Goal: Transaction & Acquisition: Book appointment/travel/reservation

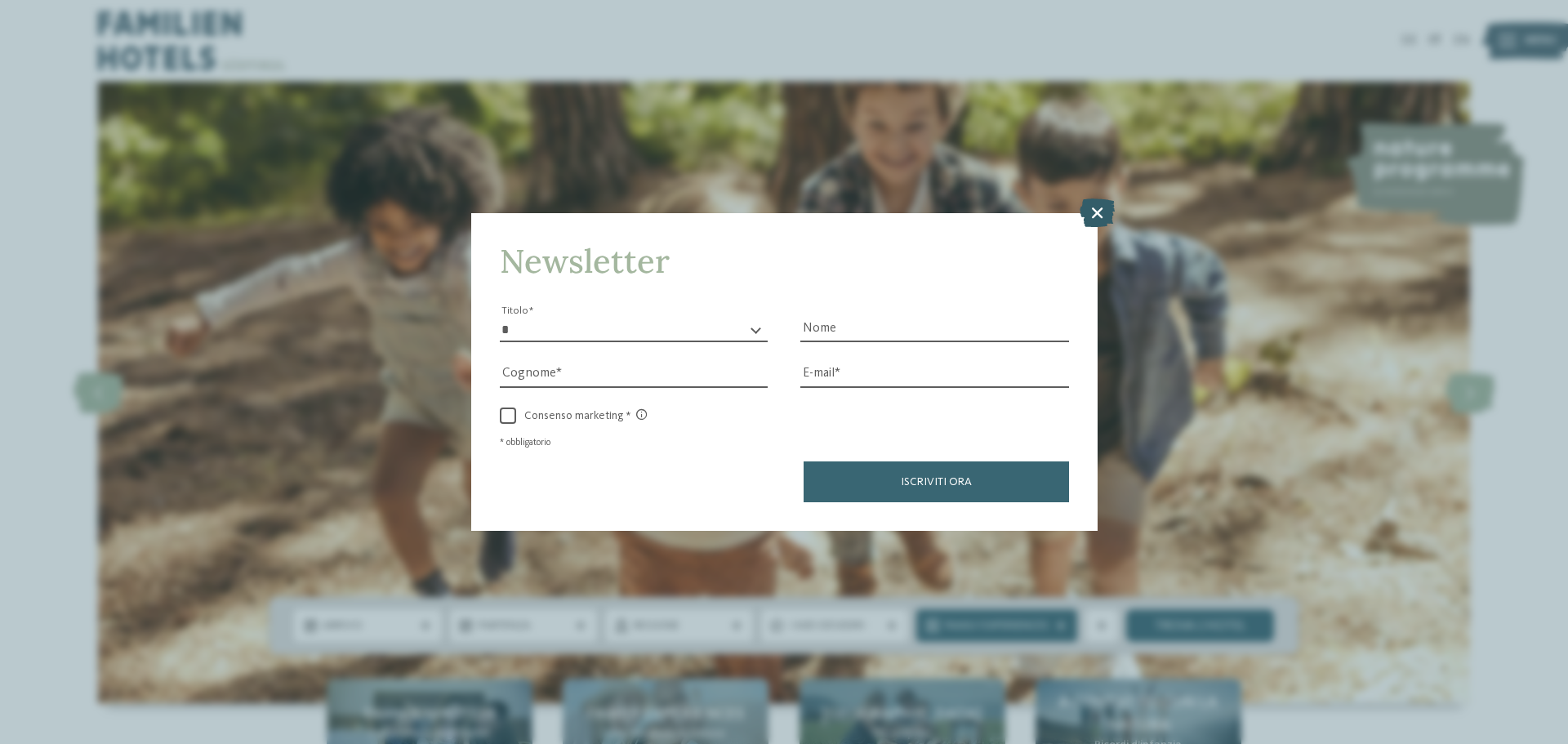
click at [1101, 207] on icon at bounding box center [1097, 212] width 36 height 29
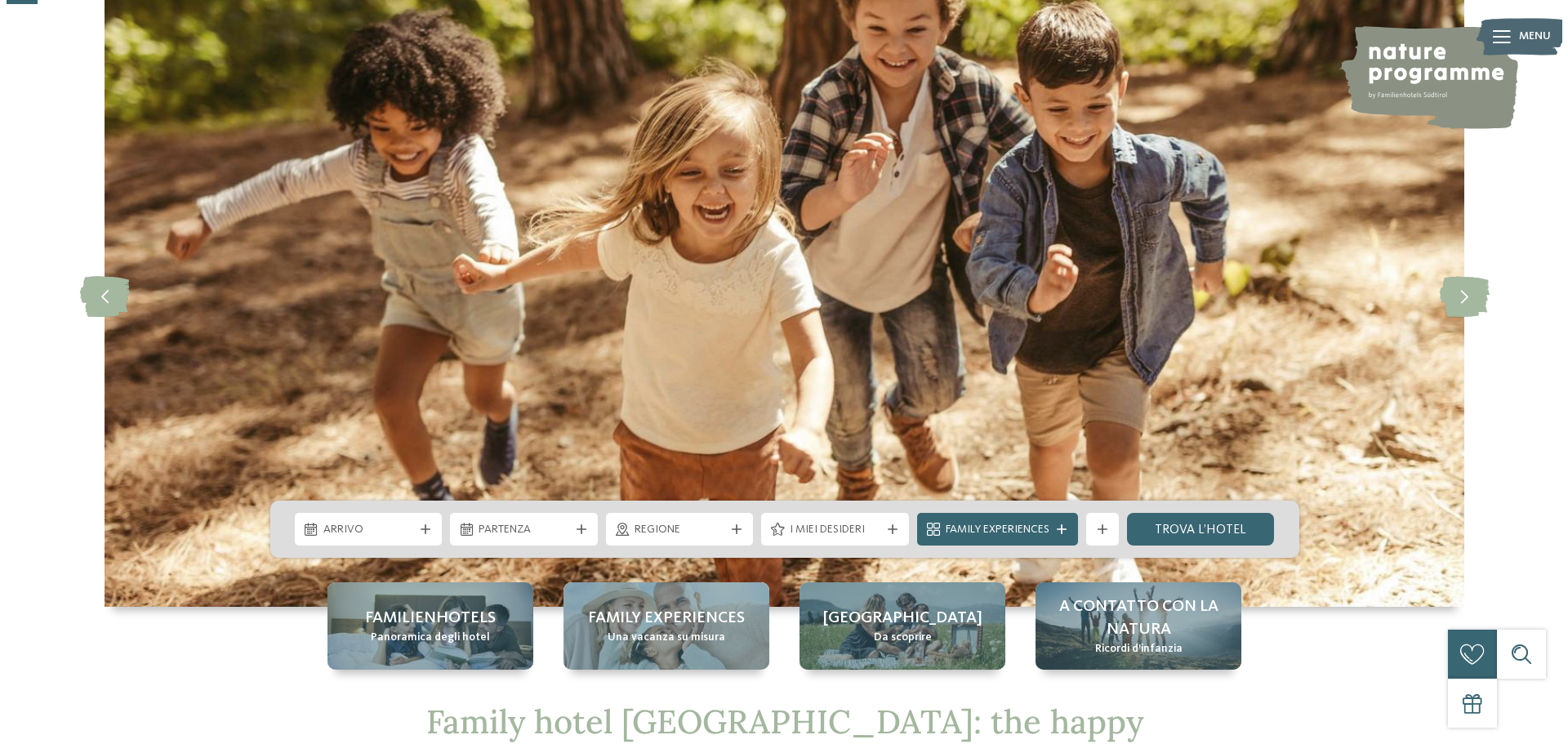
scroll to position [164, 0]
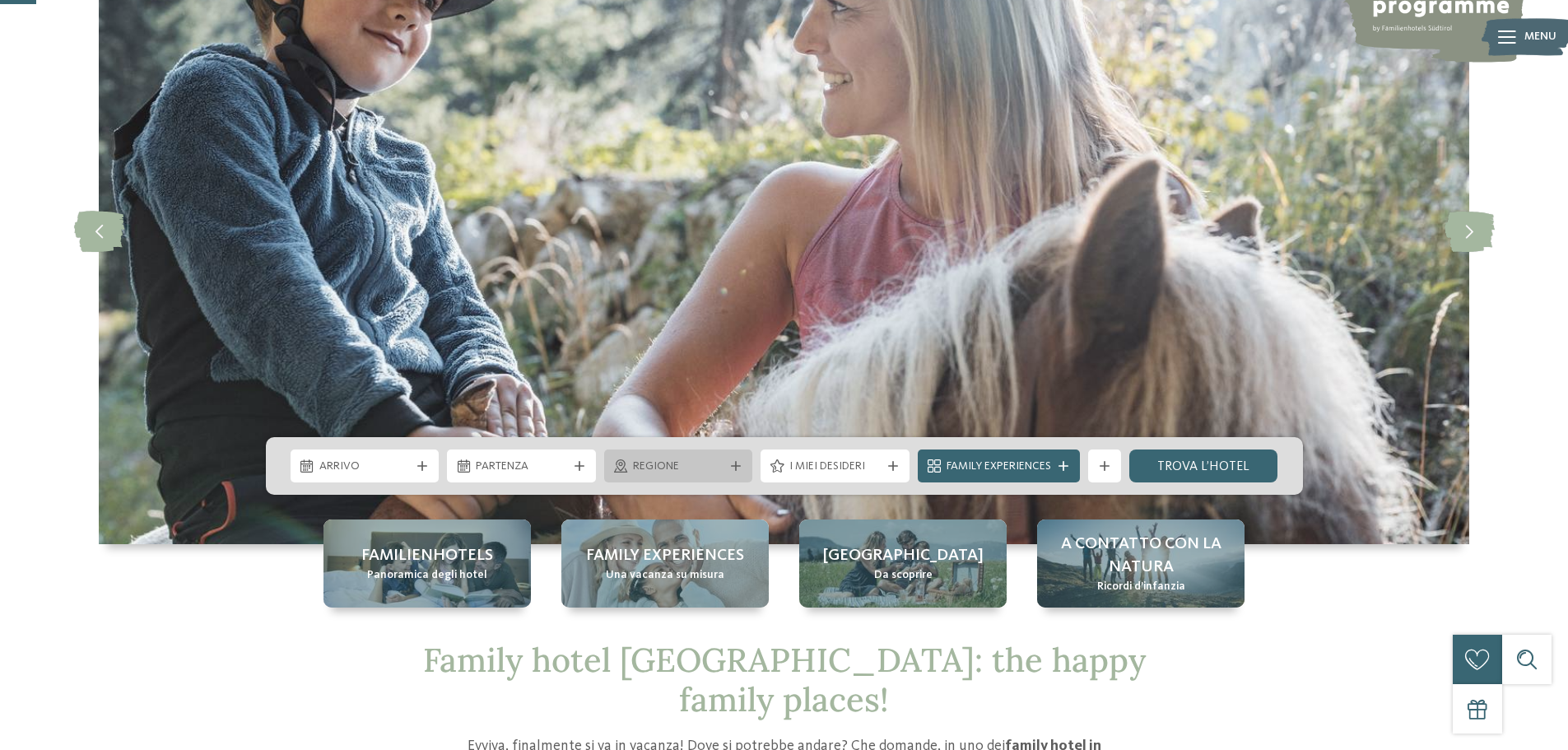
click at [711, 461] on span "Regione" at bounding box center [678, 466] width 91 height 16
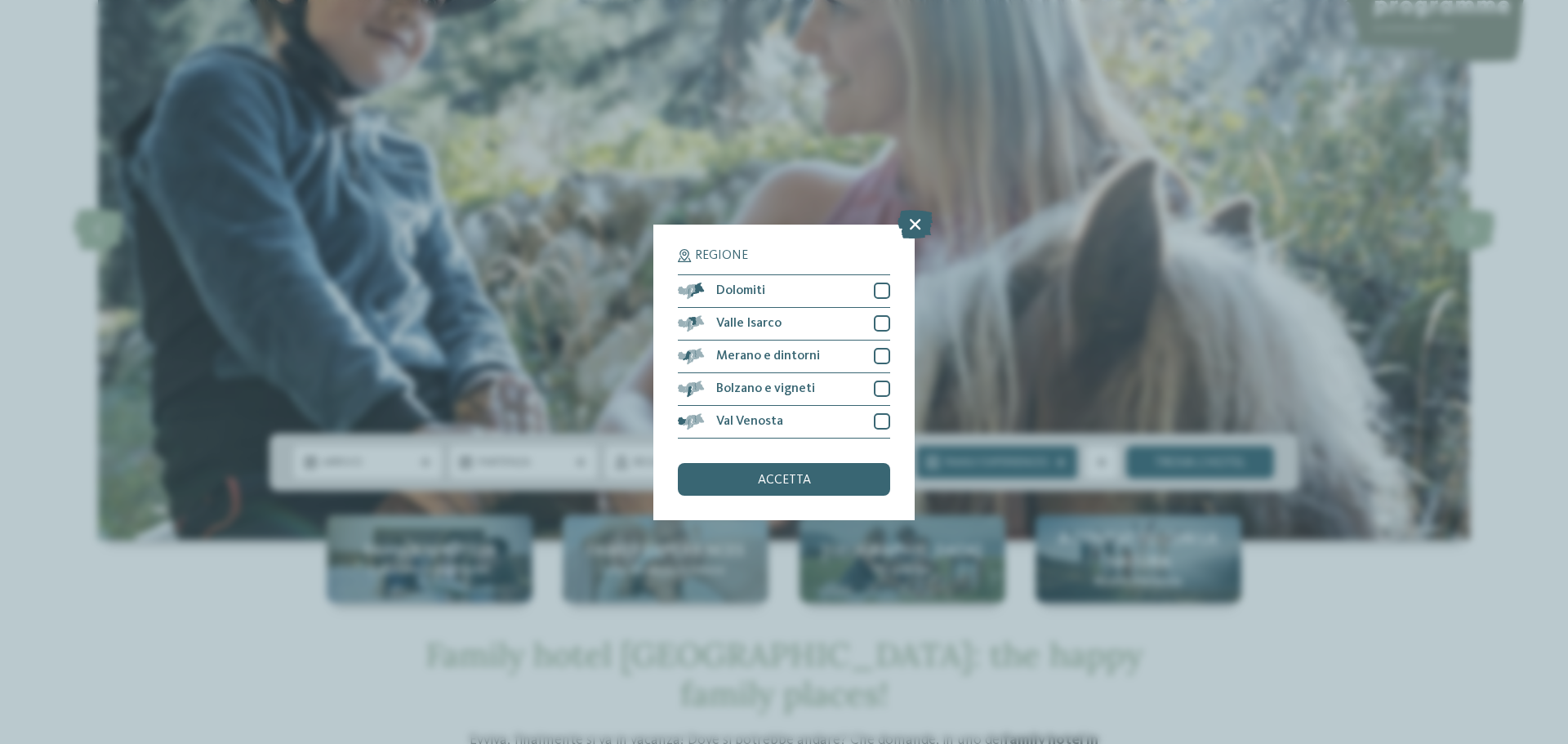
click at [900, 286] on div "Regione Dolomiti Valle Isarco" at bounding box center [784, 372] width 262 height 295
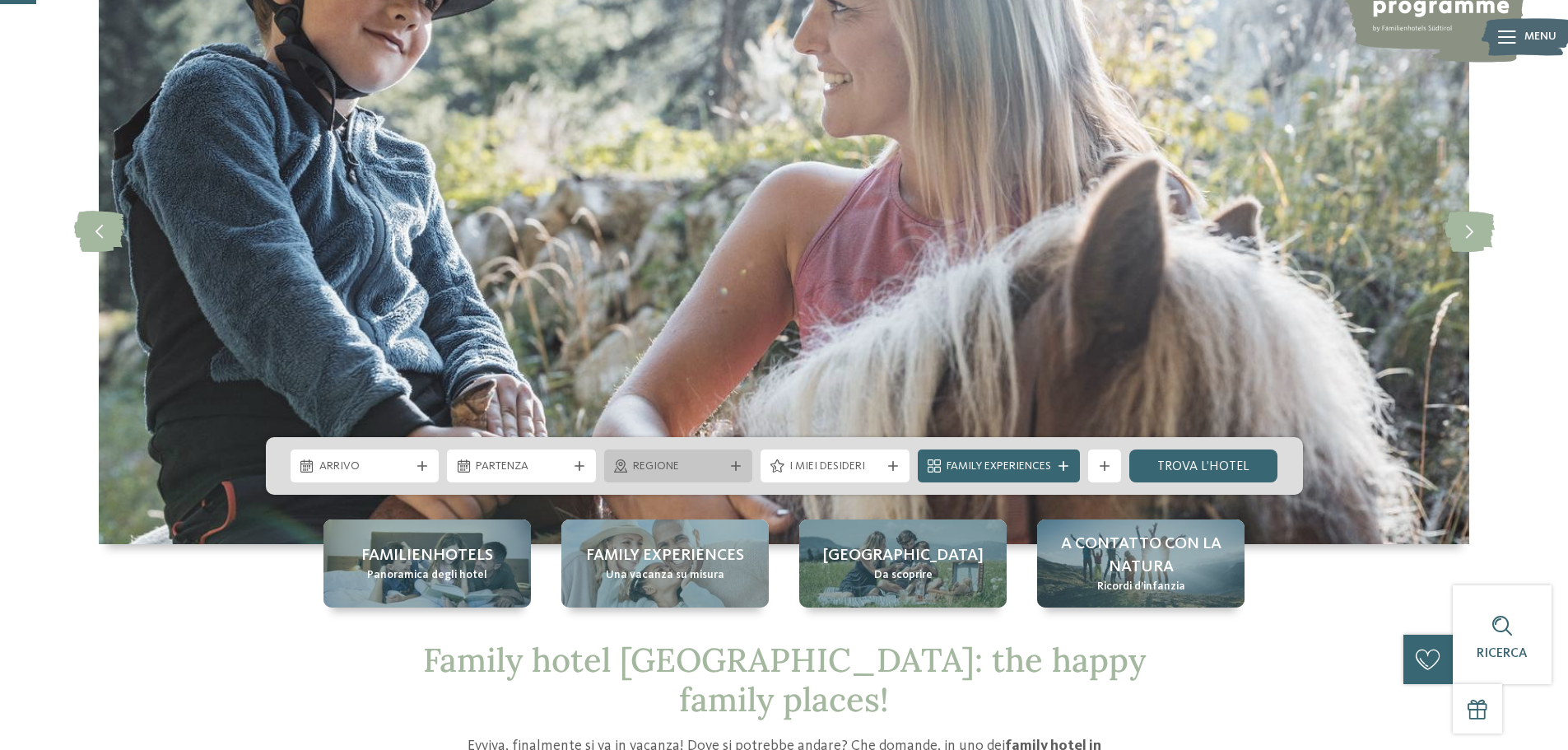
click at [700, 457] on div "Regione" at bounding box center [679, 465] width 100 height 18
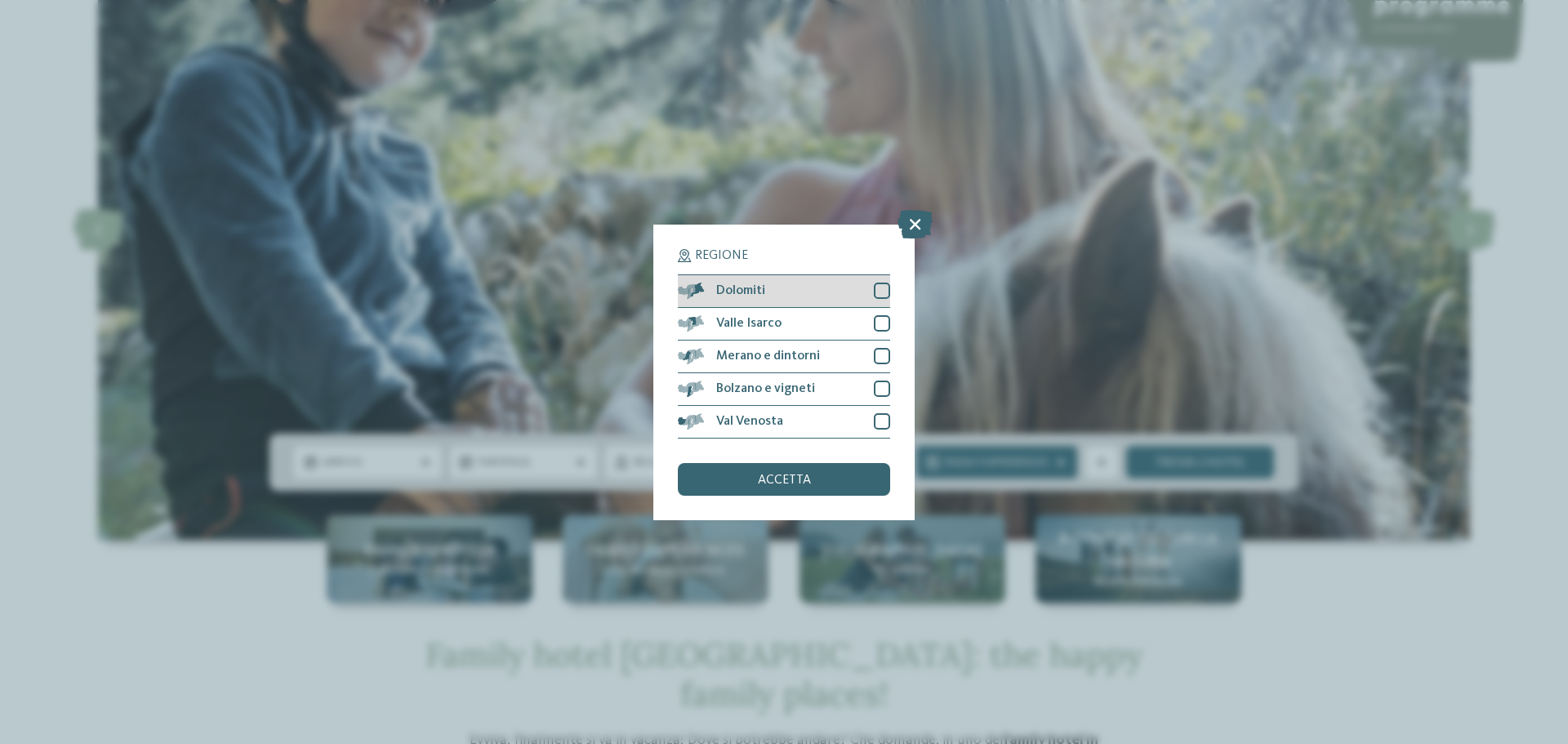
click at [877, 284] on div at bounding box center [881, 290] width 16 height 16
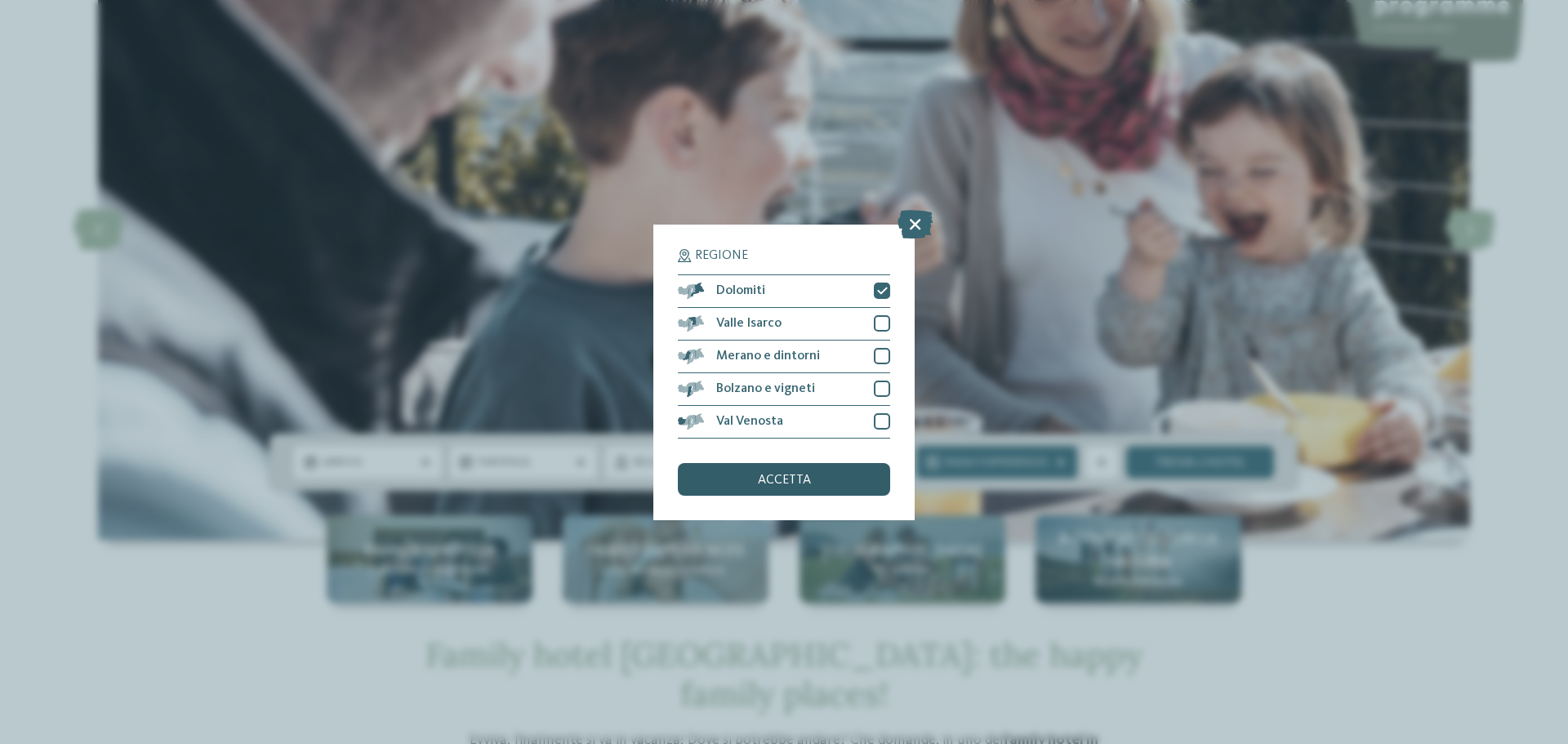
click at [785, 479] on span "accetta" at bounding box center [784, 480] width 53 height 13
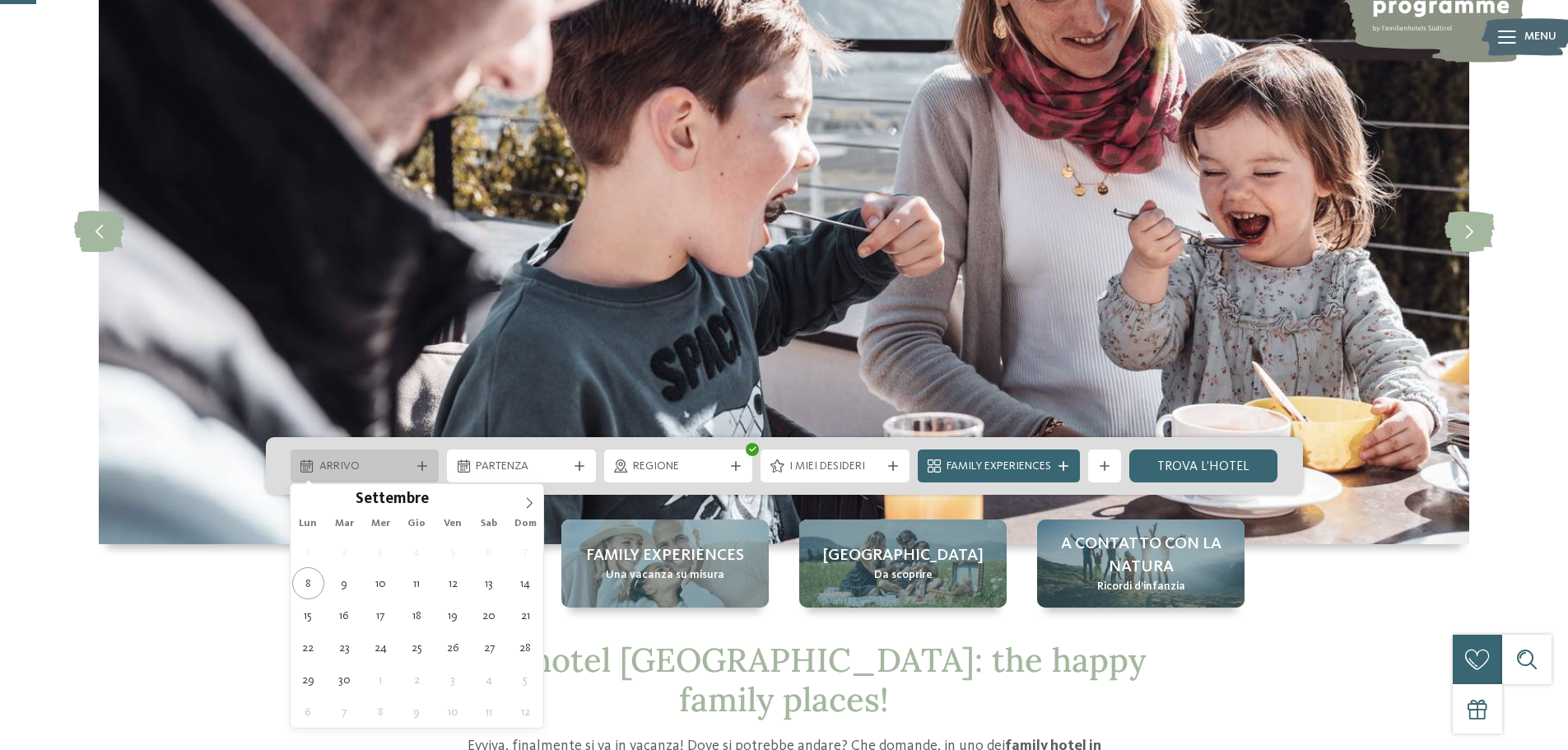
click at [396, 457] on div "Arrivo" at bounding box center [365, 465] width 100 height 18
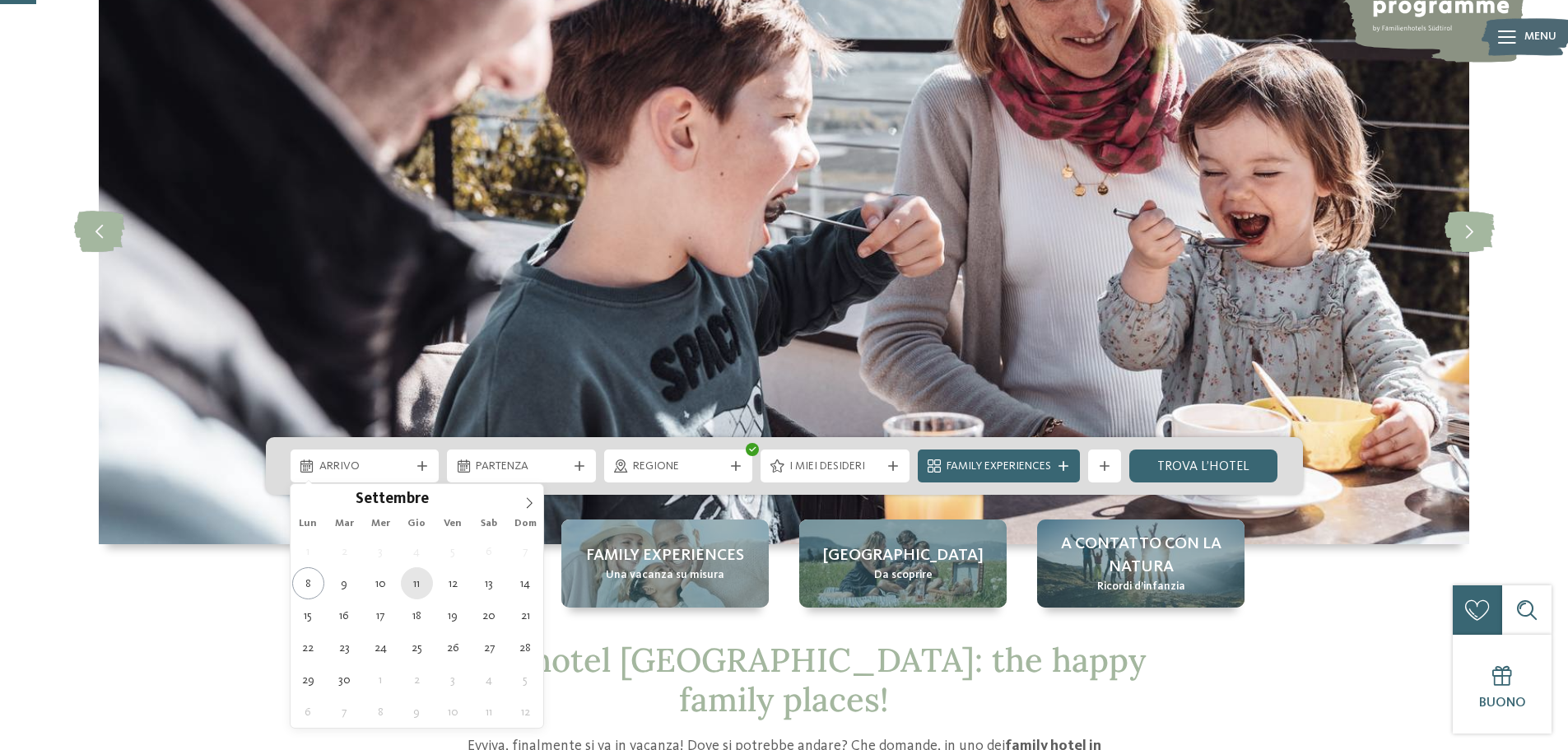
type div "11.09.2025"
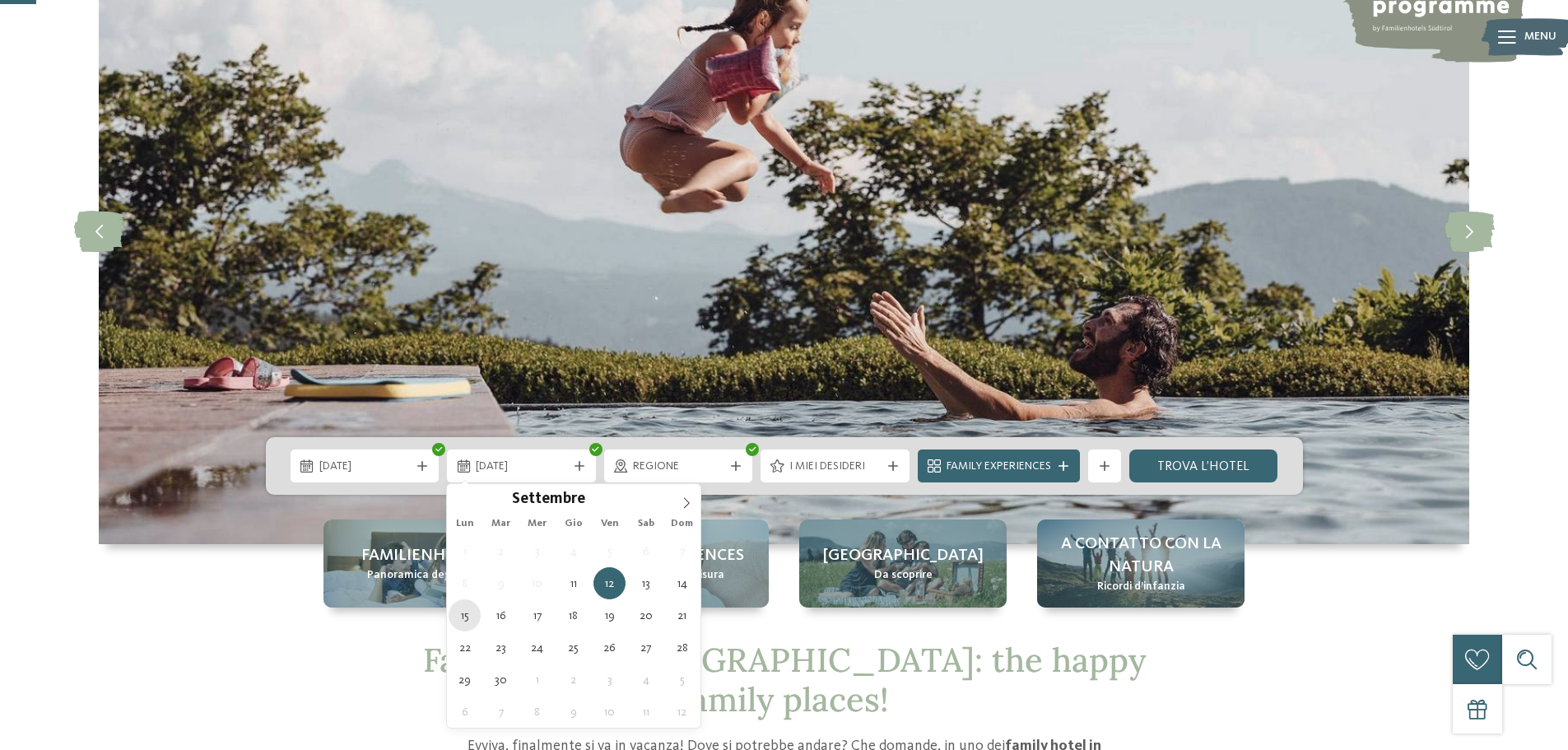
type div "15.09.2025"
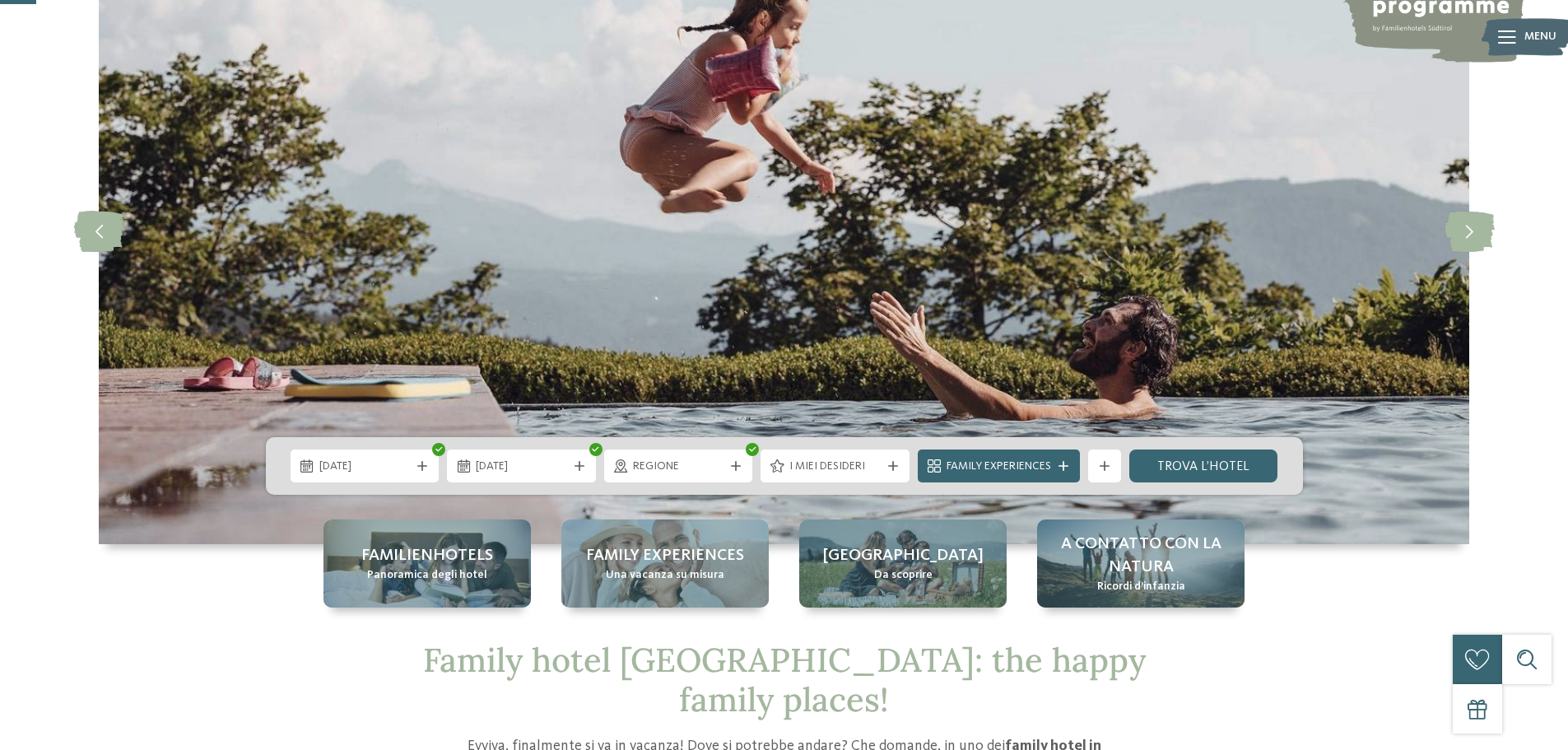
click at [897, 464] on div at bounding box center [892, 465] width 16 height 9
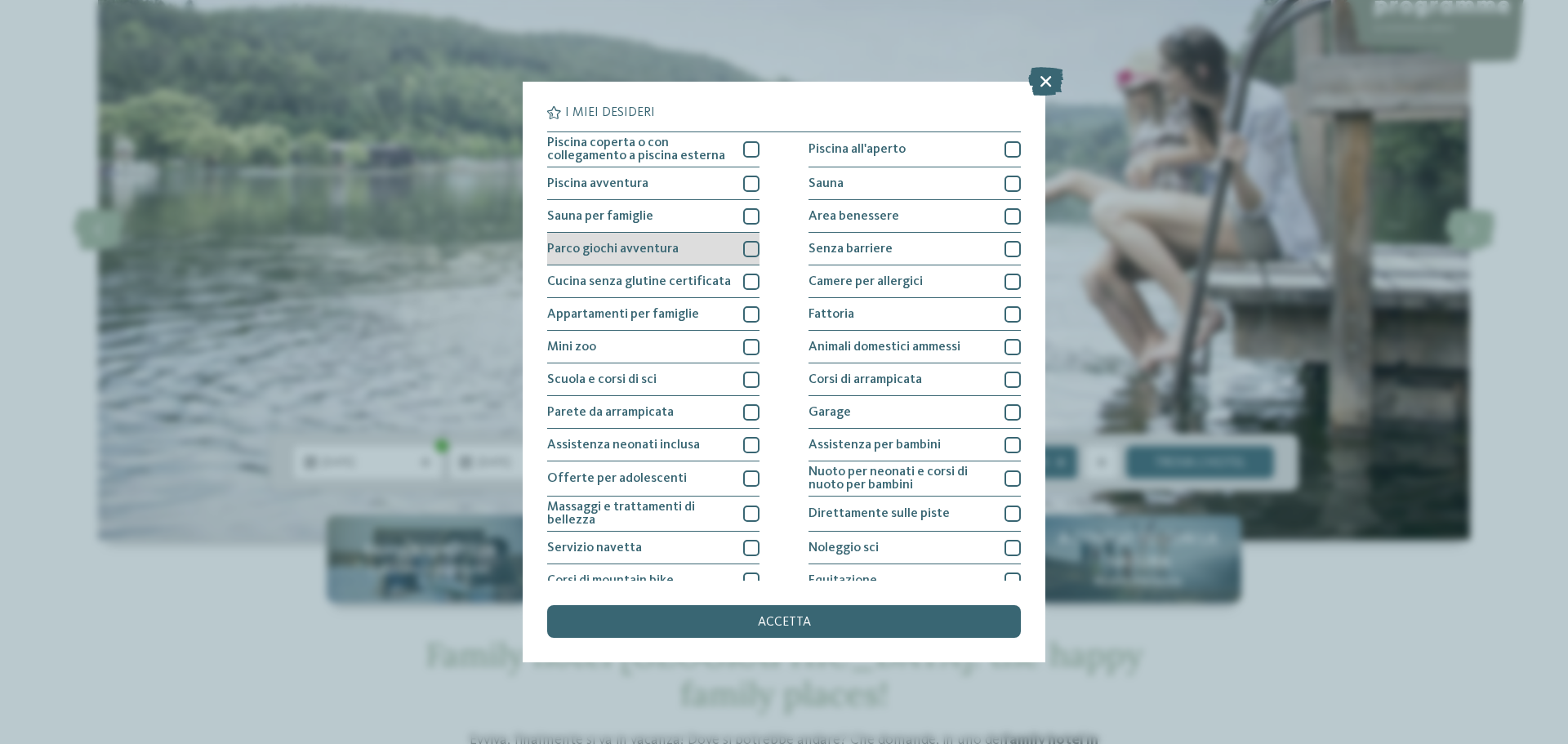
click at [747, 253] on div at bounding box center [750, 249] width 16 height 16
click at [749, 280] on div at bounding box center [750, 281] width 16 height 16
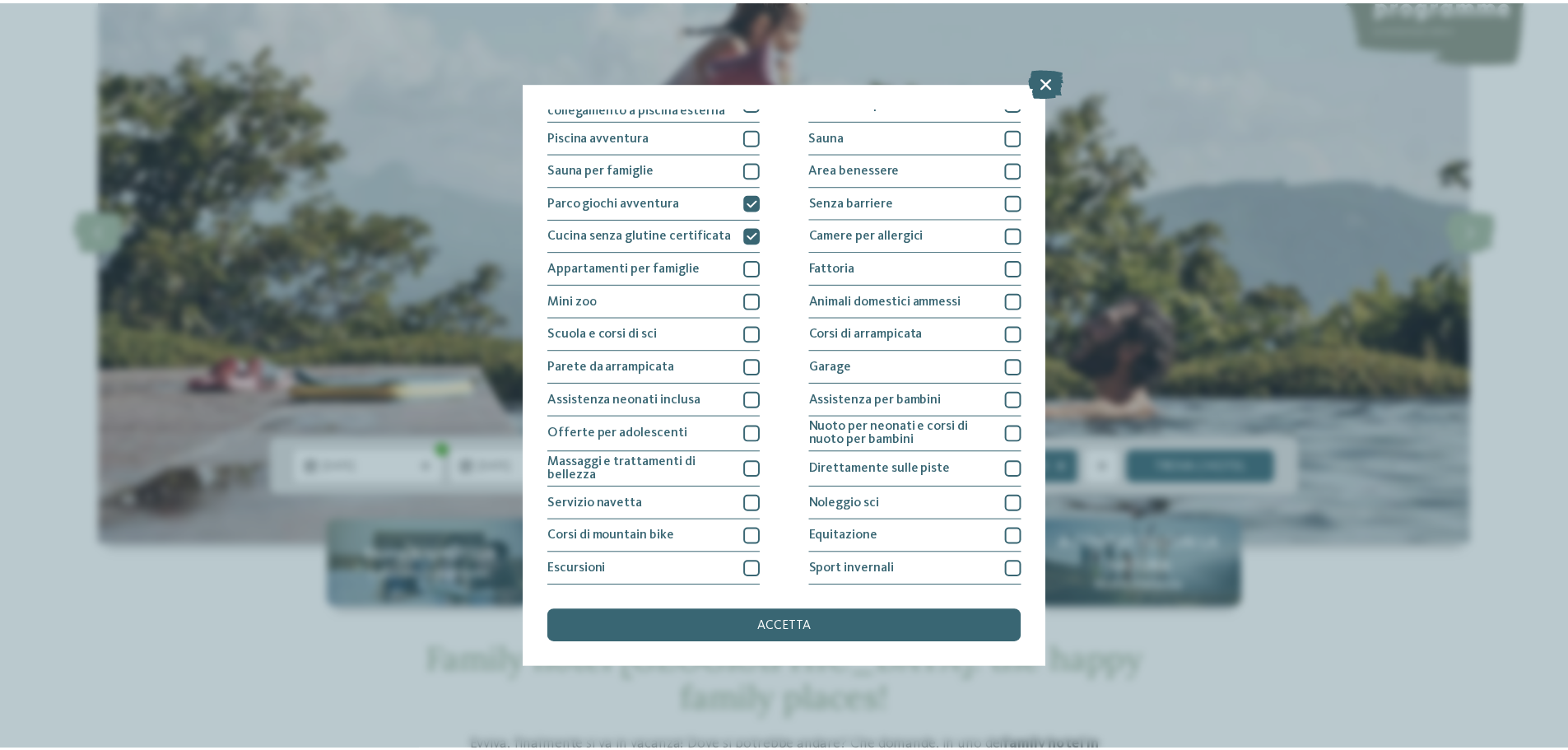
scroll to position [115, 0]
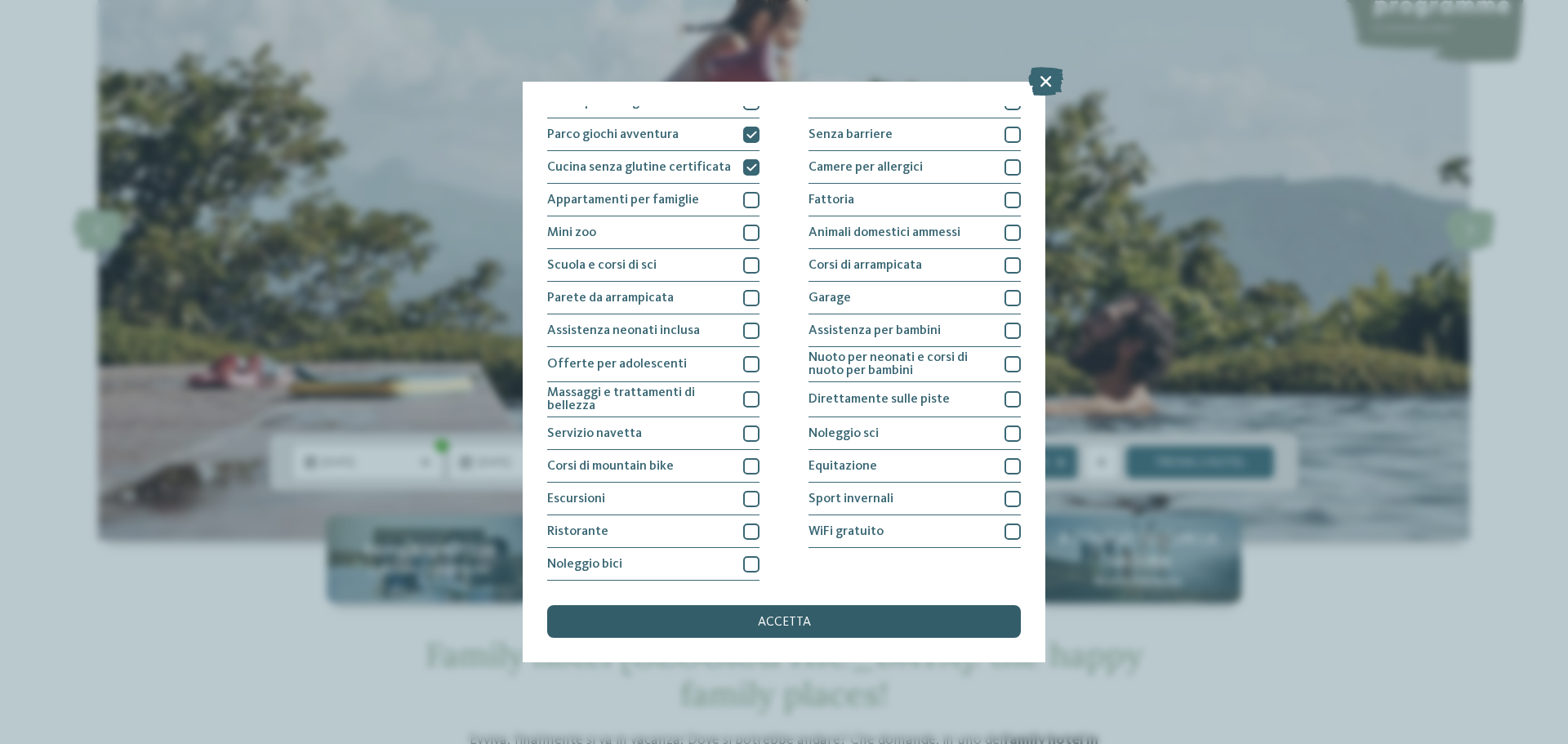
click at [770, 617] on span "accetta" at bounding box center [784, 622] width 53 height 13
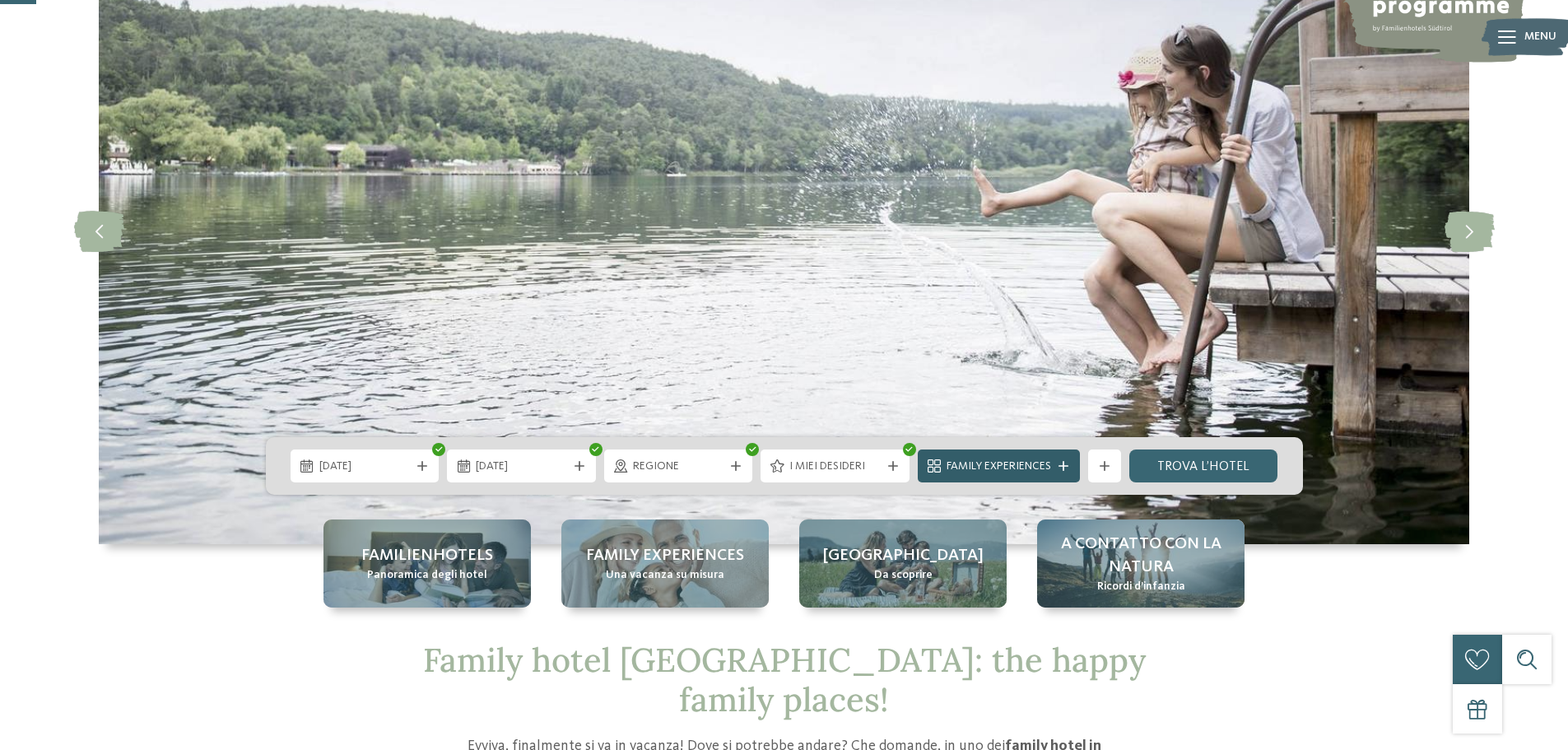
click at [1043, 466] on span "Family Experiences" at bounding box center [998, 466] width 105 height 16
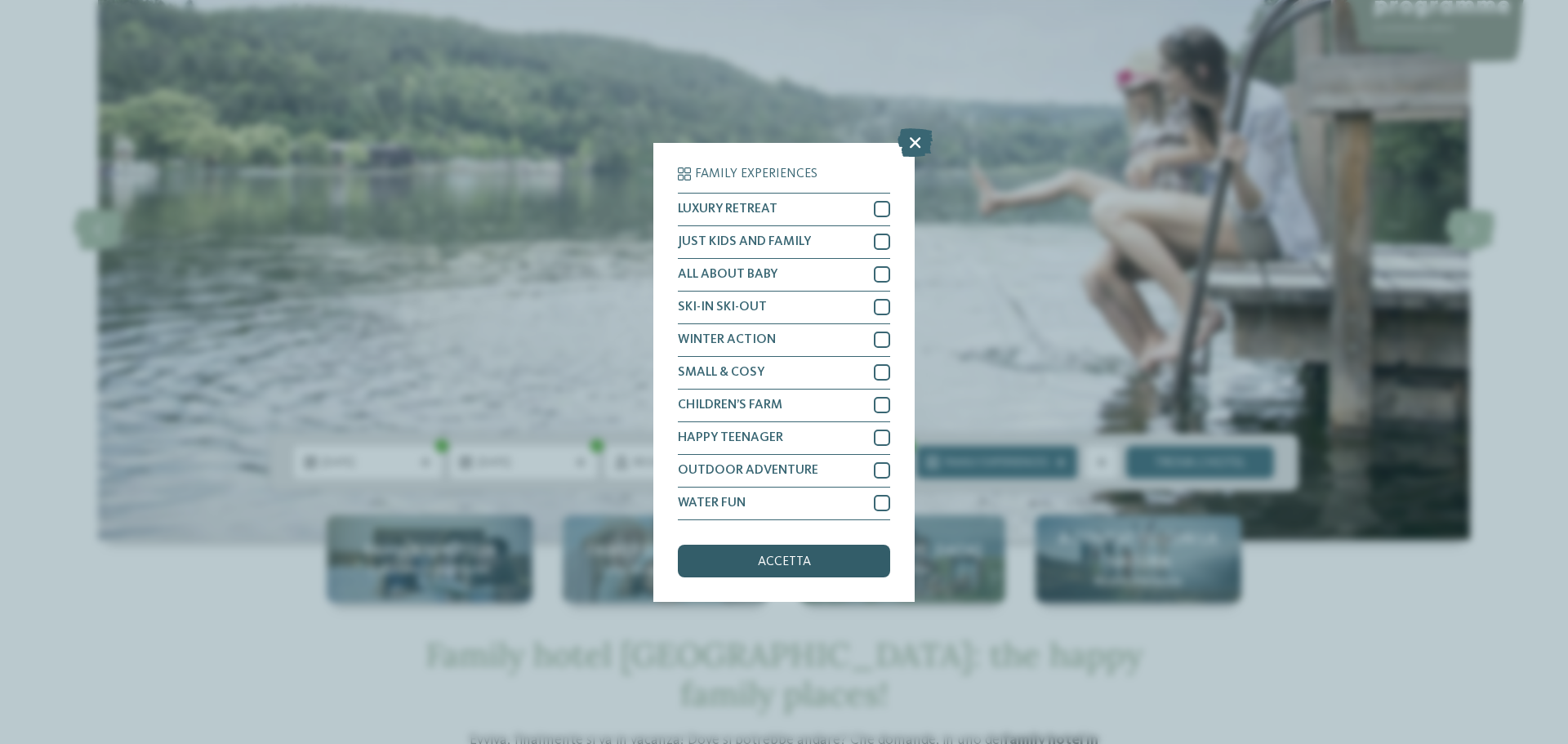
click at [787, 556] on span "accetta" at bounding box center [784, 562] width 53 height 13
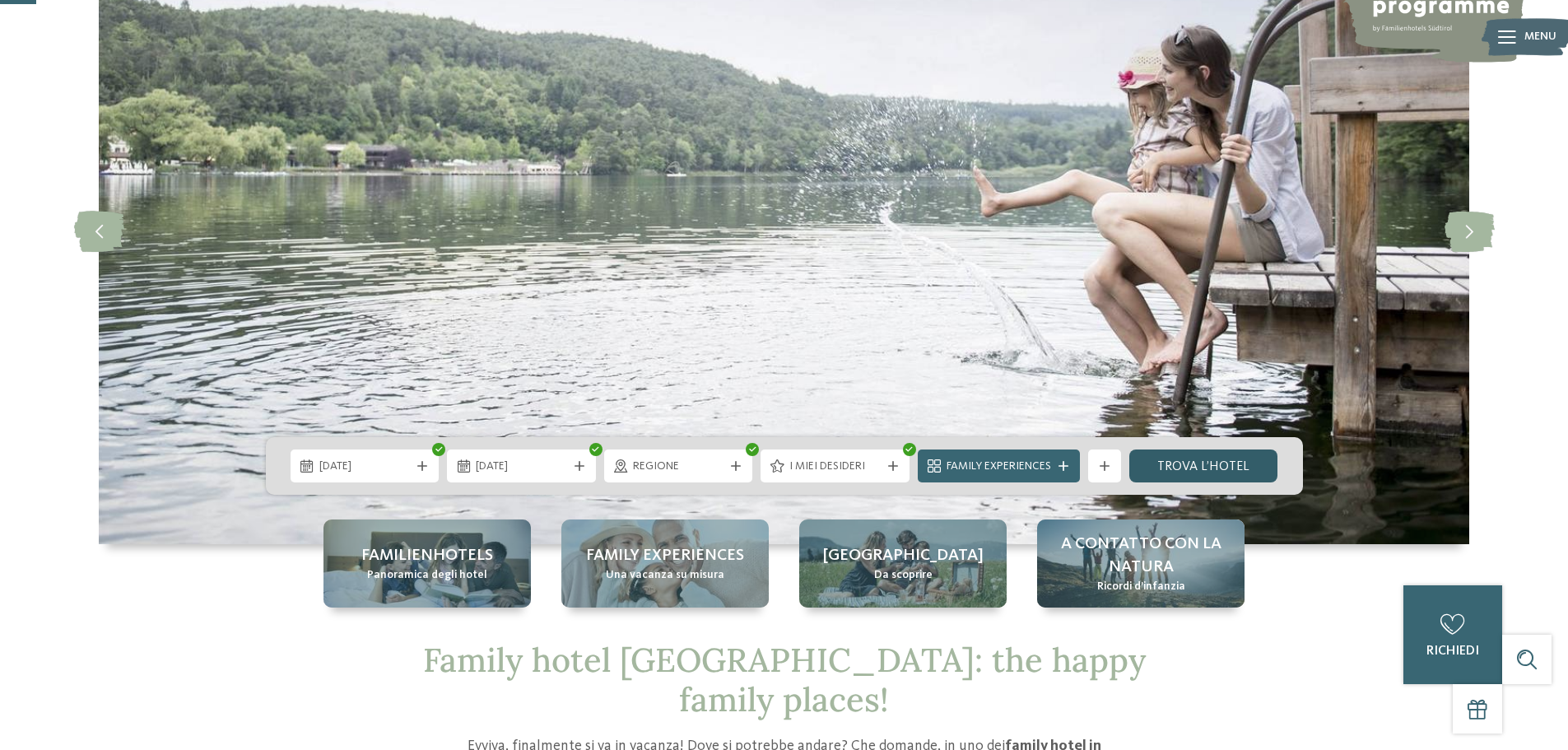
click at [1201, 465] on link "trova l’hotel" at bounding box center [1204, 465] width 149 height 33
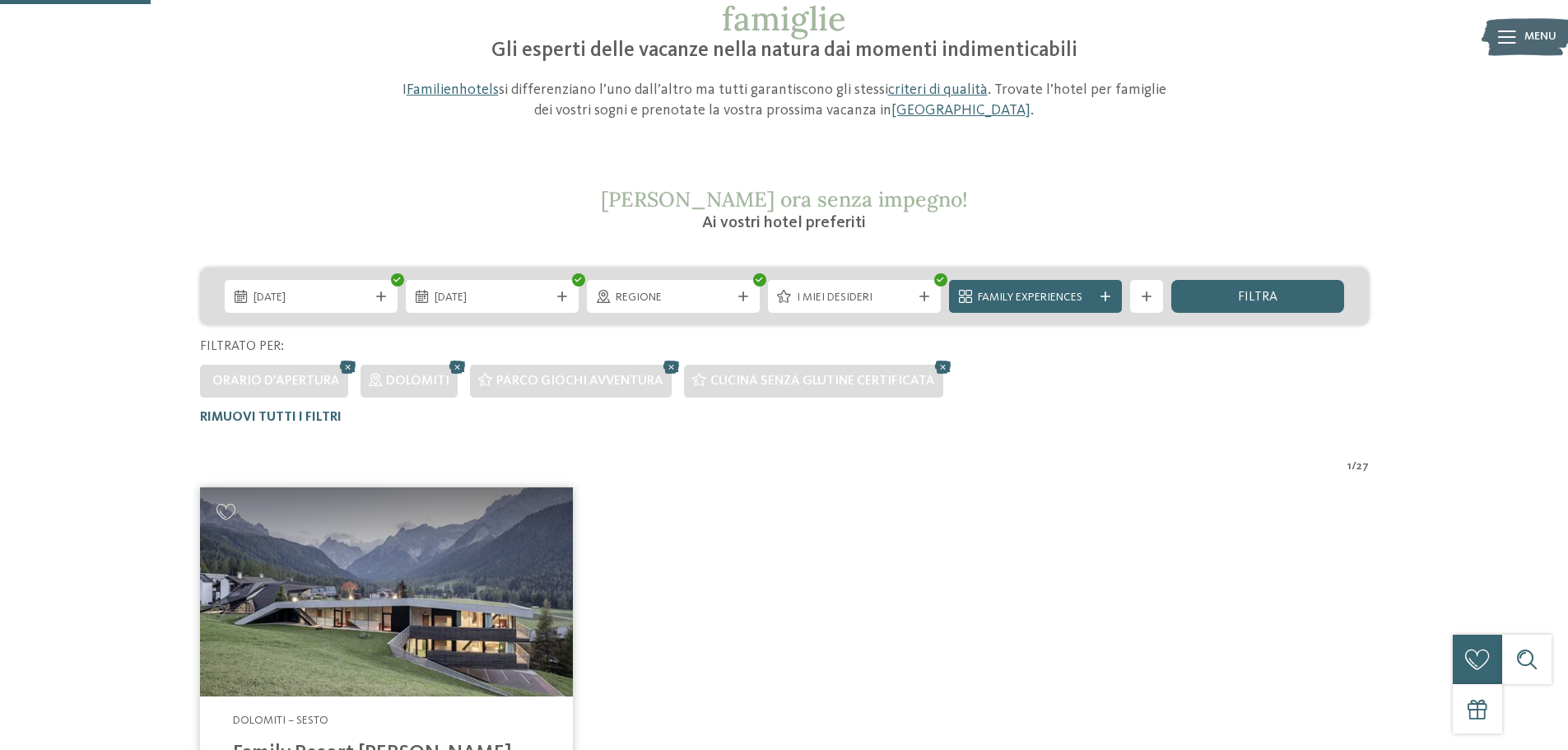
scroll to position [128, 0]
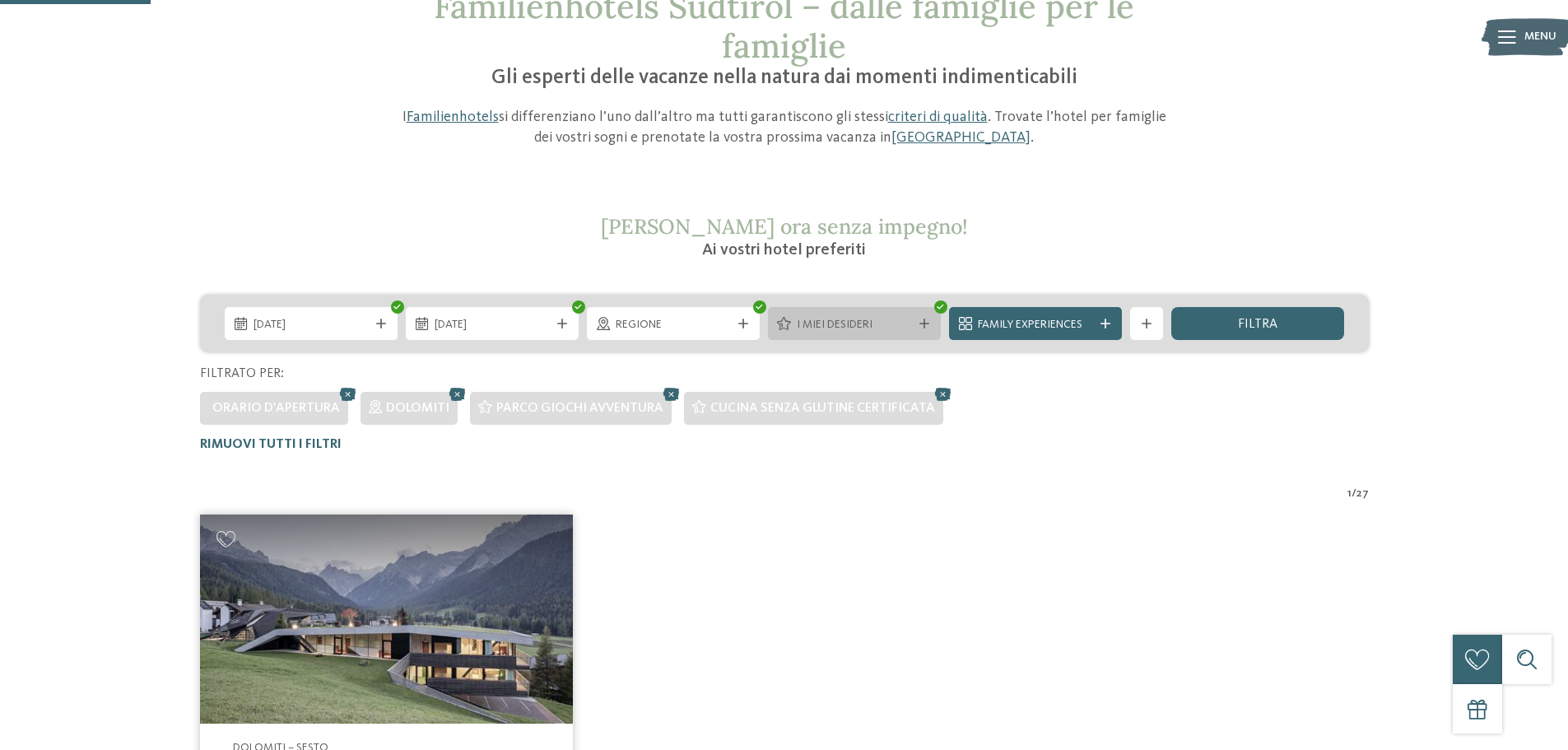
click at [913, 326] on div "I miei desideri" at bounding box center [854, 324] width 123 height 18
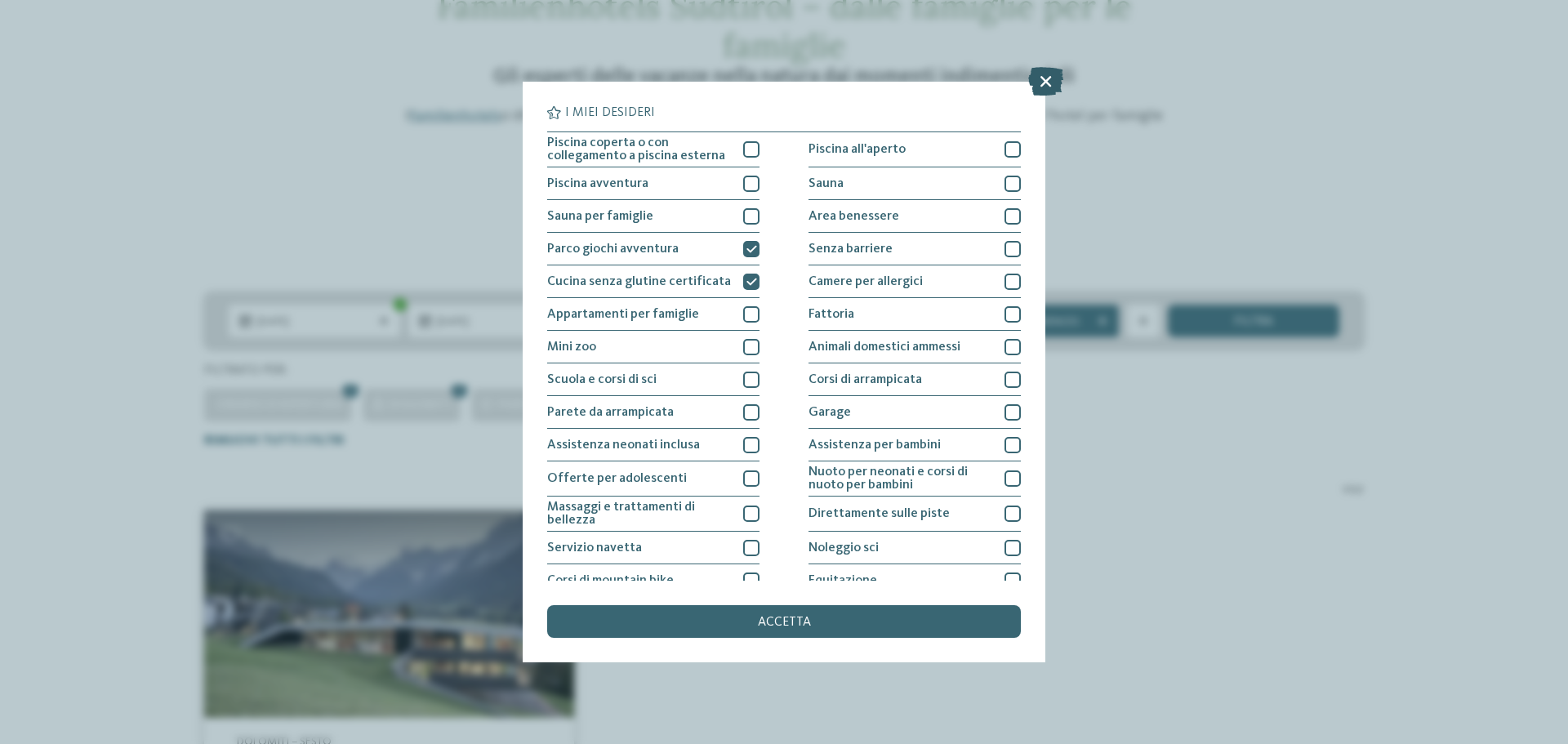
click at [1051, 73] on icon at bounding box center [1046, 81] width 36 height 29
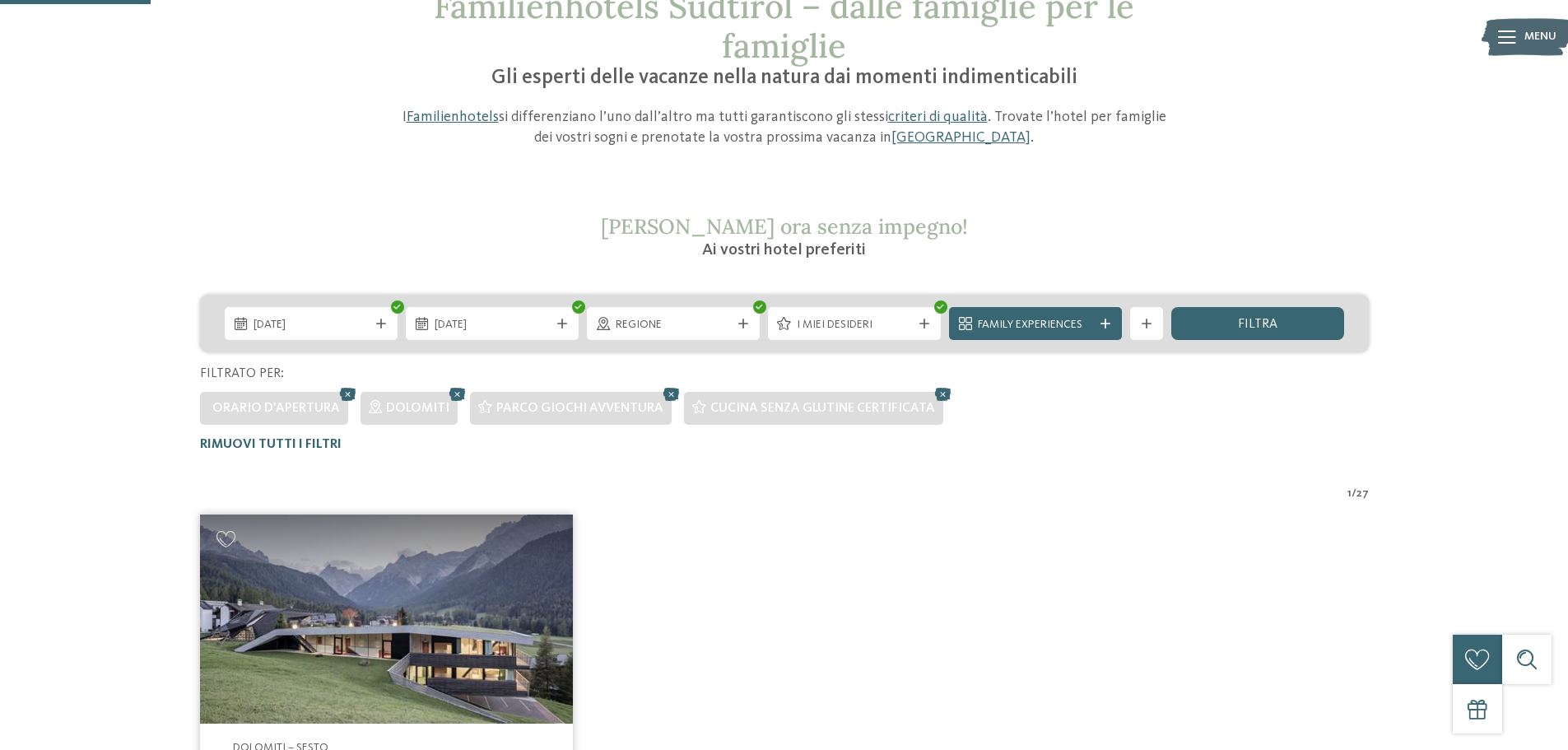
click at [511, 612] on img at bounding box center [386, 619] width 373 height 210
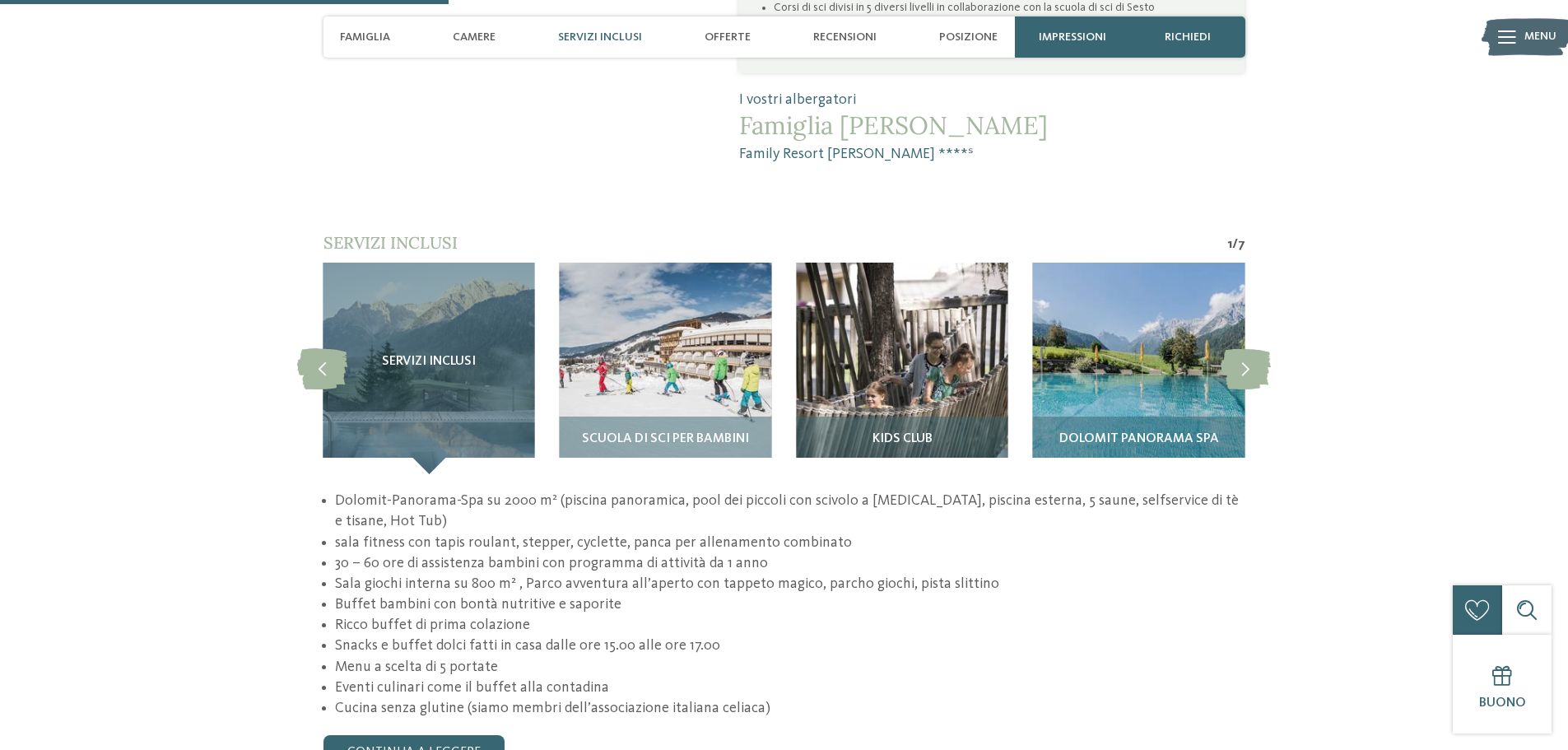
scroll to position [1564, 0]
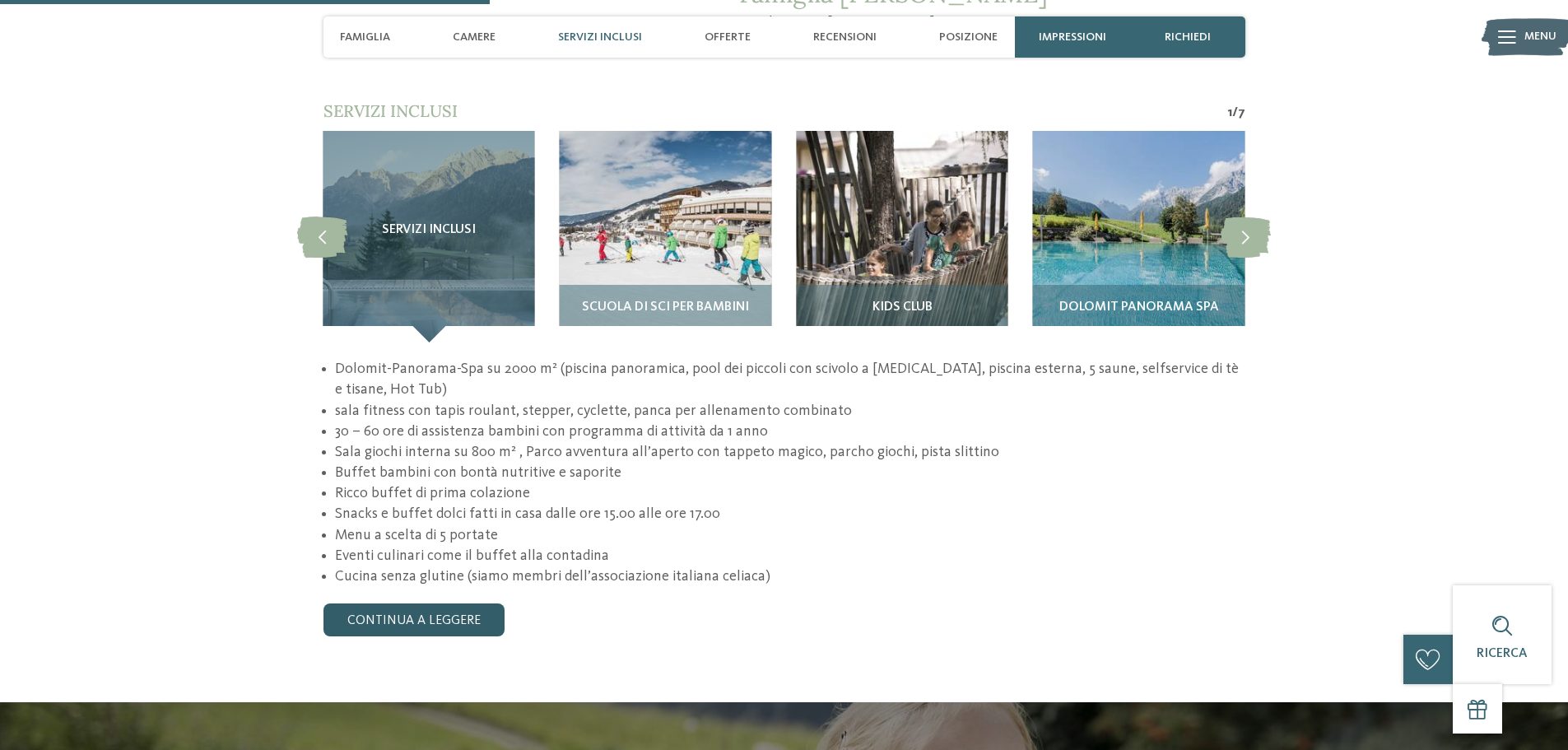
click at [412, 604] on link "continua a leggere" at bounding box center [413, 620] width 181 height 33
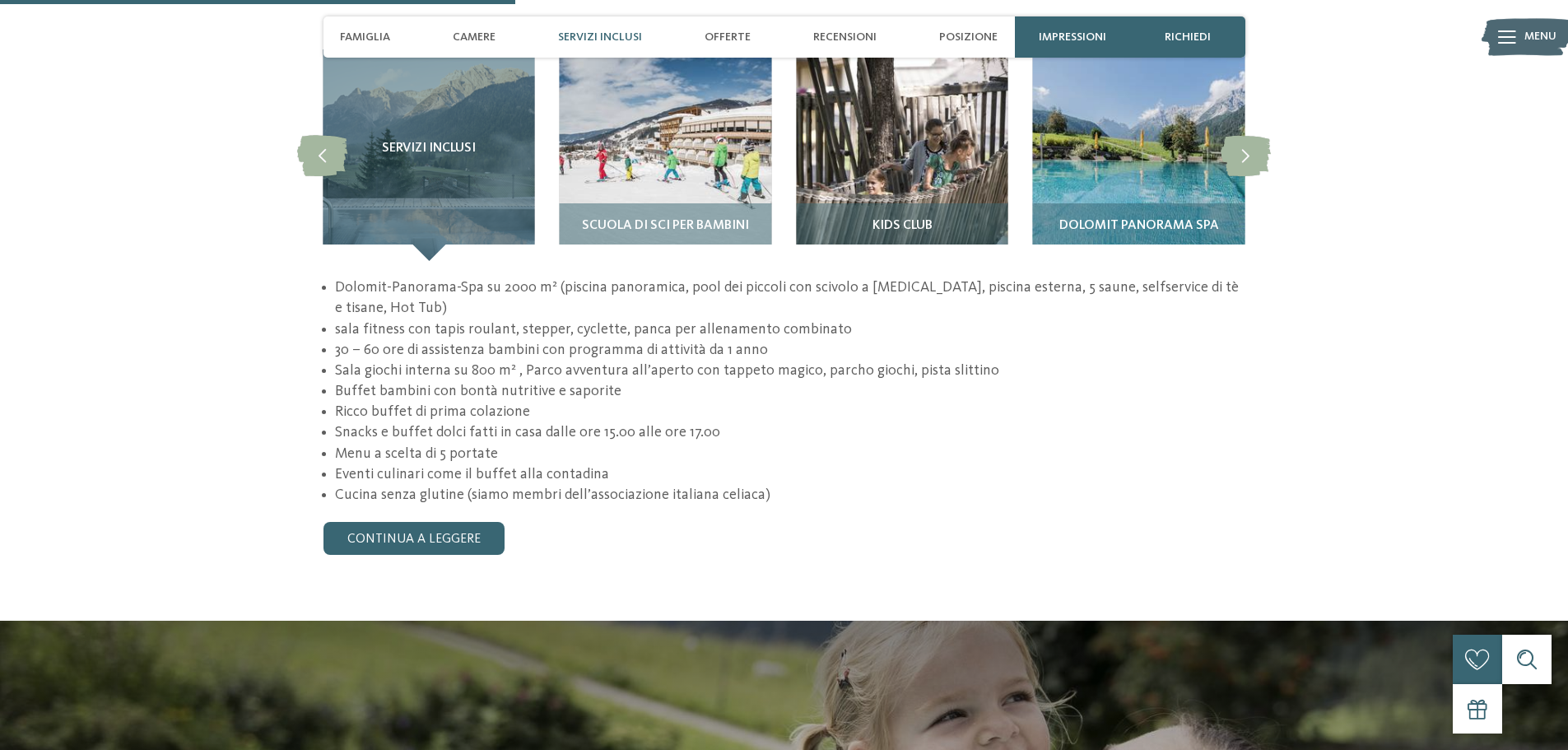
scroll to position [1647, 0]
click at [461, 521] on link "continua a leggere" at bounding box center [413, 537] width 181 height 33
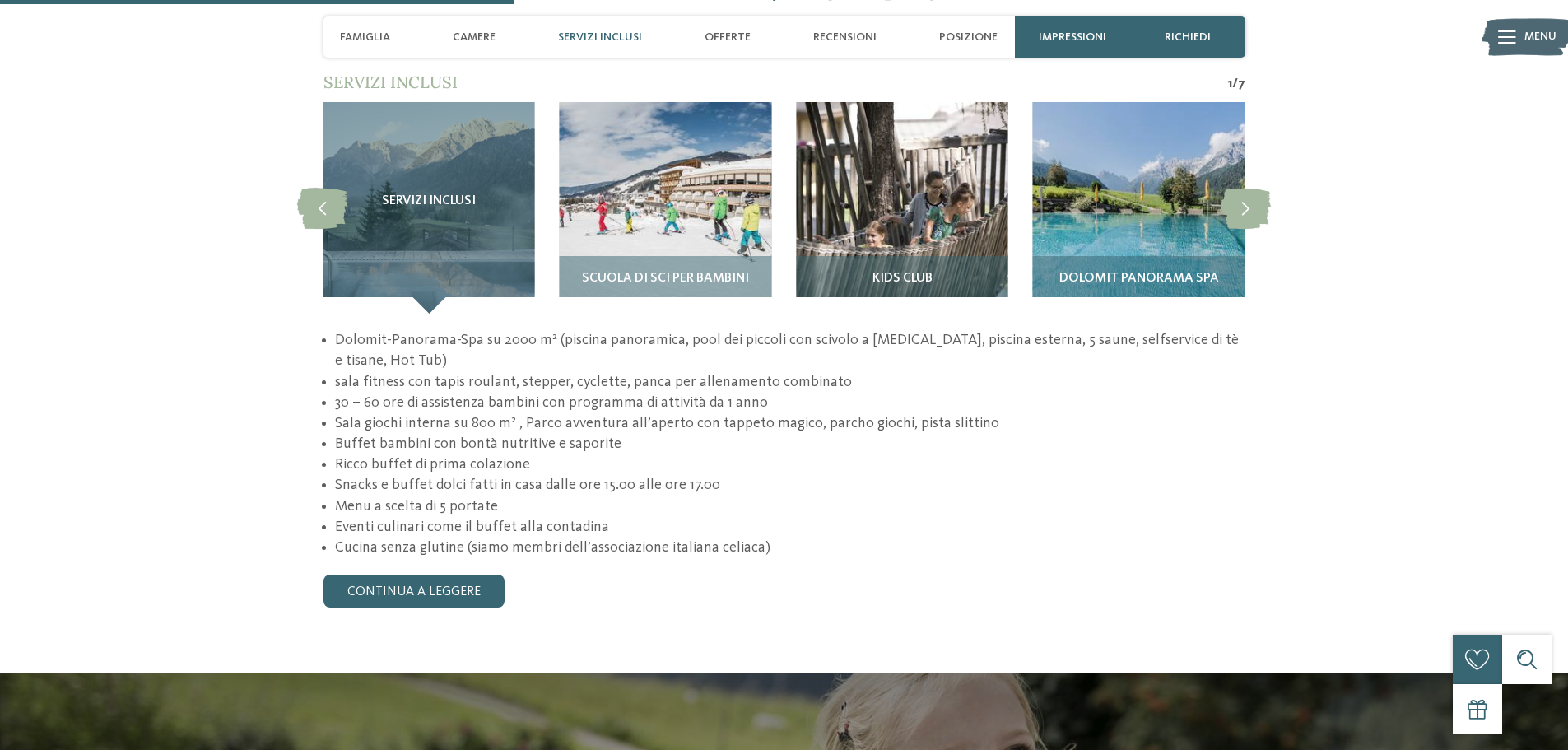
scroll to position [1564, 0]
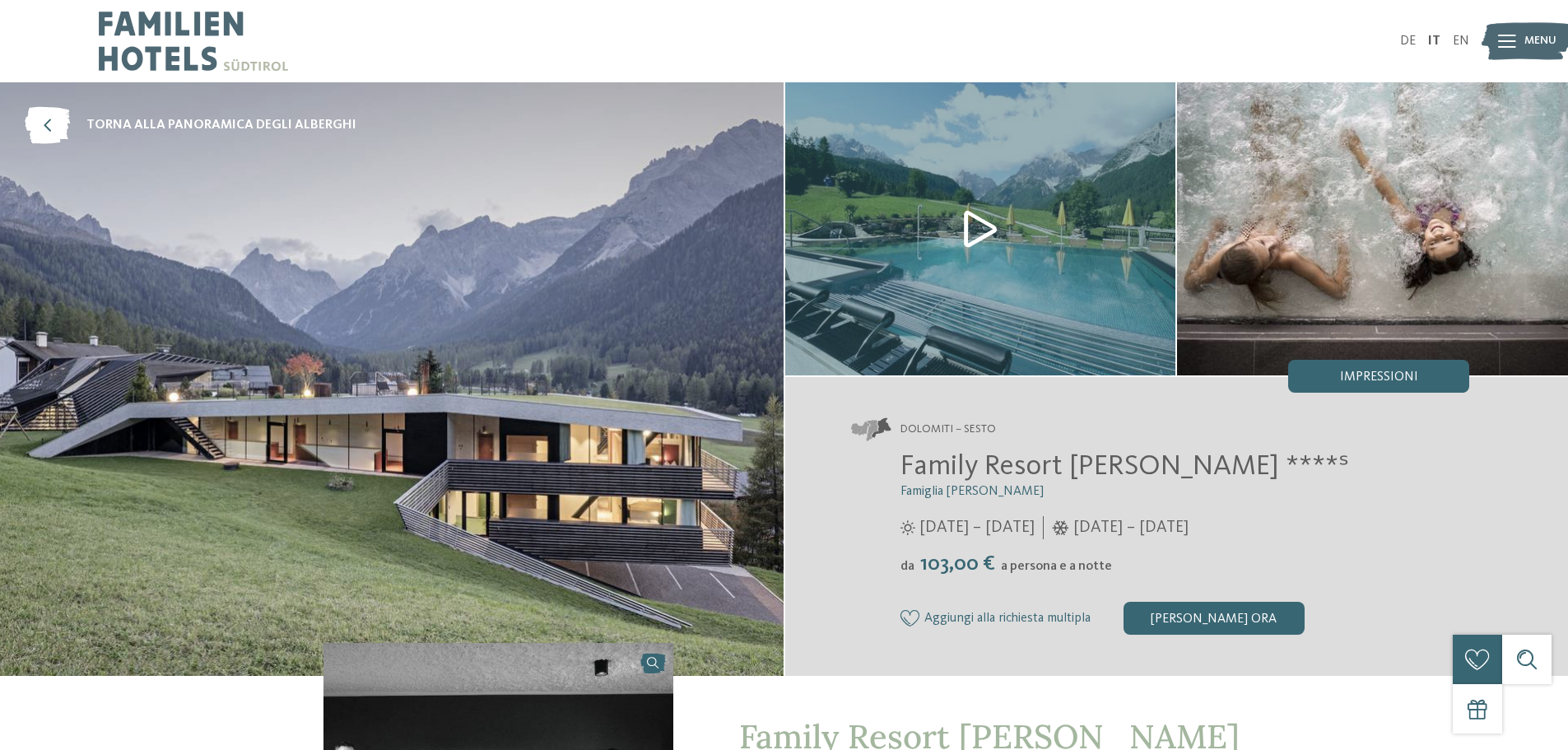
drag, startPoint x: 1211, startPoint y: 615, endPoint x: 1349, endPoint y: 416, distance: 242.2
click at [1344, 439] on div "Dolomiti – Sesto Family Resort Rainer ****ˢ Famiglia Rainer da" at bounding box center [1177, 526] width 784 height 299
click at [1357, 383] on span "Impressioni" at bounding box center [1379, 377] width 78 height 13
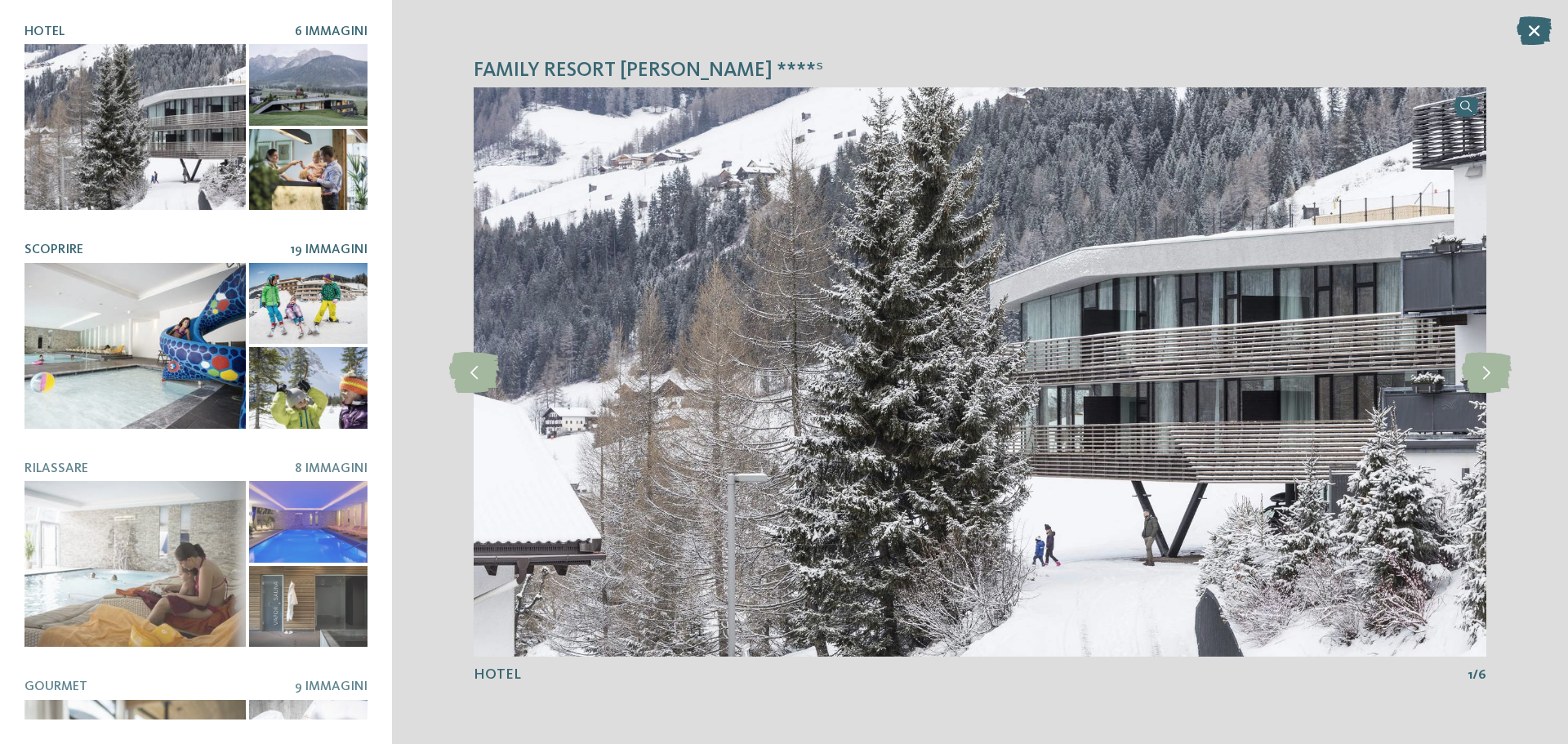
click at [115, 328] on div at bounding box center [135, 345] width 221 height 165
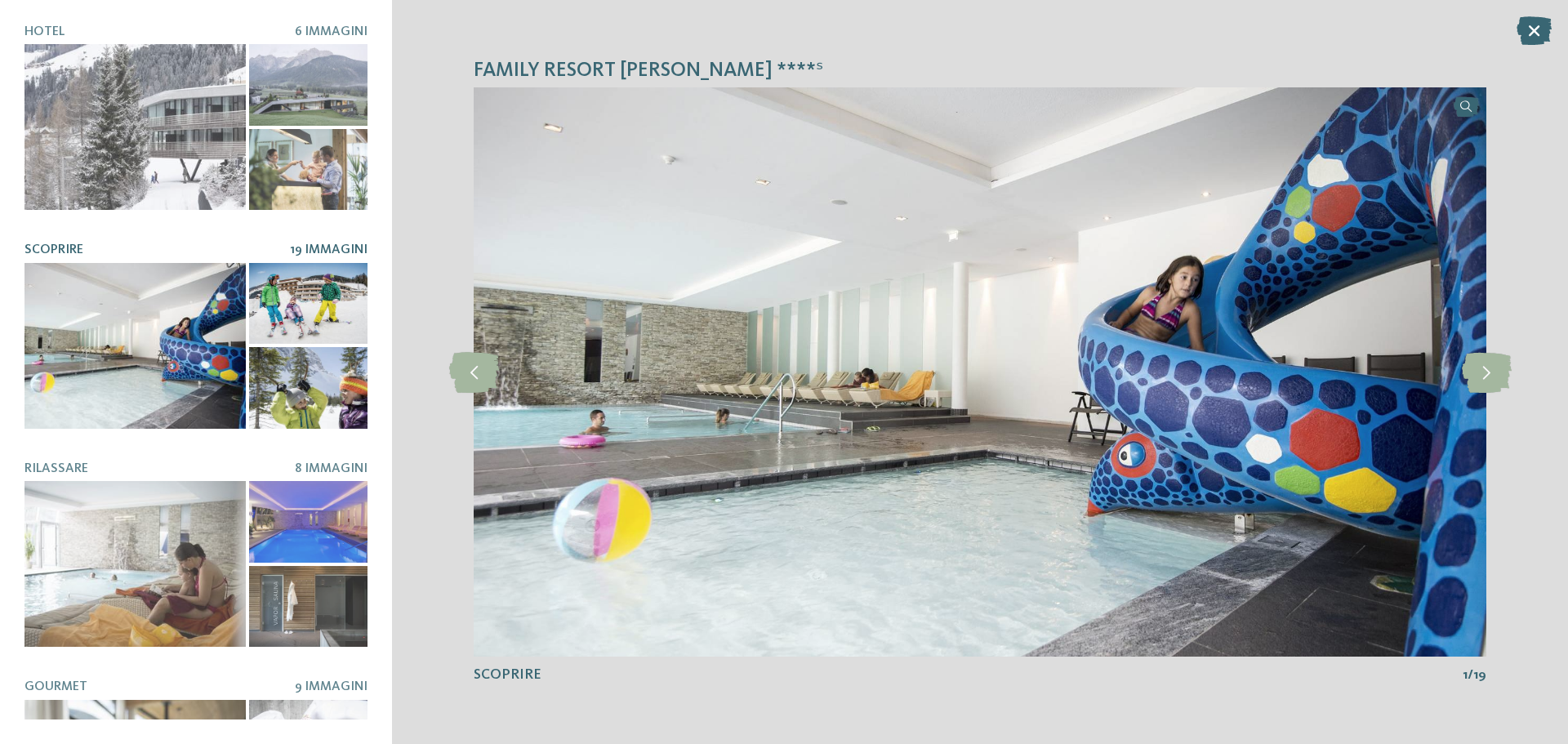
click at [316, 295] on div at bounding box center [308, 303] width 119 height 81
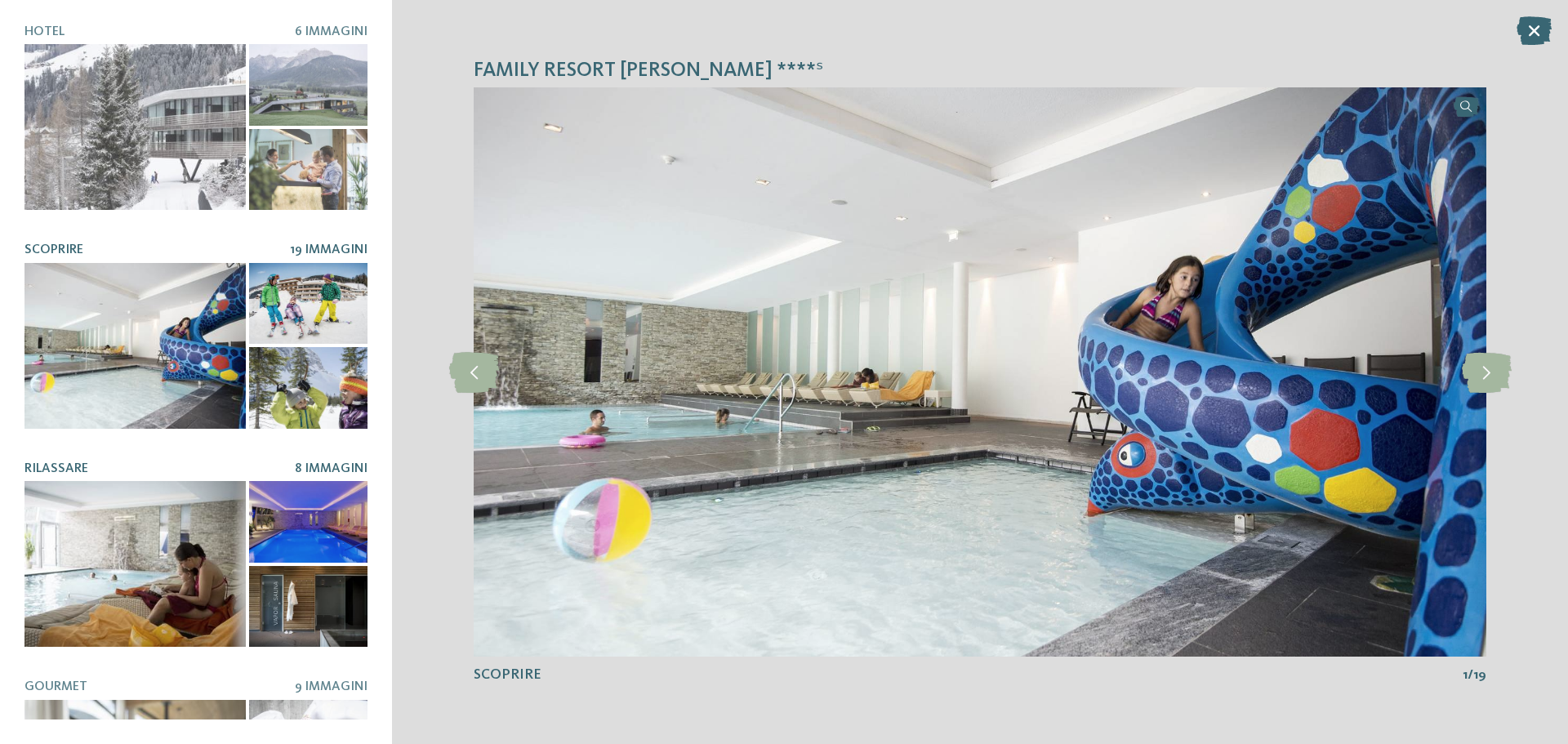
click at [217, 520] on div at bounding box center [135, 564] width 221 height 165
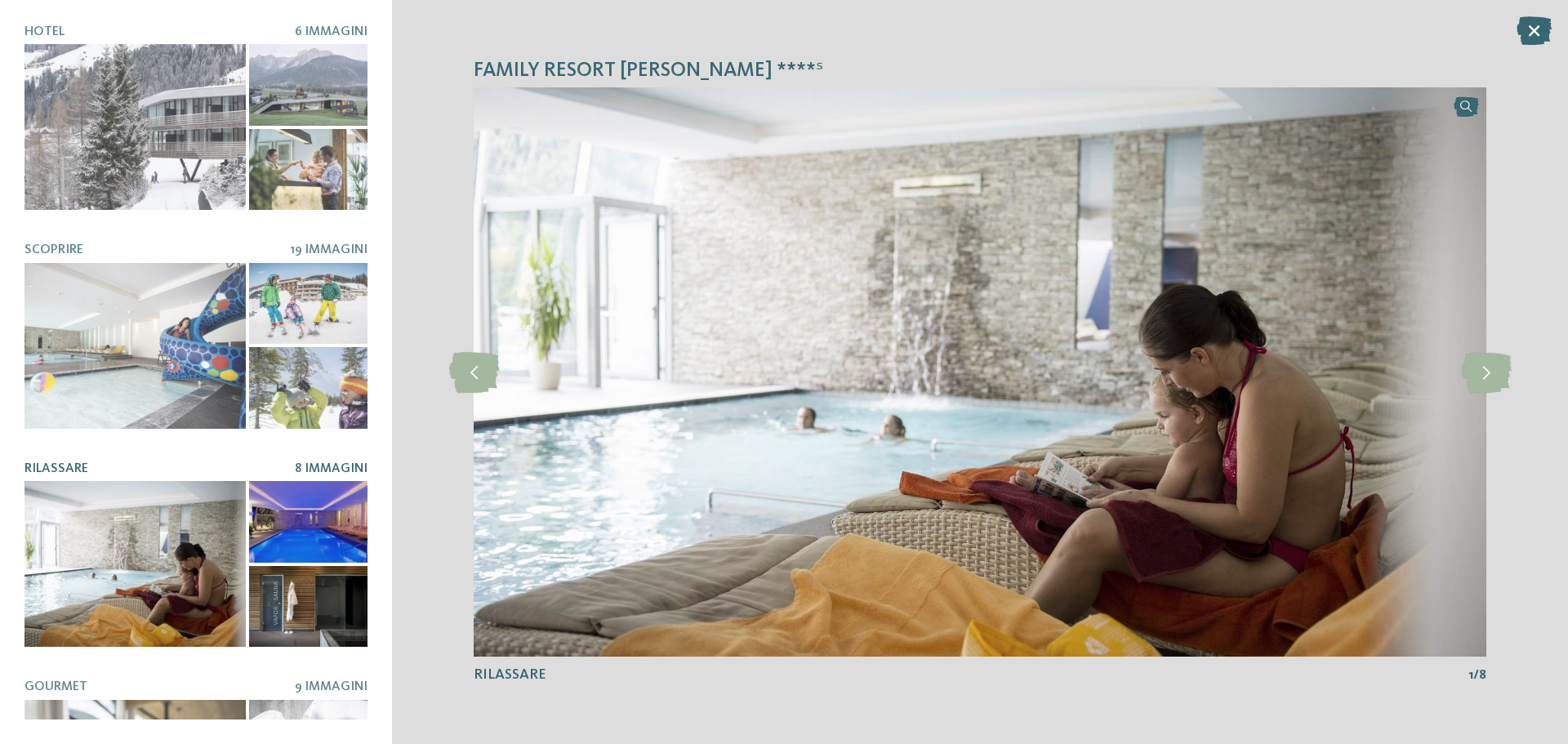
click at [312, 495] on div at bounding box center [308, 522] width 119 height 81
click at [303, 580] on div at bounding box center [308, 607] width 119 height 81
drag, startPoint x: 365, startPoint y: 429, endPoint x: 374, endPoint y: 472, distance: 43.9
click at [374, 472] on div "Family Resort Rainer ****ˢ Hotel 6 Immagini Scoprire 19 Immagini" at bounding box center [195, 372] width 392 height 744
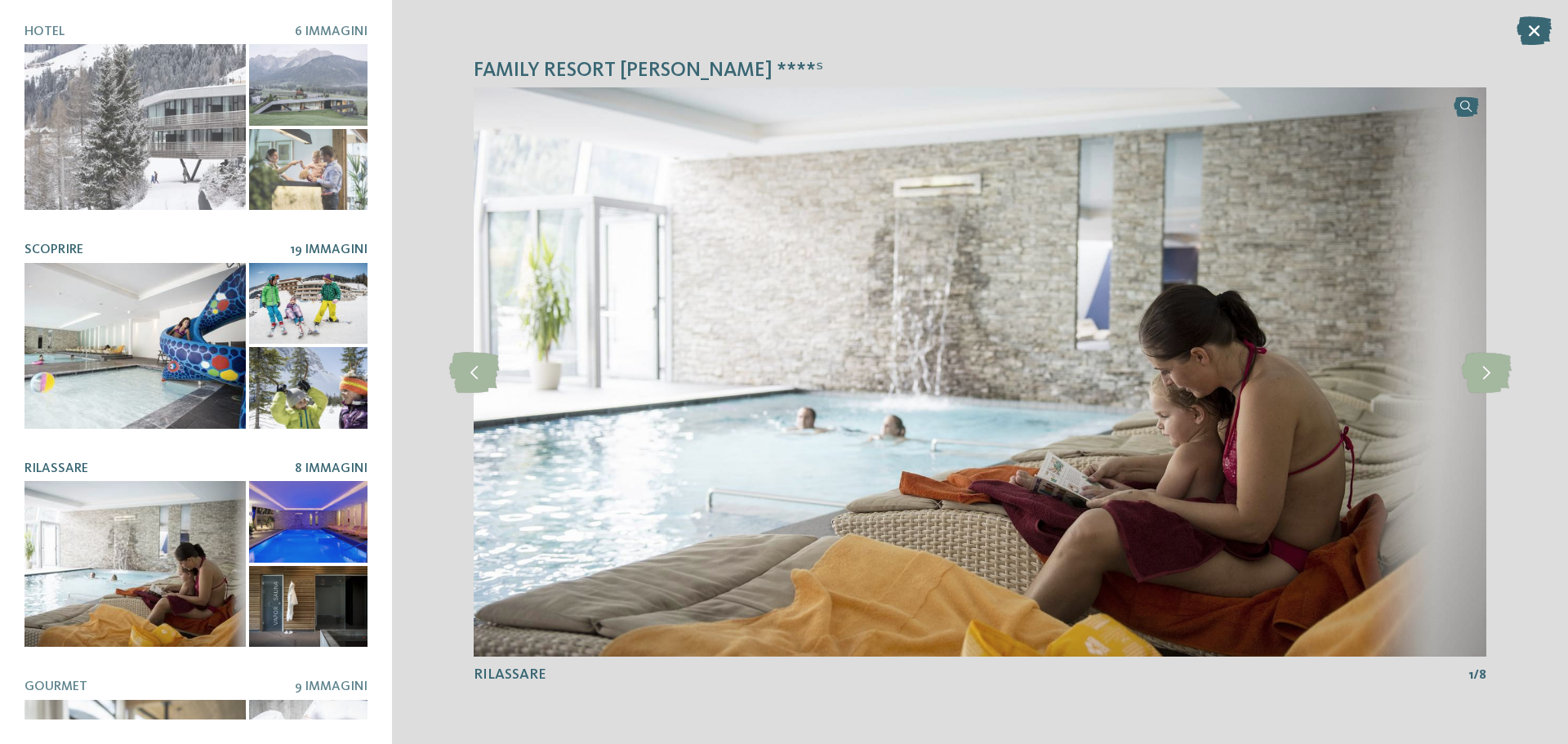
click at [154, 361] on div at bounding box center [135, 345] width 221 height 165
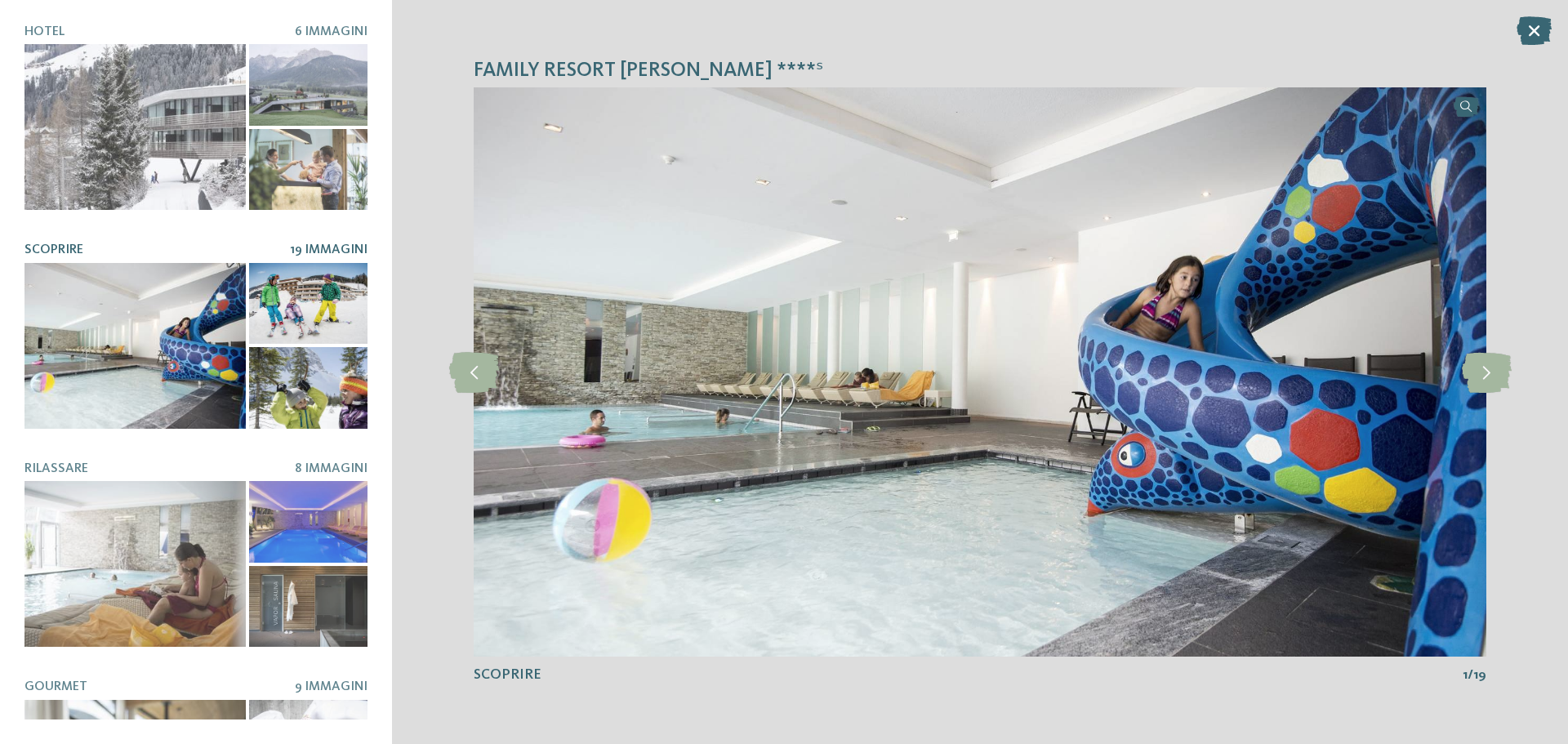
click at [263, 320] on div at bounding box center [308, 303] width 119 height 81
click at [318, 245] on span "19 Immagini" at bounding box center [328, 250] width 78 height 13
click at [1482, 378] on icon at bounding box center [1486, 373] width 50 height 41
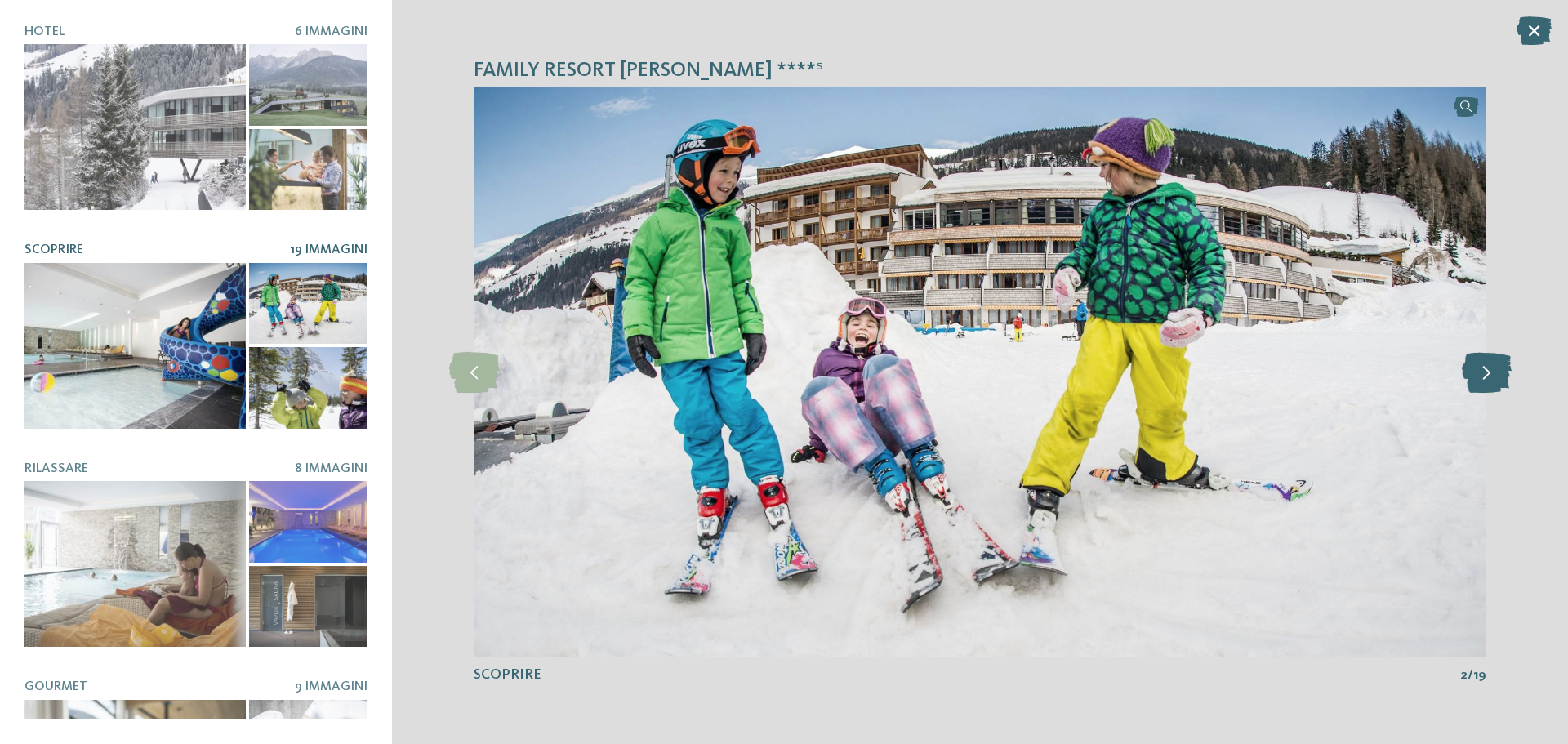
click at [1482, 378] on icon at bounding box center [1486, 373] width 50 height 41
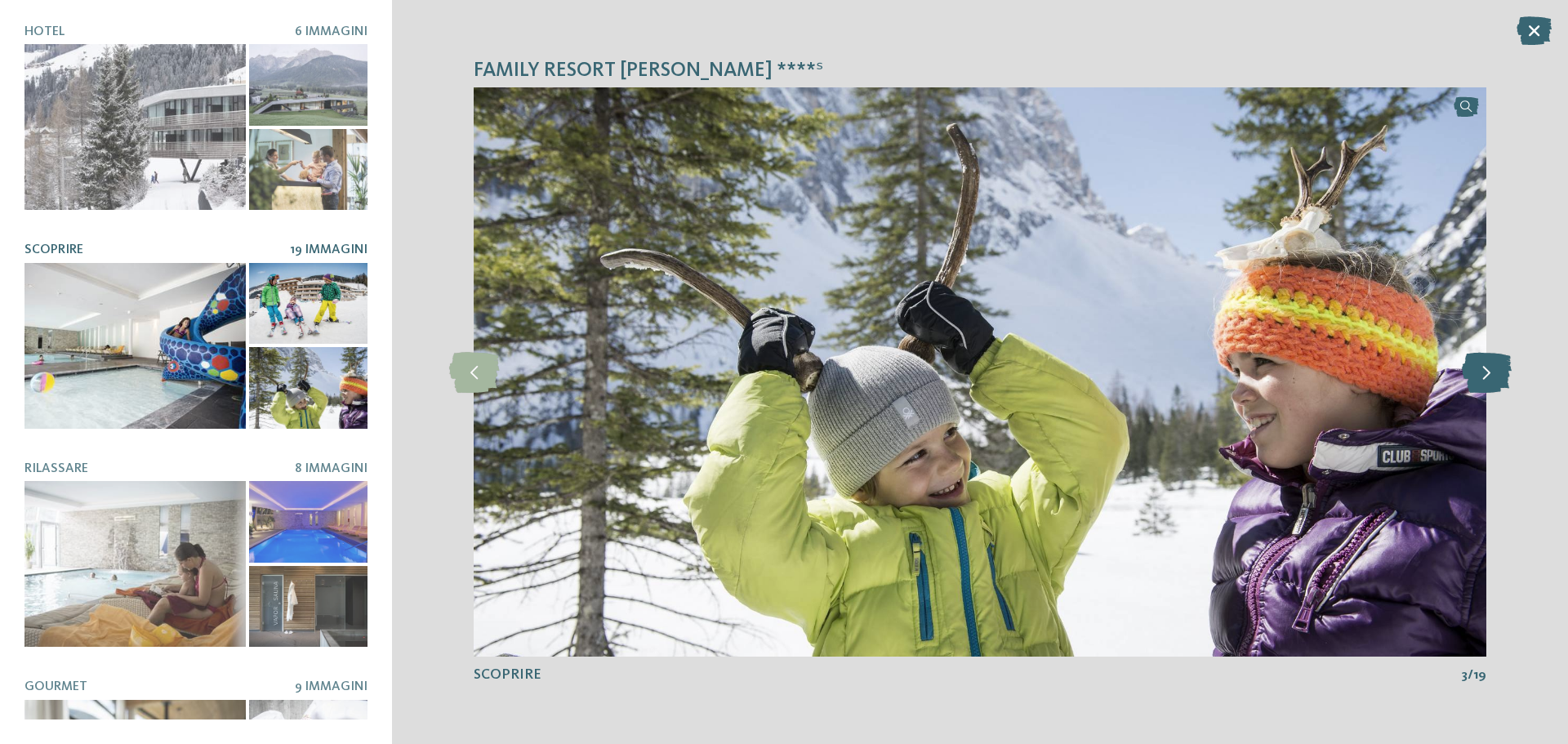
click at [1482, 378] on icon at bounding box center [1486, 373] width 50 height 41
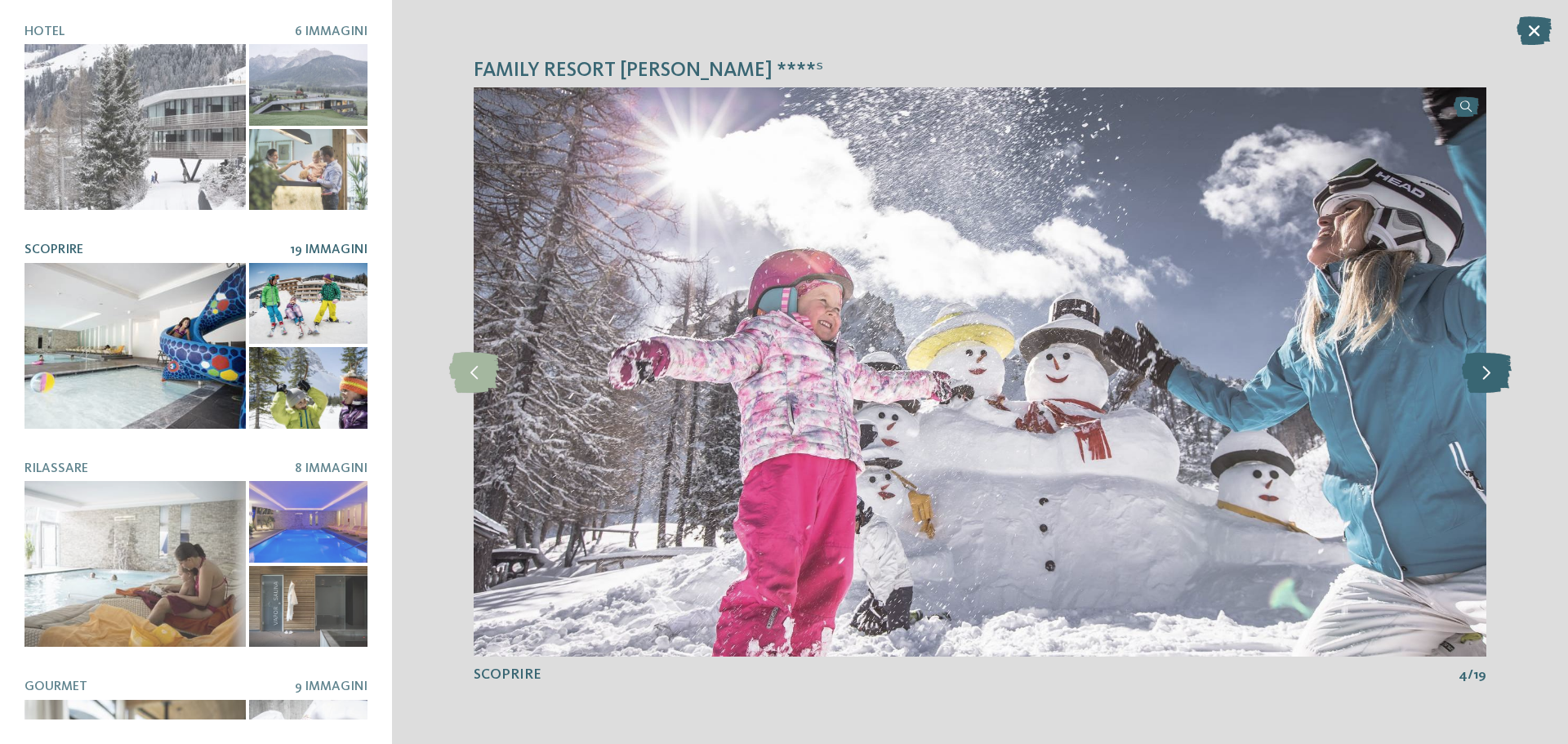
click at [1482, 378] on icon at bounding box center [1486, 373] width 50 height 41
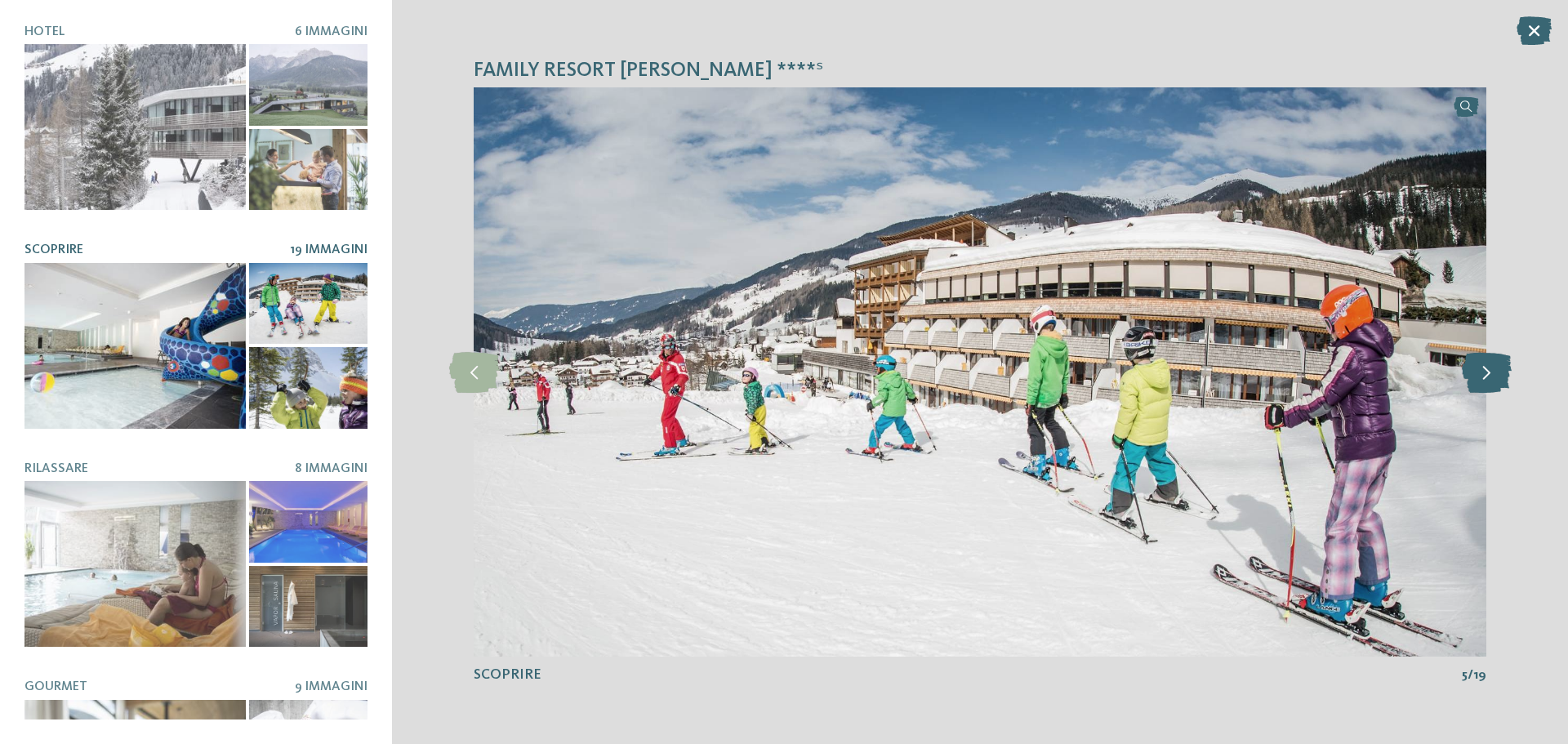
click at [1482, 378] on icon at bounding box center [1486, 373] width 50 height 41
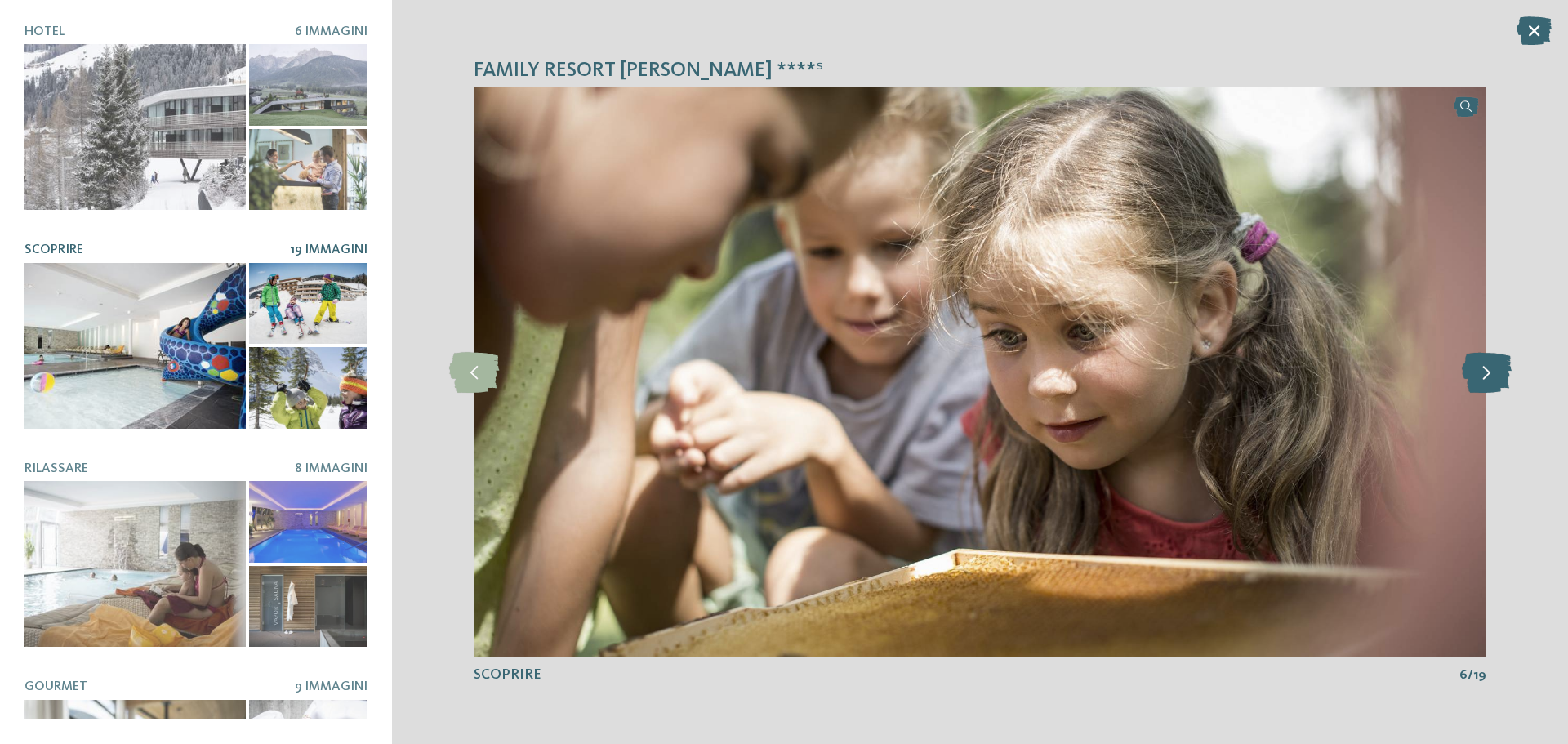
click at [1482, 378] on icon at bounding box center [1486, 373] width 50 height 41
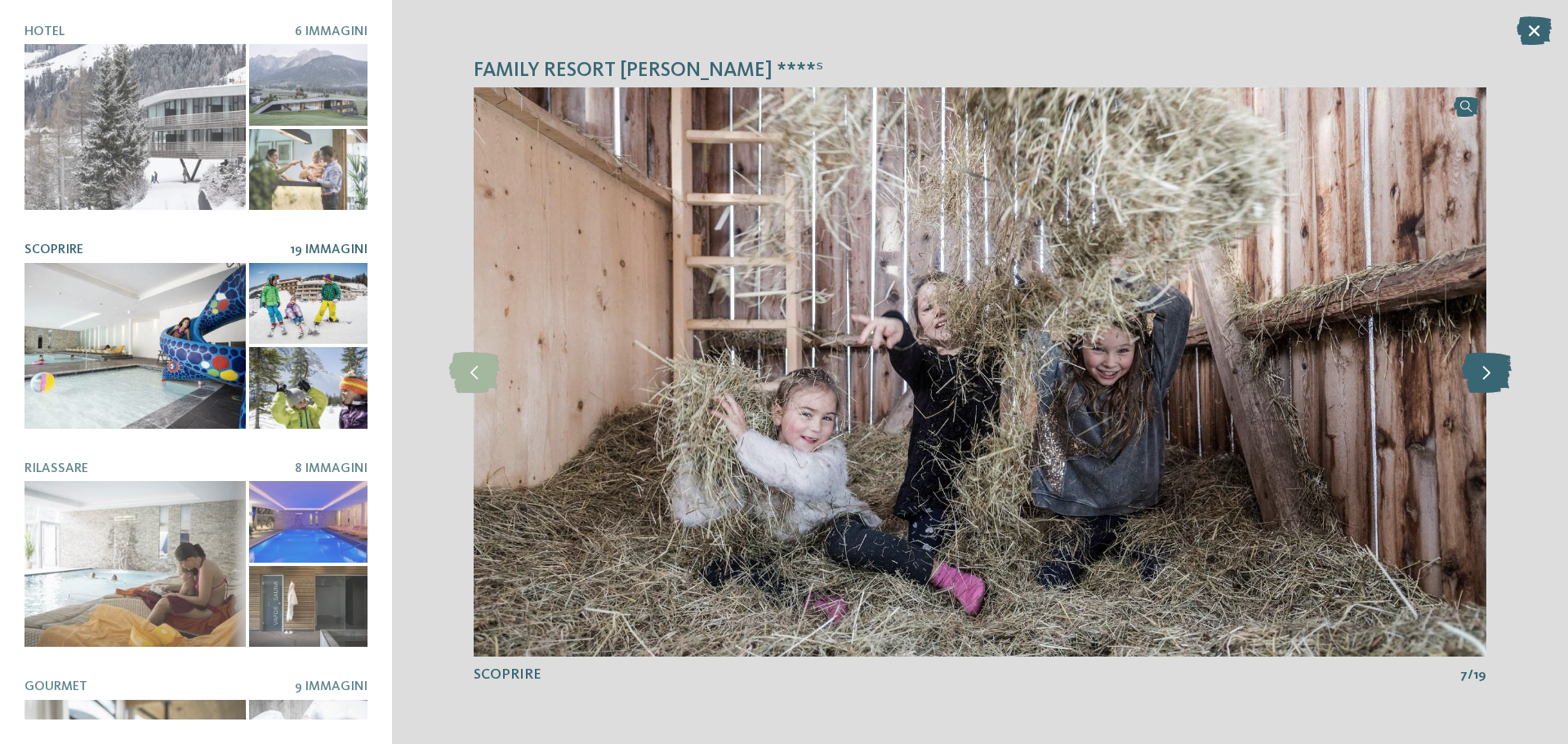
click at [1482, 378] on icon at bounding box center [1486, 373] width 50 height 41
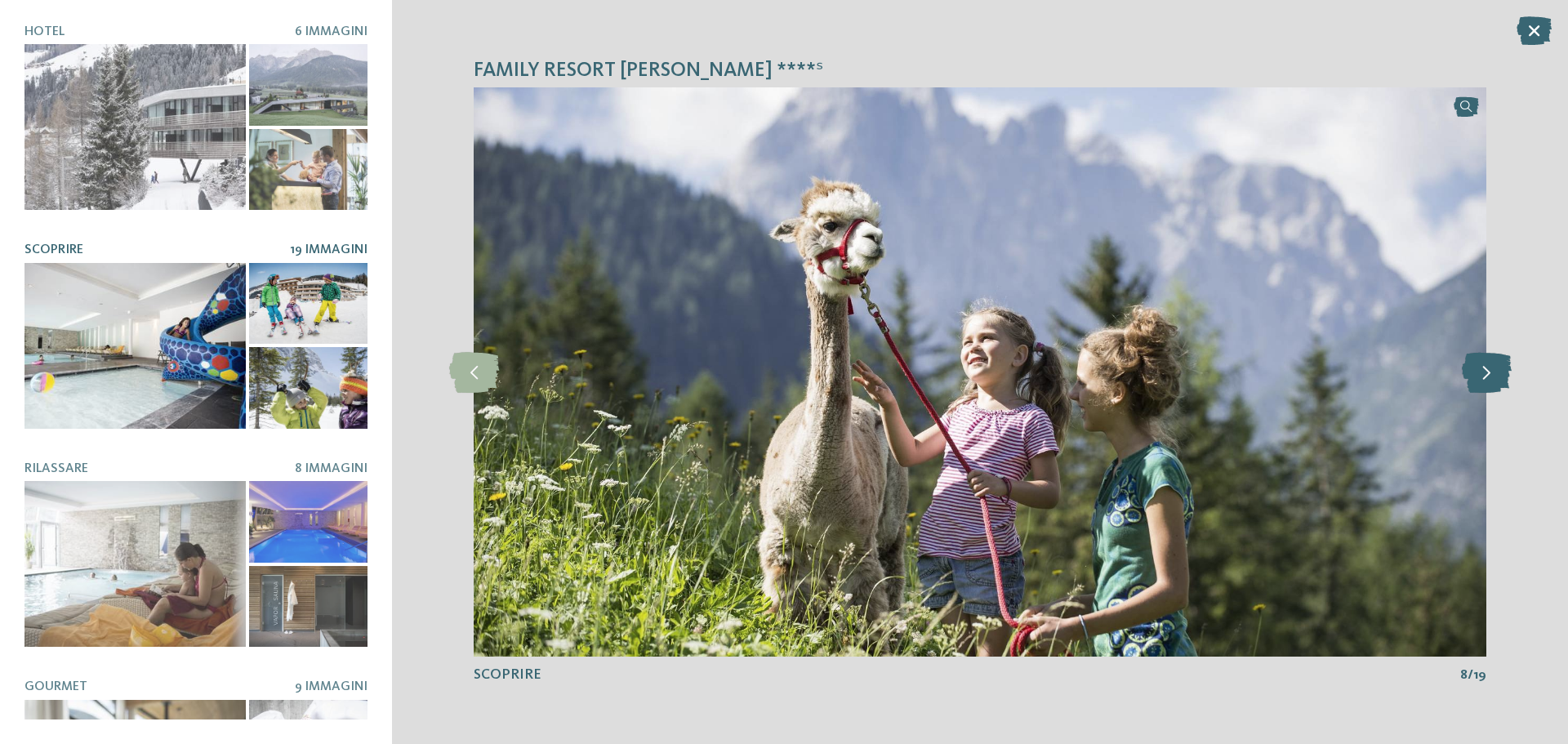
click at [1482, 378] on icon at bounding box center [1486, 373] width 50 height 41
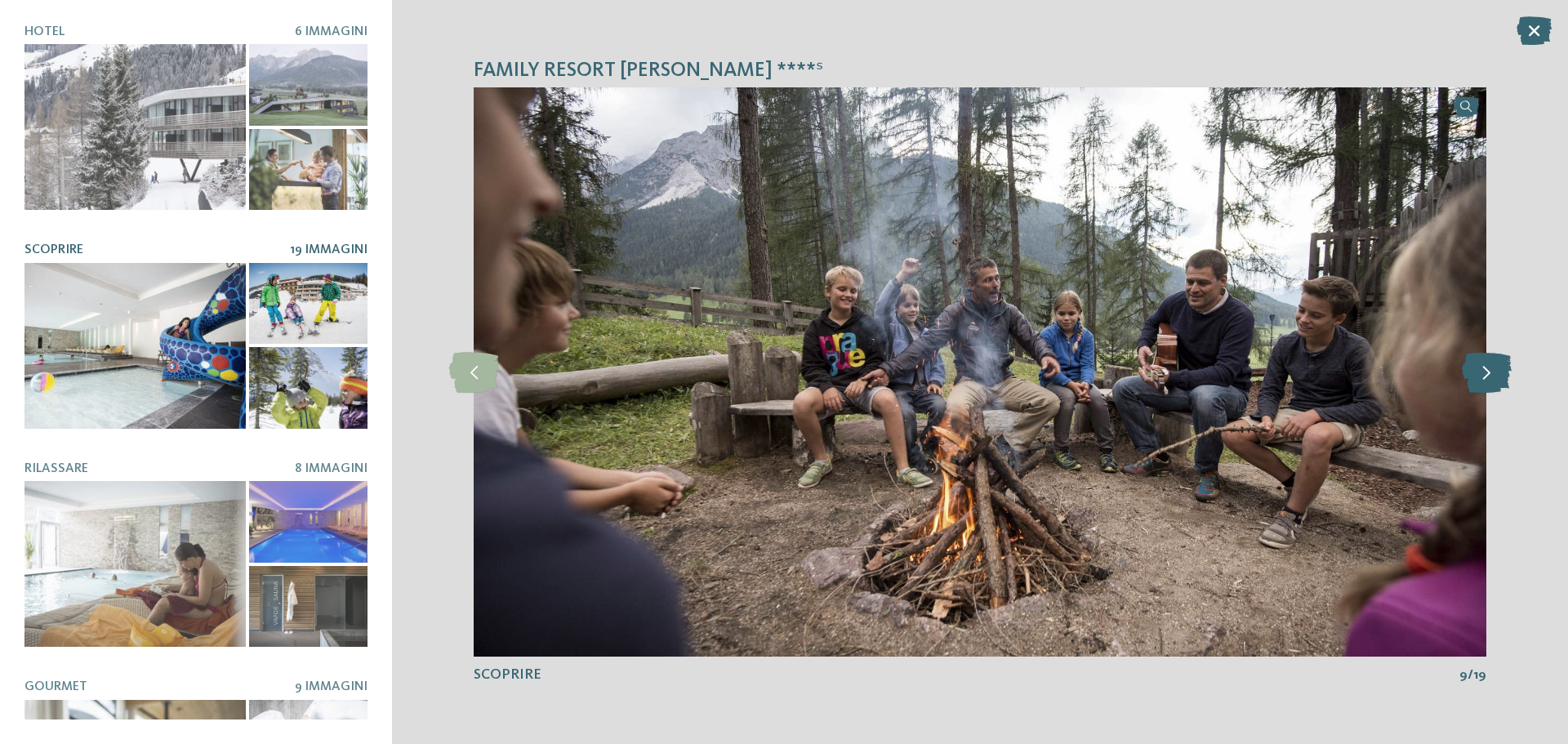
click at [1482, 378] on icon at bounding box center [1486, 373] width 50 height 41
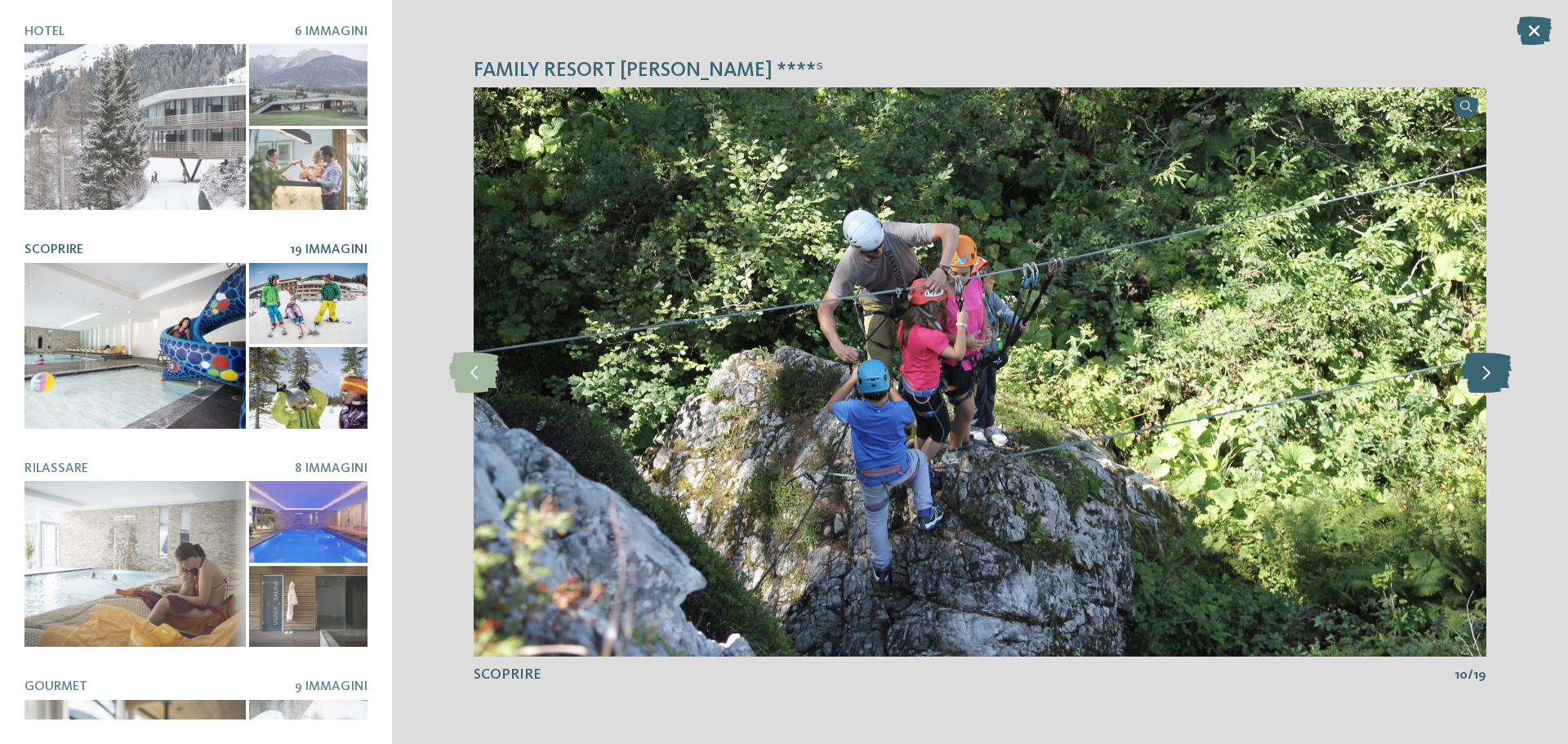
click at [1482, 378] on icon at bounding box center [1486, 373] width 50 height 41
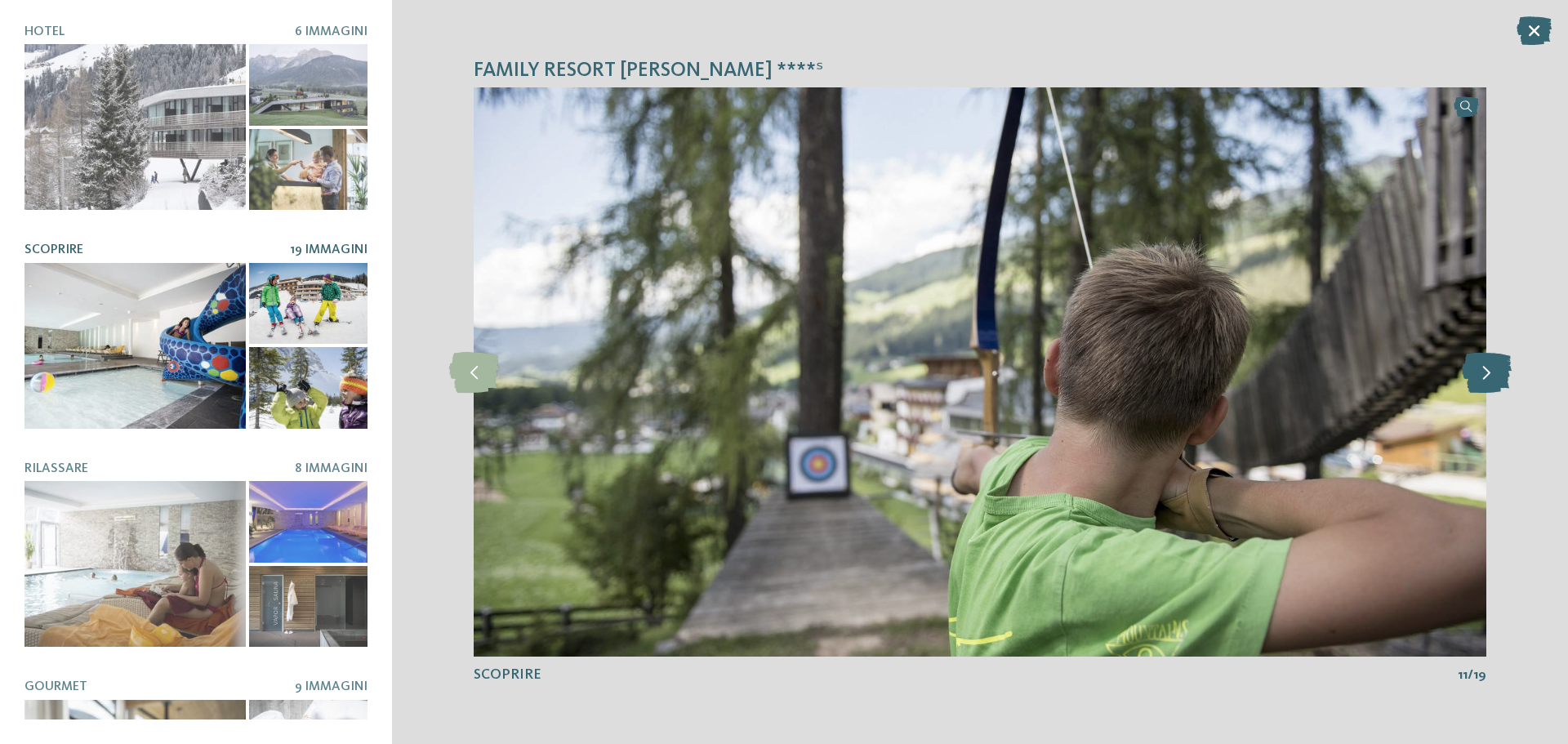
click at [1482, 378] on icon at bounding box center [1486, 373] width 50 height 41
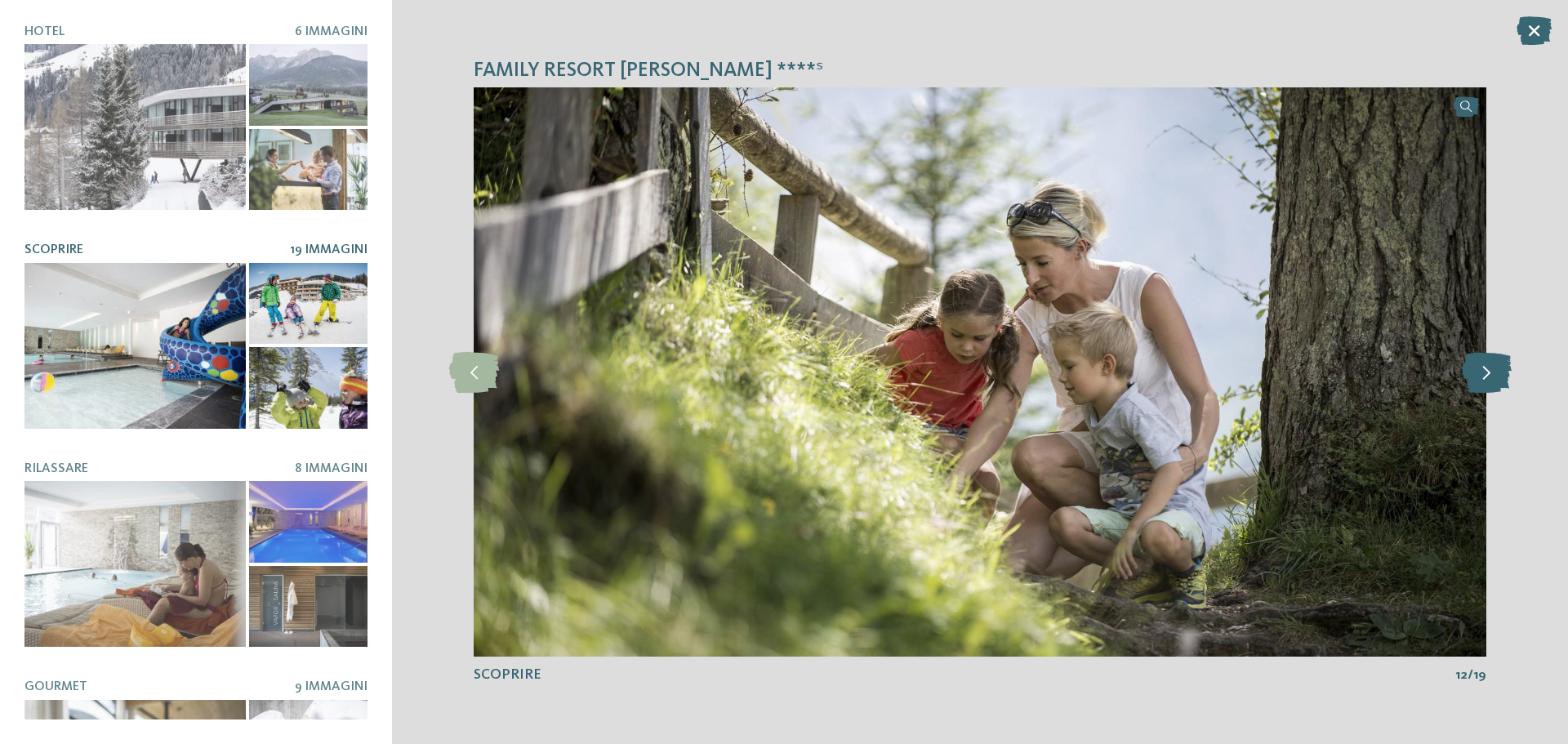
click at [1482, 378] on icon at bounding box center [1486, 373] width 50 height 41
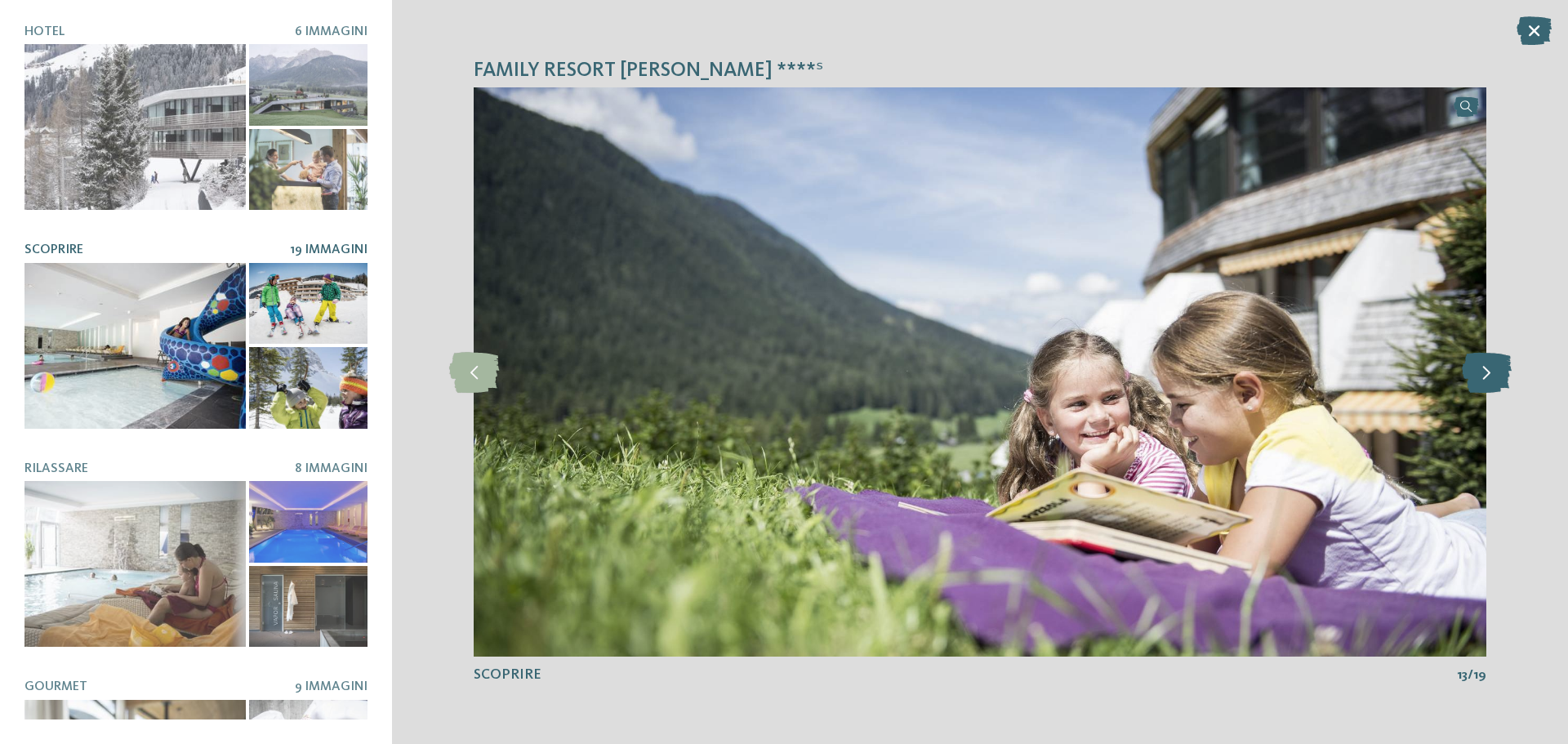
click at [1482, 378] on icon at bounding box center [1486, 373] width 50 height 41
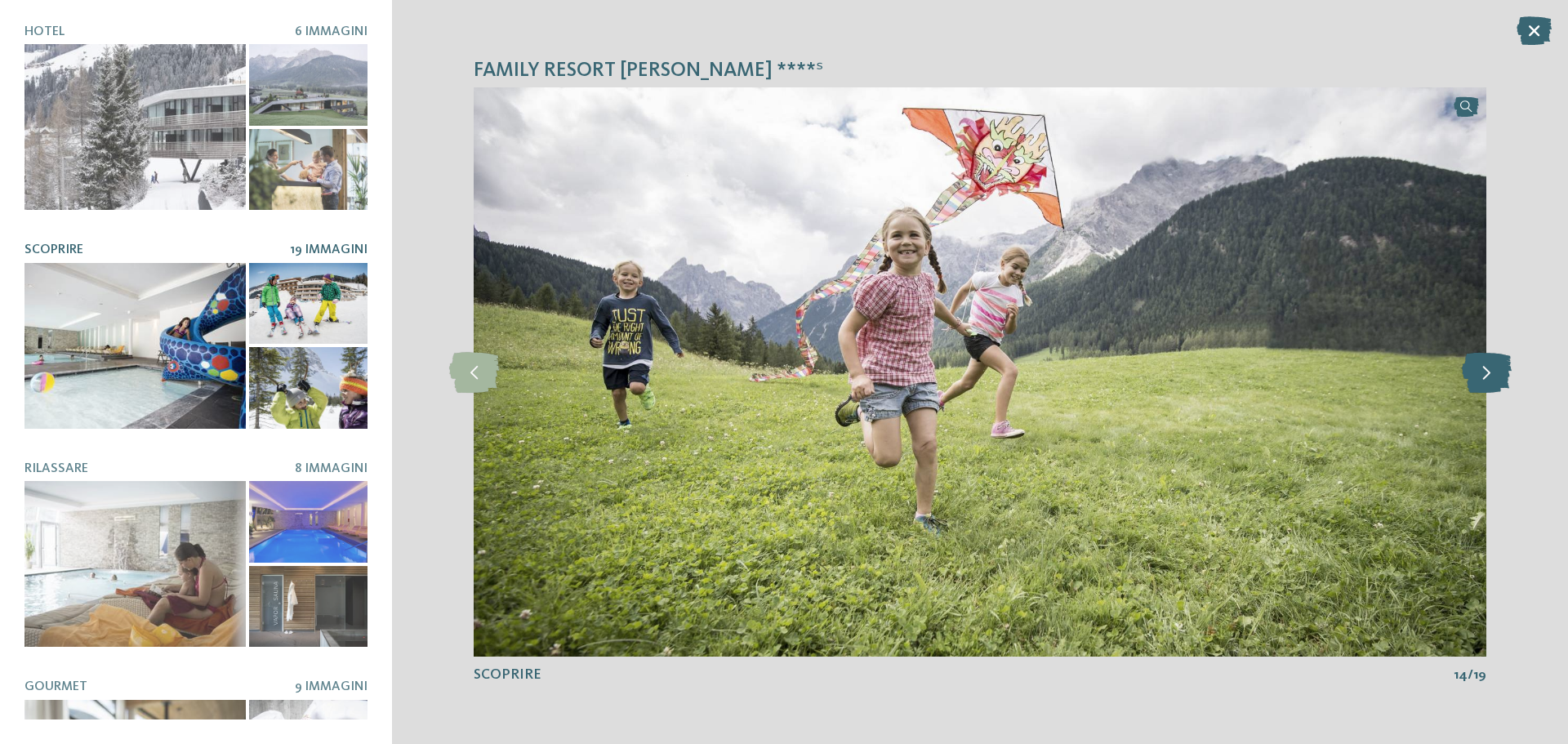
click at [1482, 378] on icon at bounding box center [1486, 373] width 50 height 41
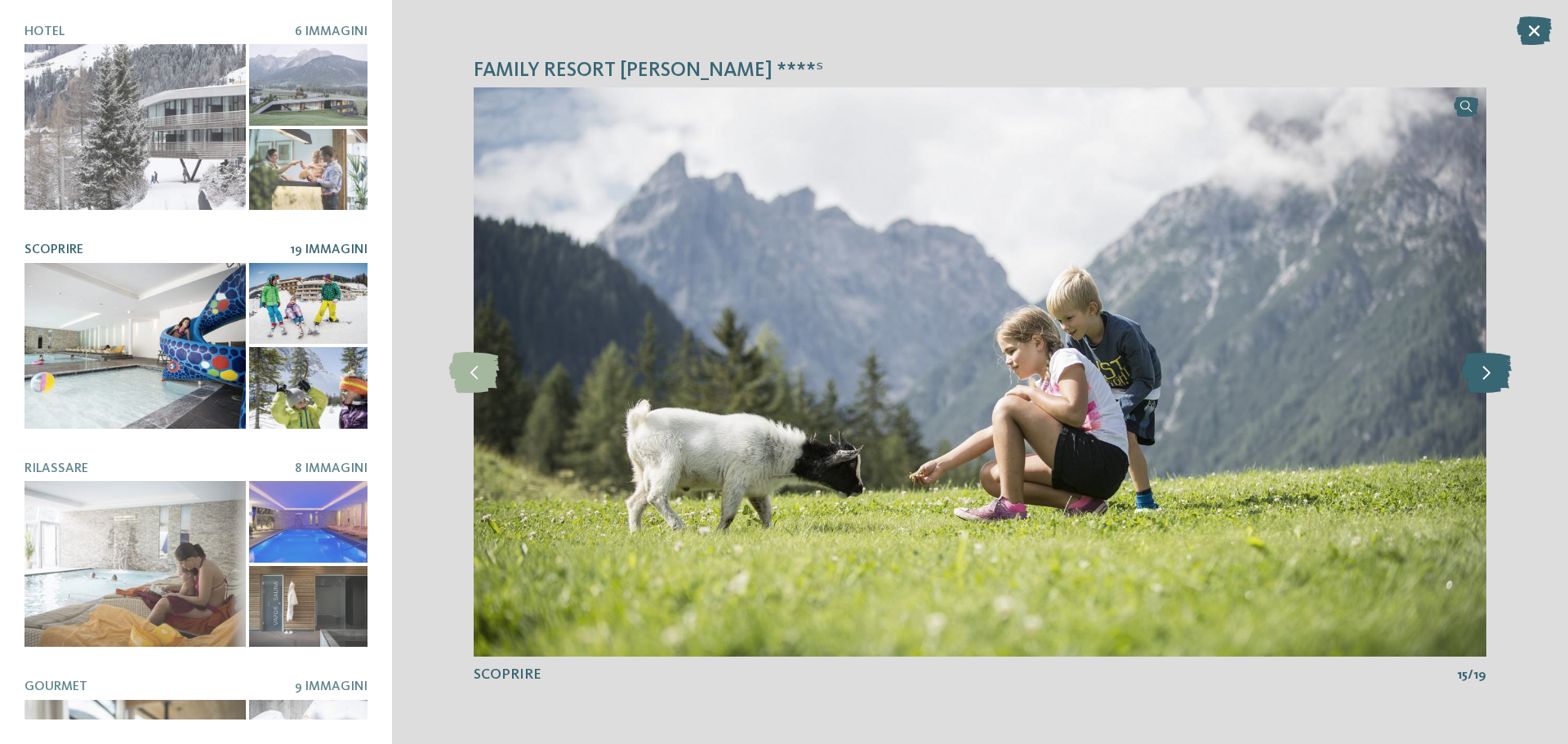
click at [1482, 378] on icon at bounding box center [1486, 373] width 50 height 41
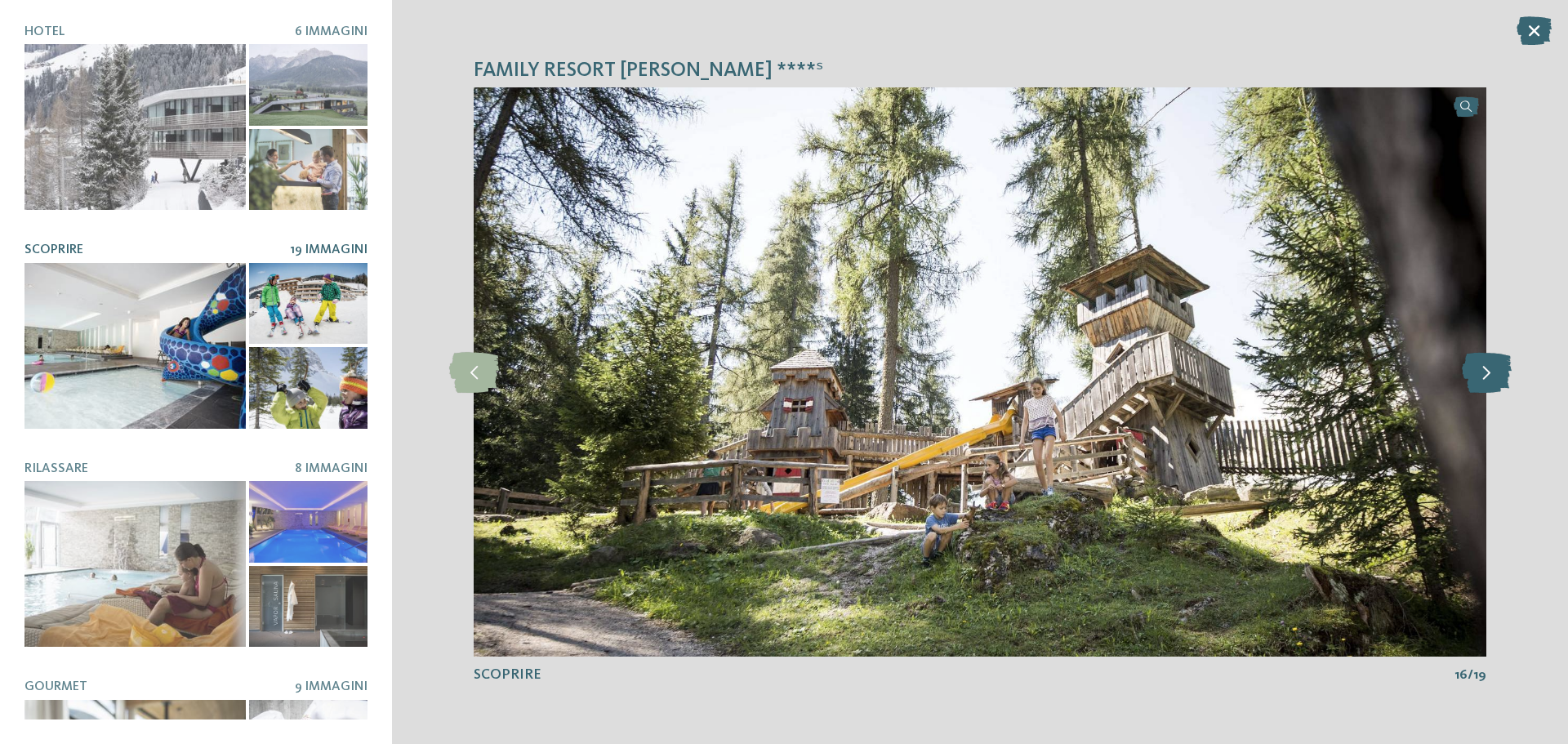
click at [1482, 378] on icon at bounding box center [1486, 373] width 50 height 41
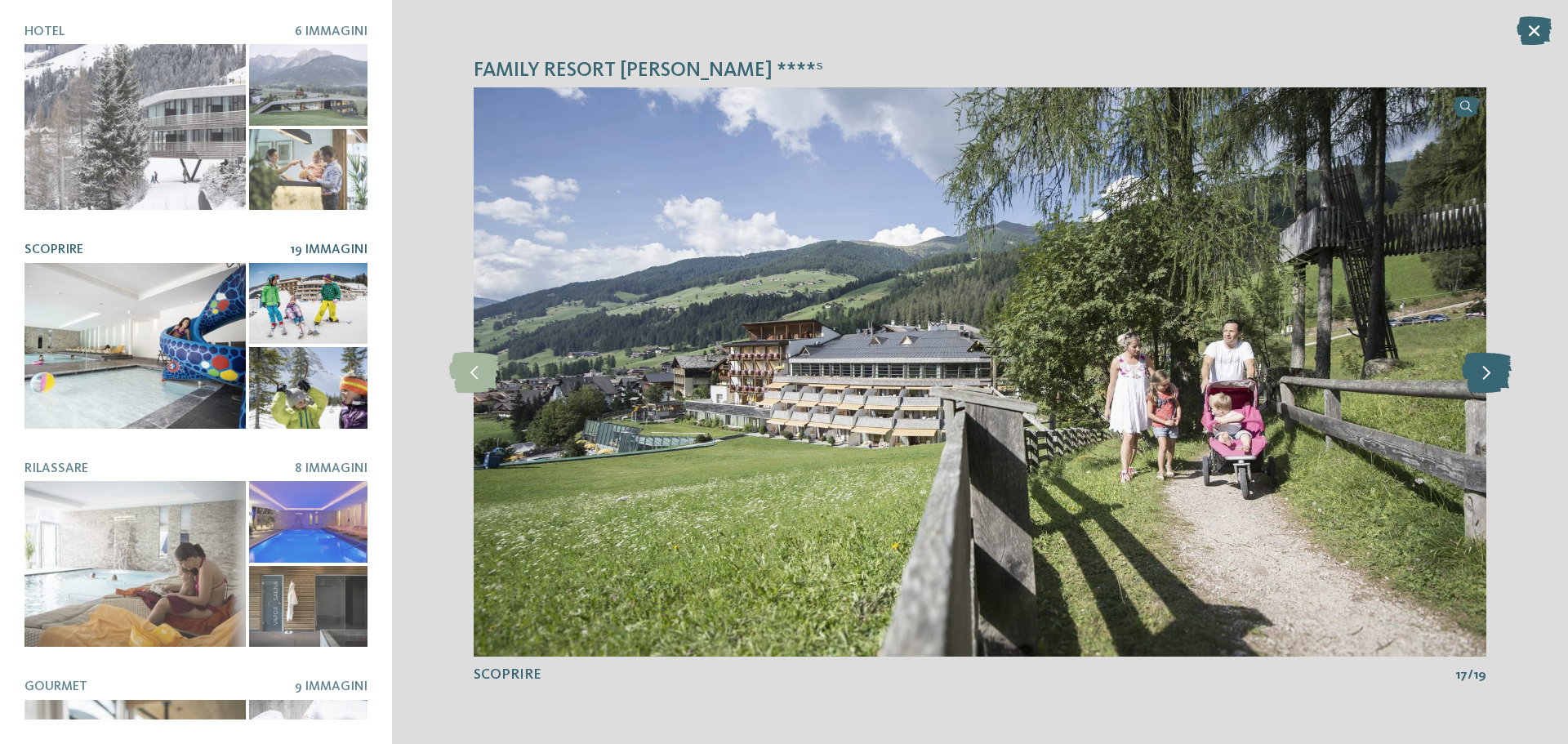
click at [1482, 377] on icon at bounding box center [1486, 373] width 50 height 41
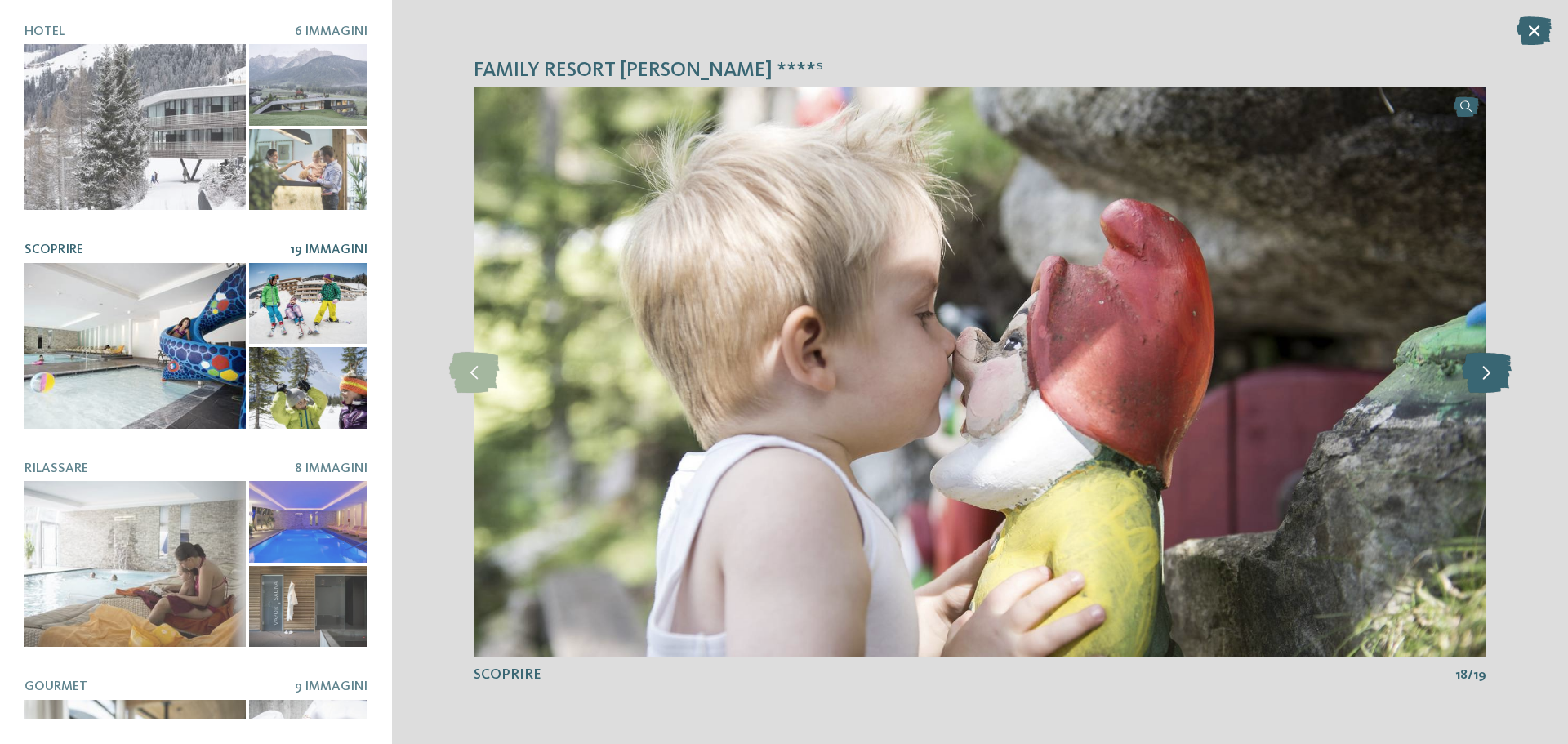
click at [1484, 375] on icon at bounding box center [1486, 373] width 50 height 41
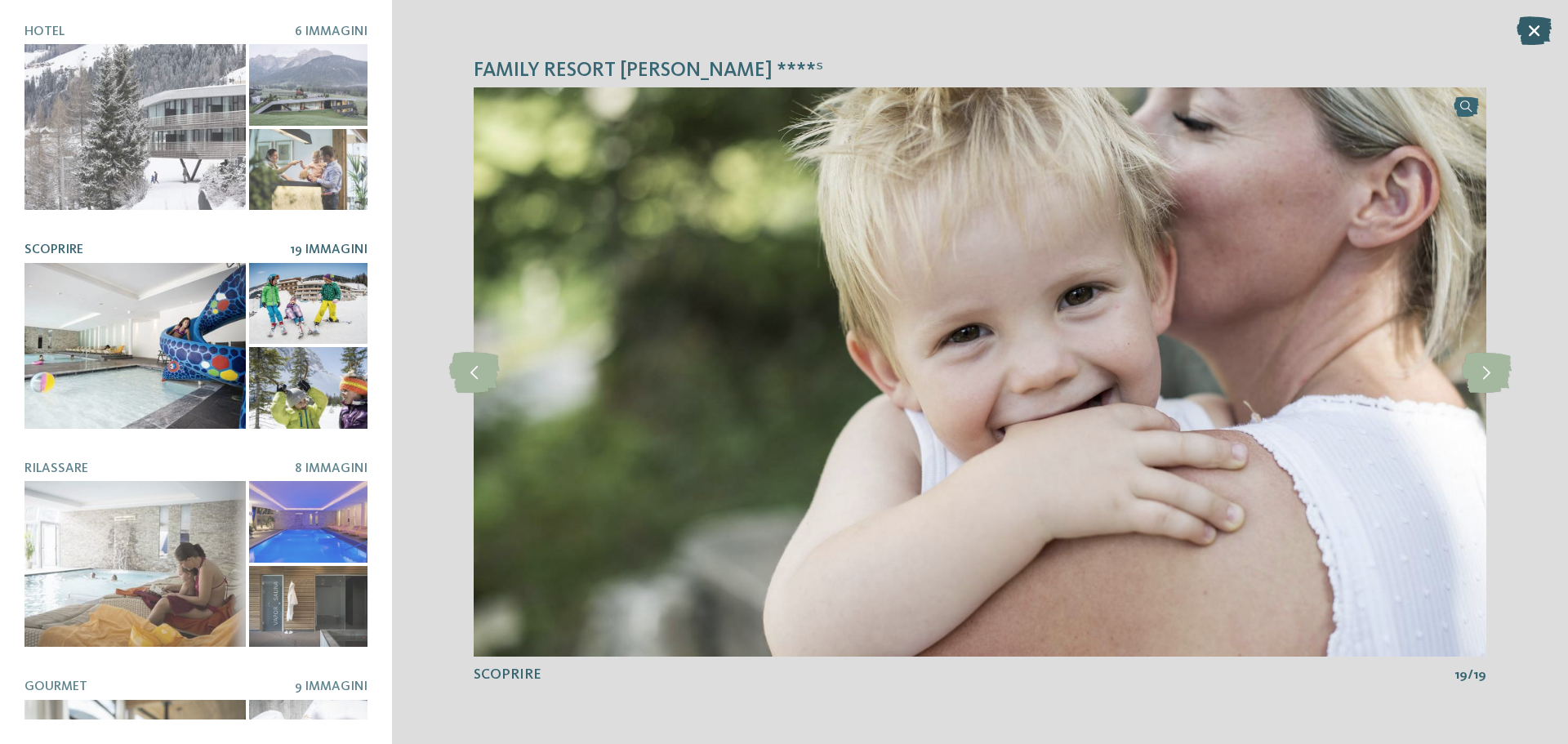
click at [1536, 34] on icon at bounding box center [1534, 30] width 36 height 29
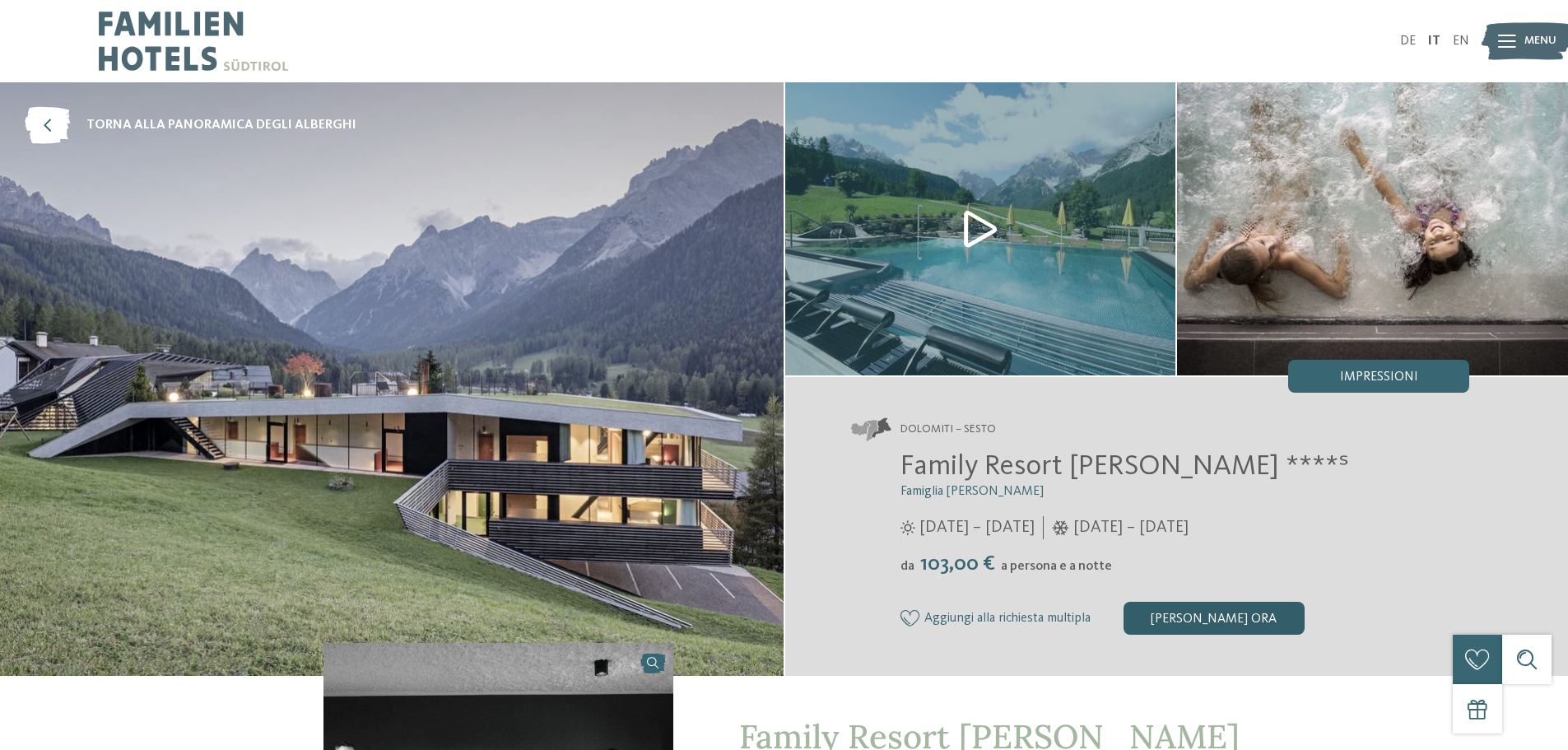
click at [1208, 615] on div "[PERSON_NAME] ora" at bounding box center [1214, 618] width 181 height 33
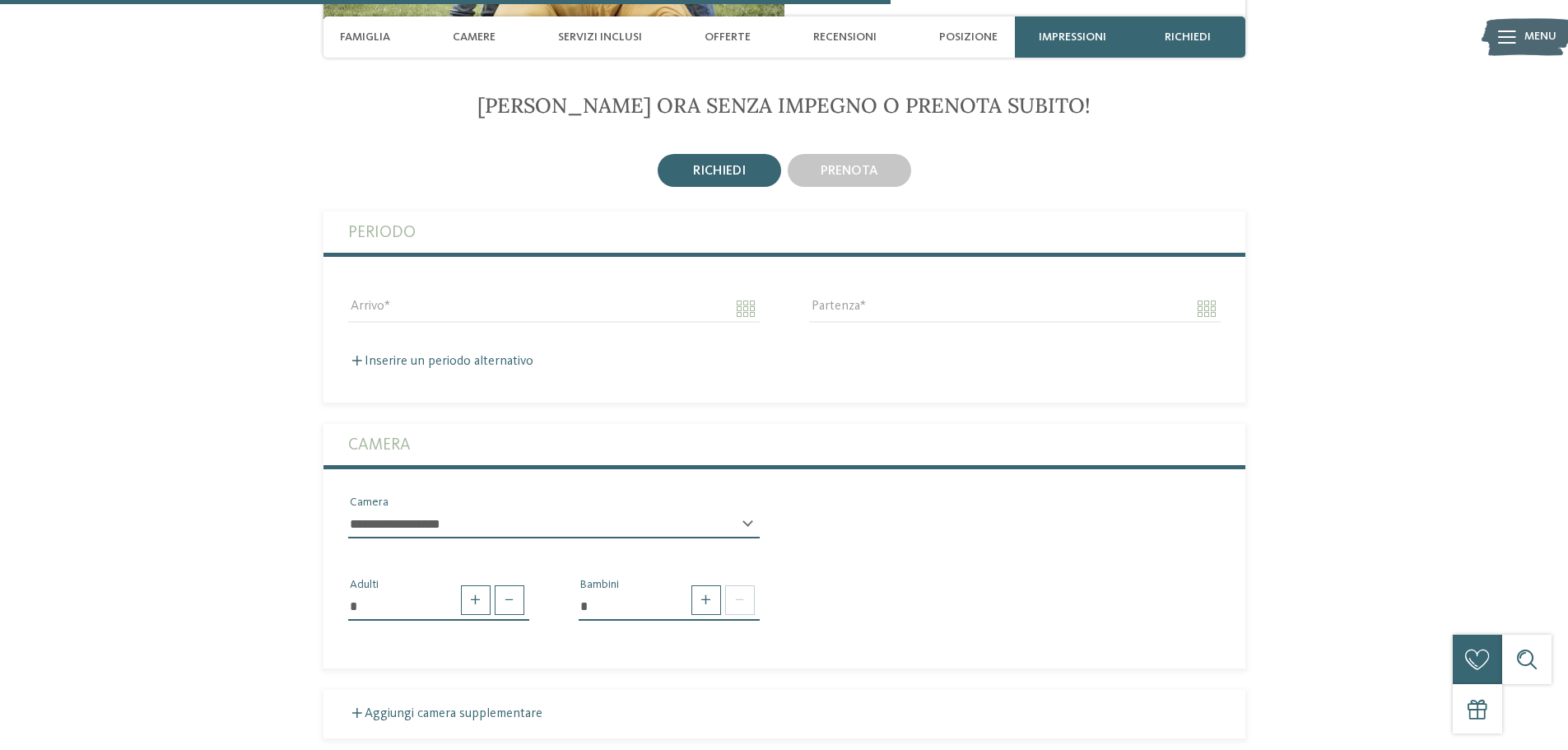
scroll to position [2854, 0]
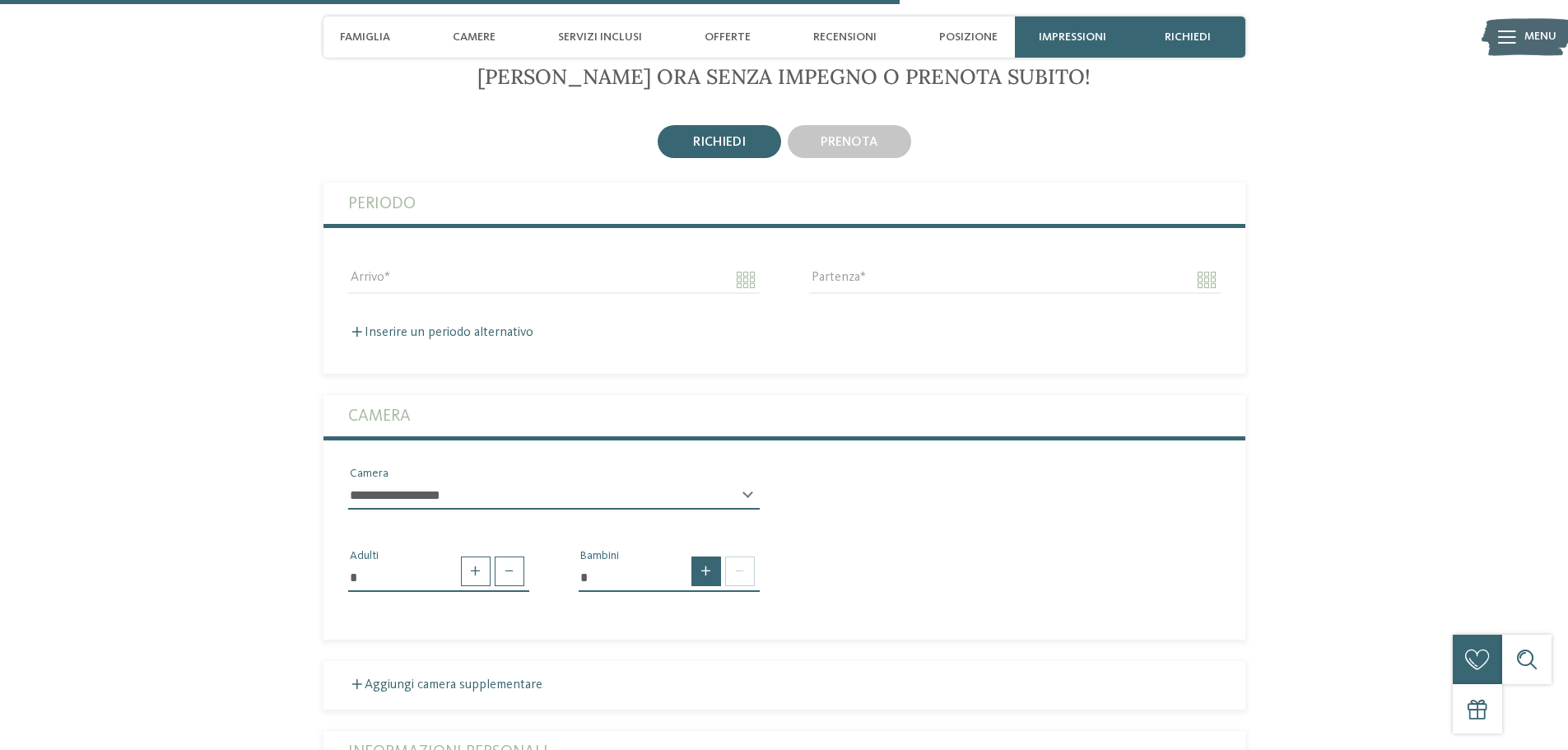
click at [712, 557] on span at bounding box center [705, 571] width 29 height 29
type input "*"
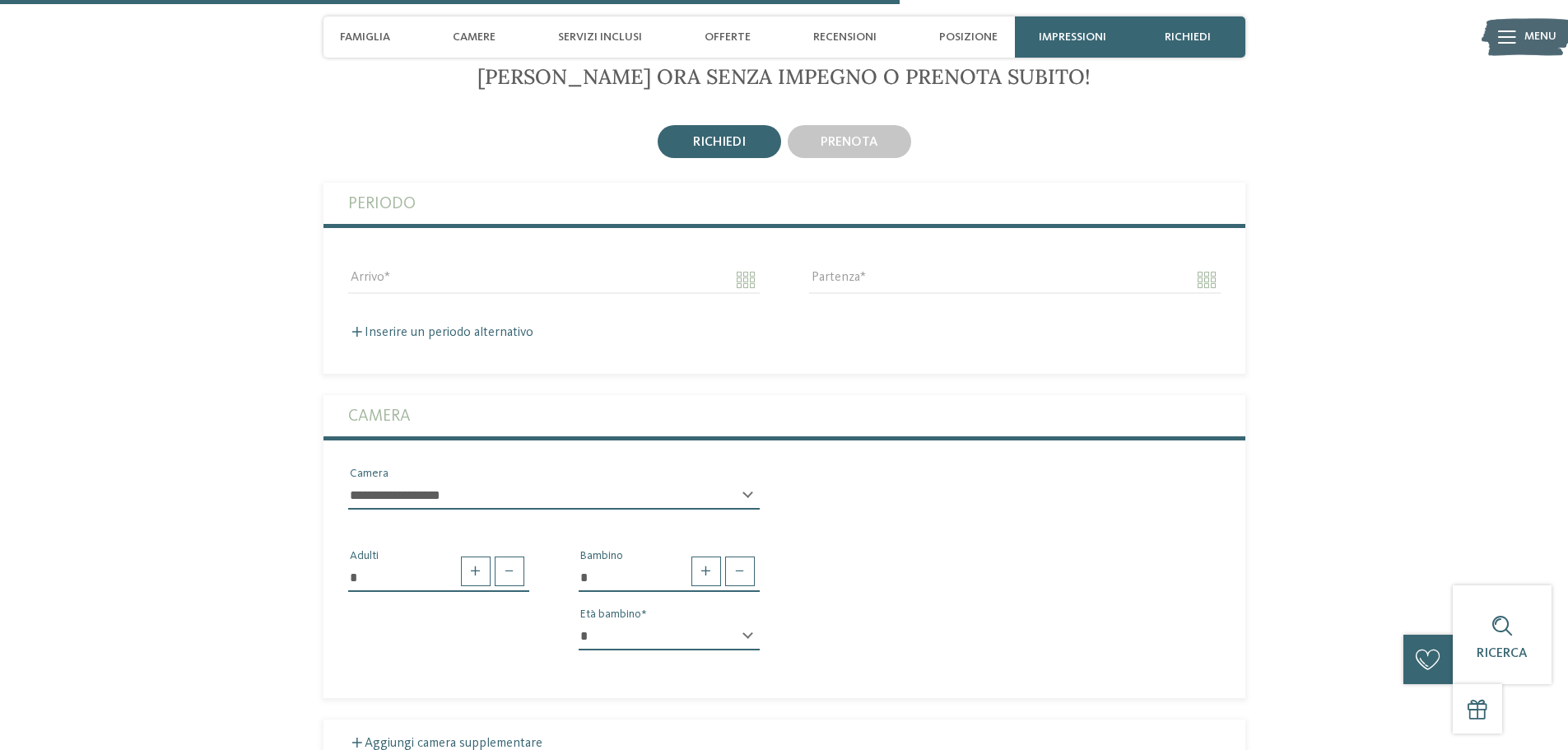
click at [728, 623] on select "* * * * * * * * * * * ** ** ** ** ** ** ** **" at bounding box center [669, 637] width 181 height 28
select select "*"
click at [578, 623] on select "* * * * * * * * * * * ** ** ** ** ** ** ** **" at bounding box center [669, 637] width 181 height 28
click at [1061, 560] on div "* Adulti * Bambino * * * * * * * * * * * ** ** ** ** ** ** ** ** Età bambino" at bounding box center [784, 594] width 922 height 140
click at [503, 266] on input "Arrivo" at bounding box center [554, 280] width 412 height 28
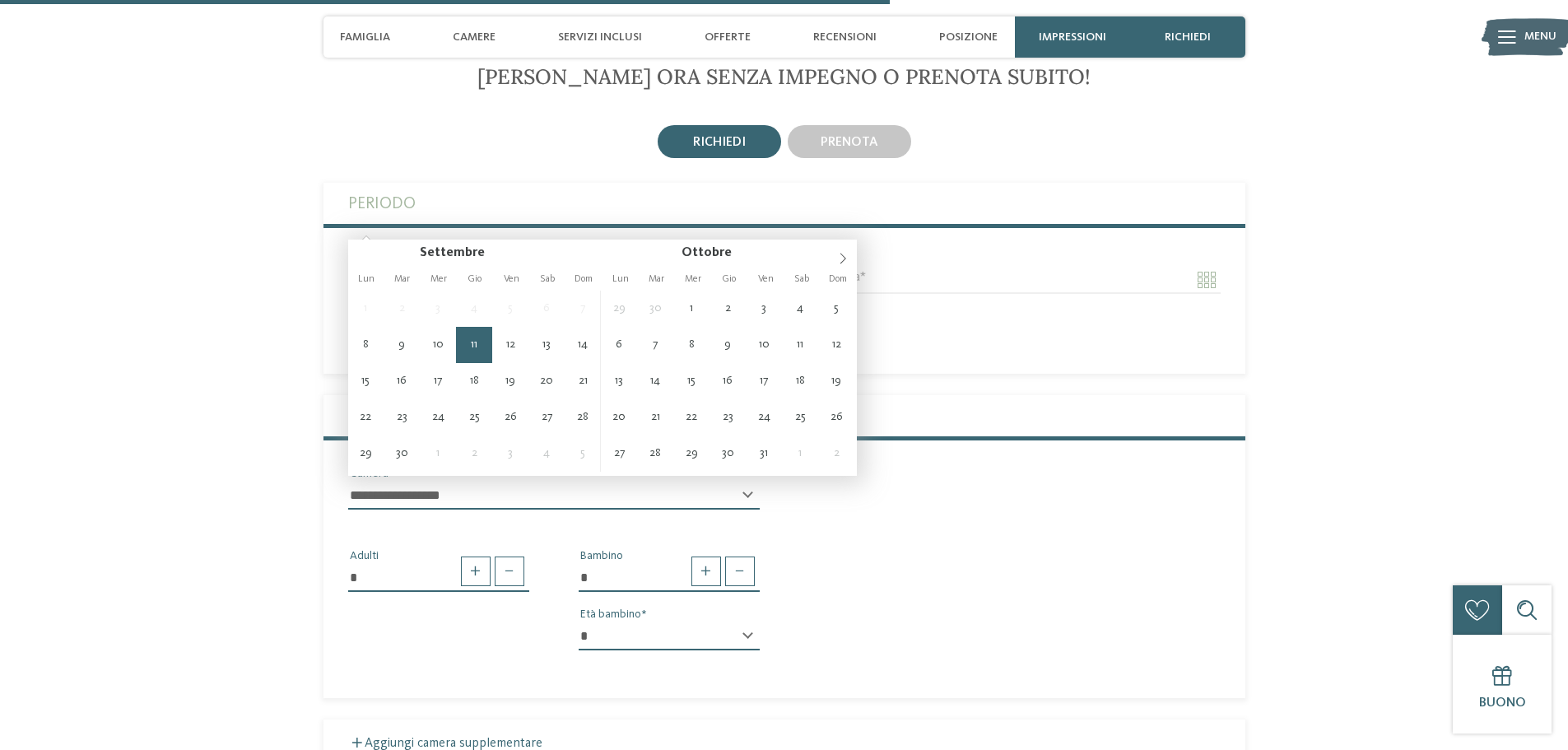
type input "**********"
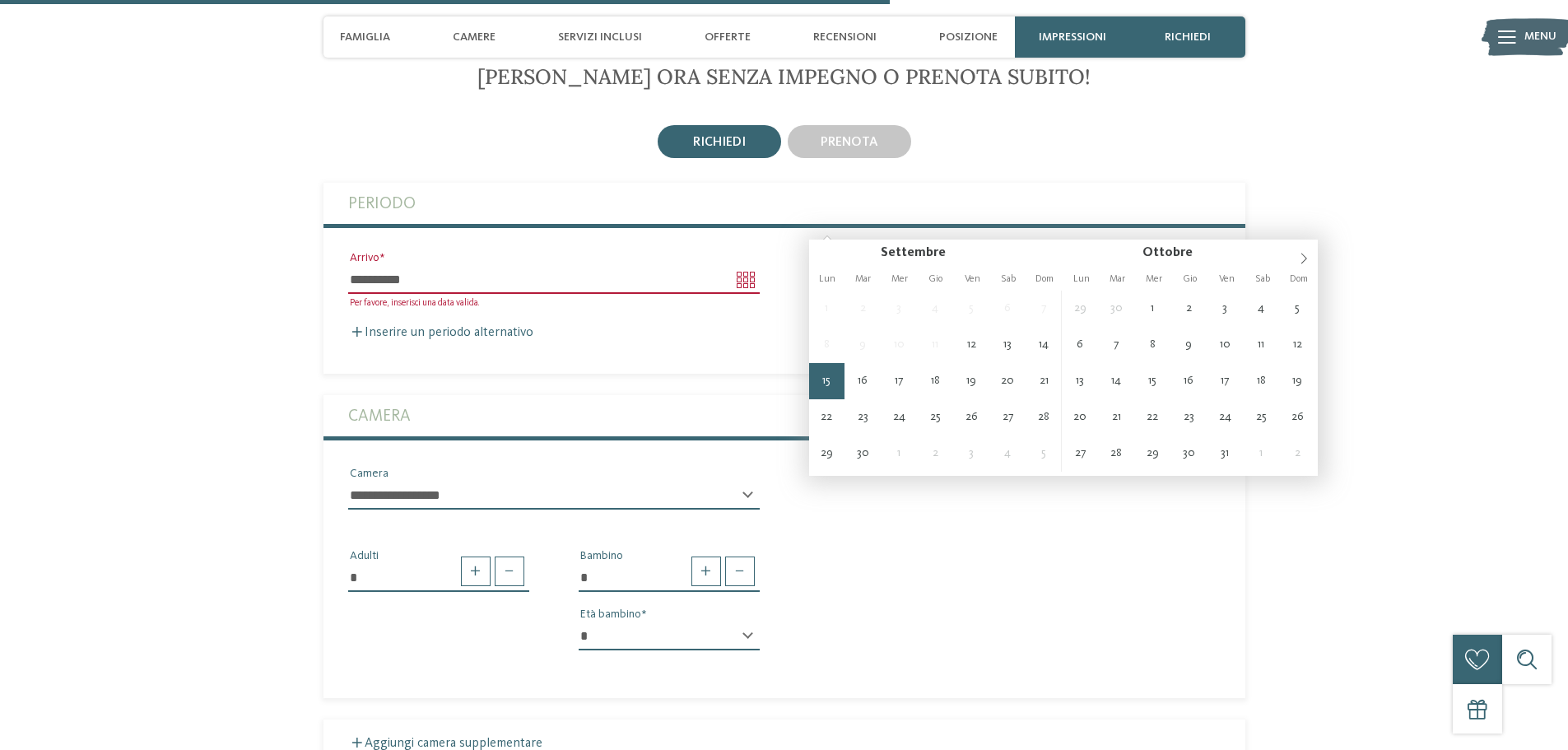
type input "**********"
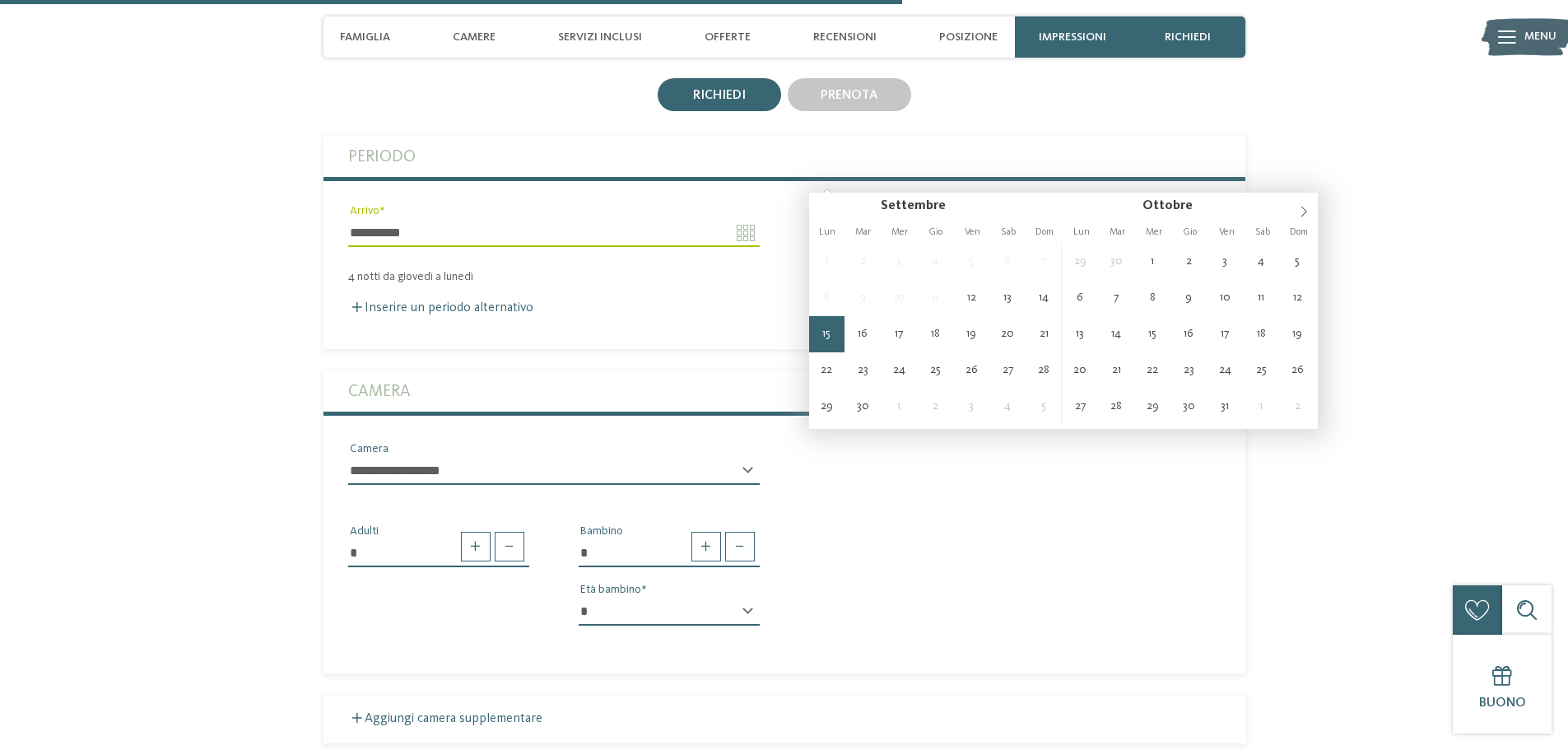
scroll to position [2894, 0]
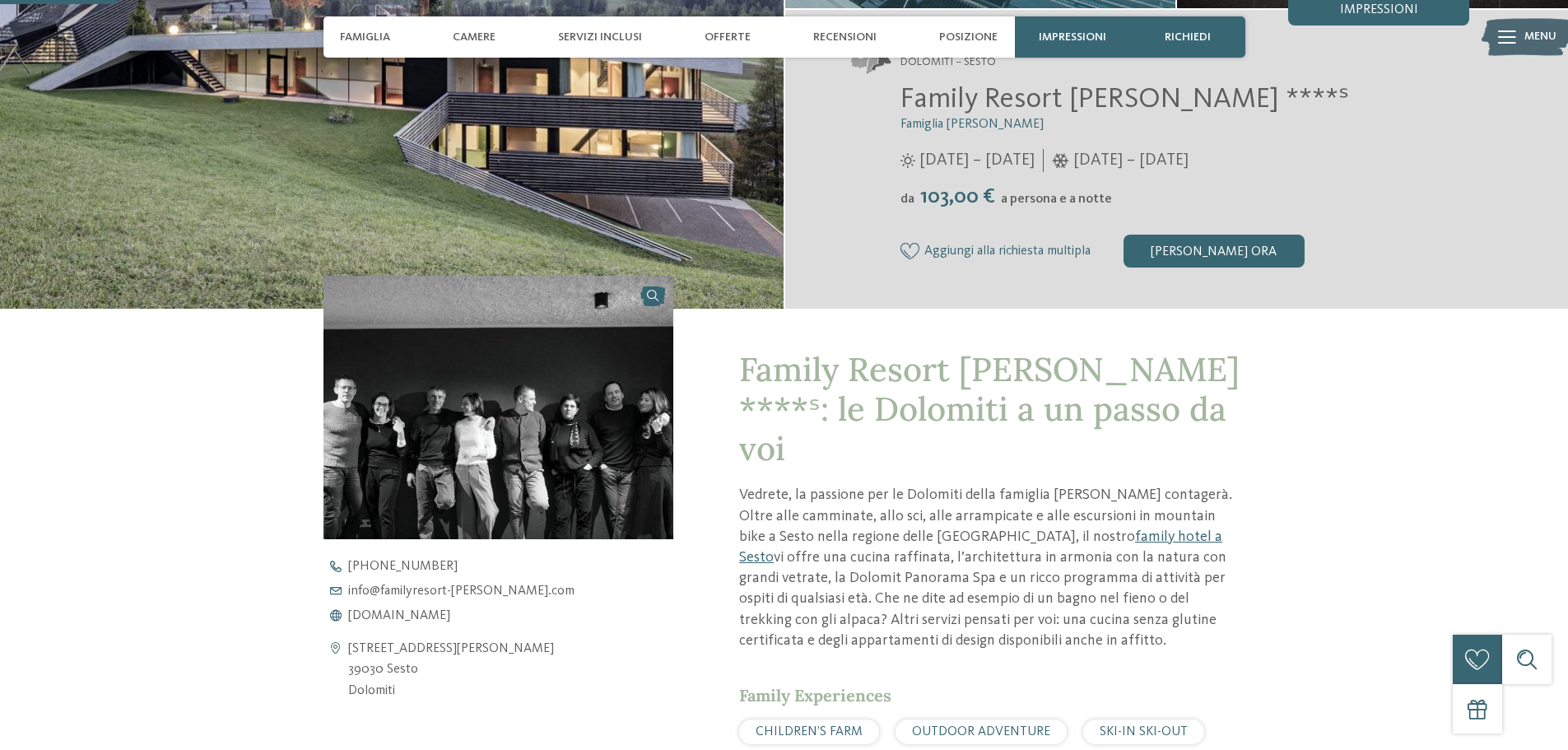
scroll to position [381, 0]
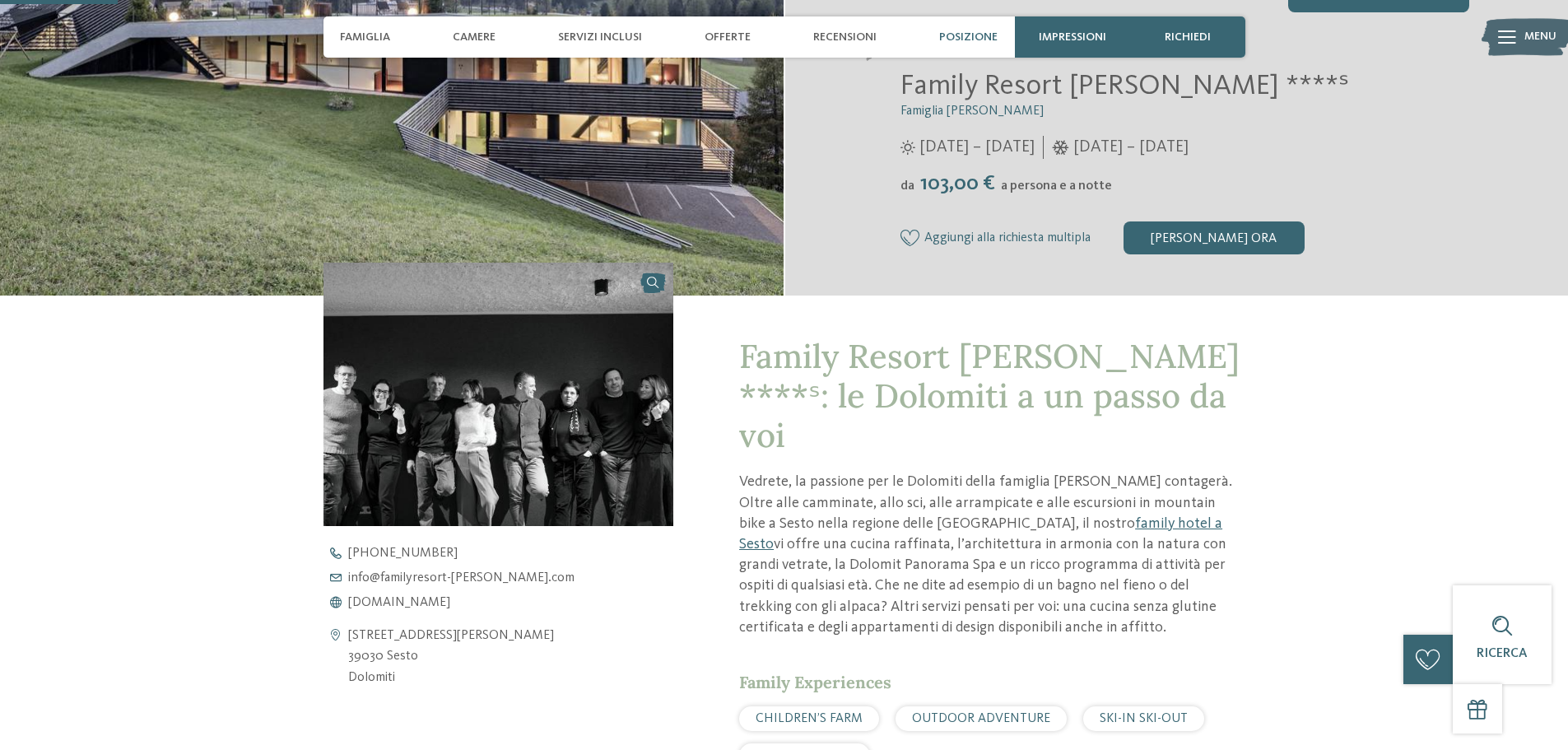
click at [978, 29] on div "Posizione" at bounding box center [968, 37] width 75 height 41
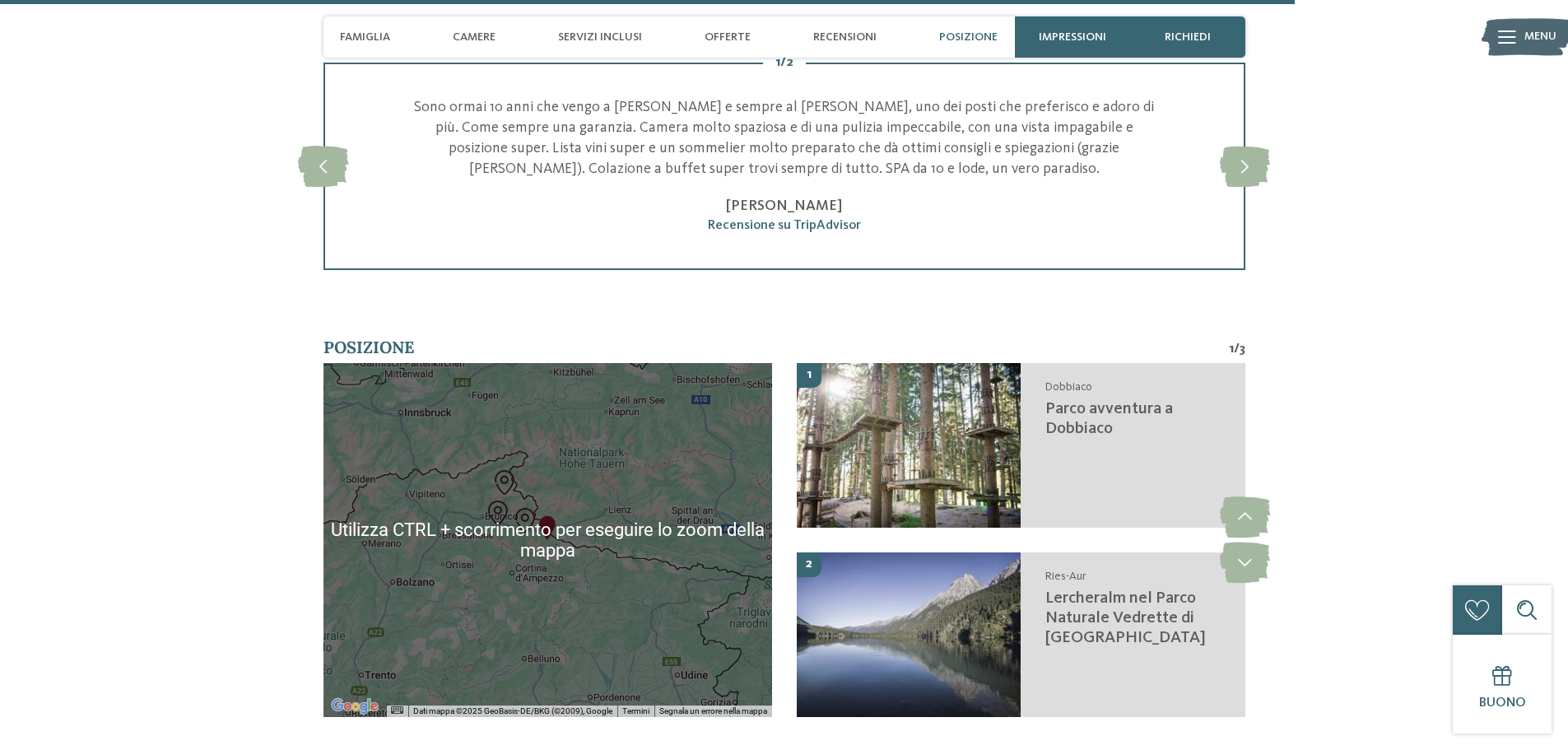
scroll to position [4206, 0]
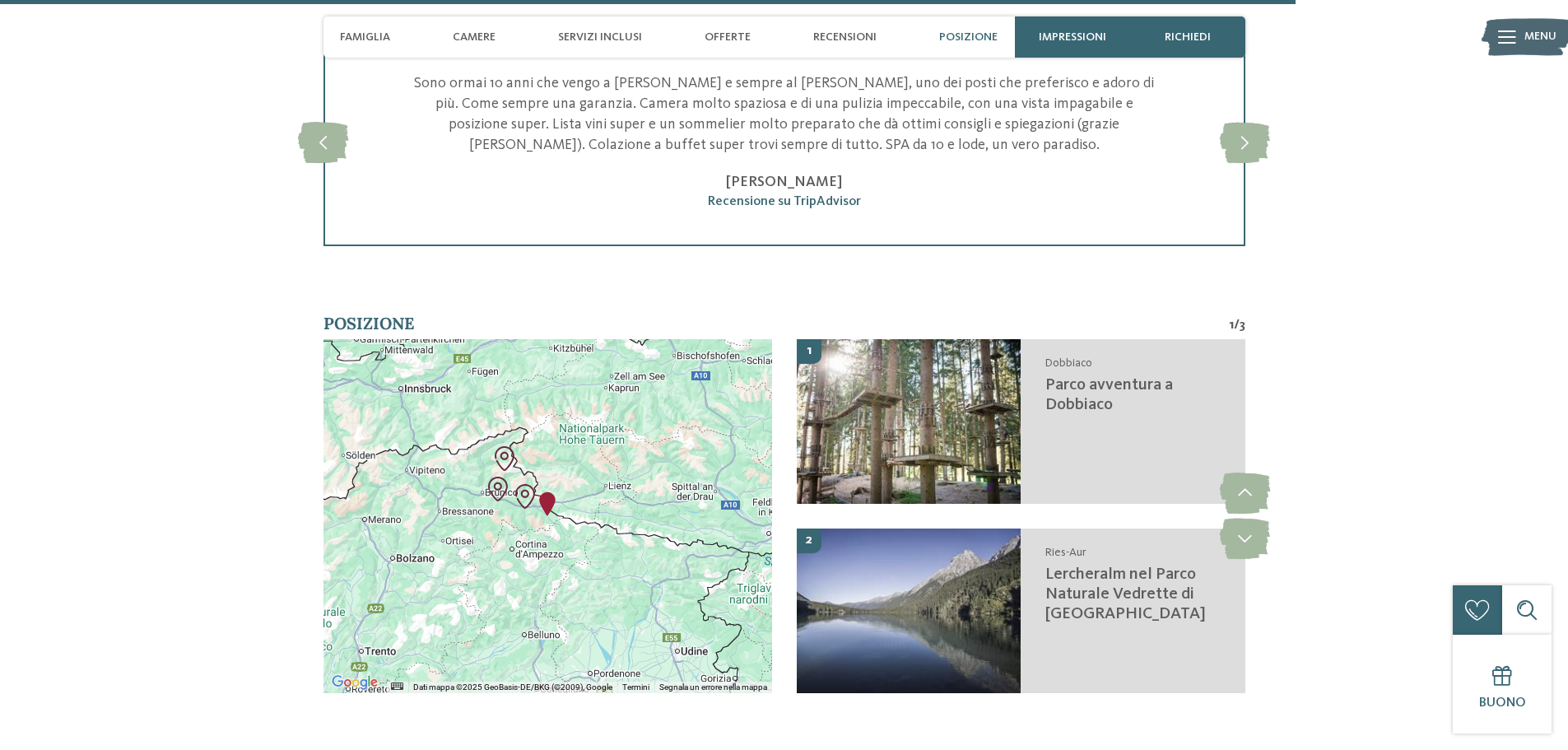
click at [526, 452] on div at bounding box center [547, 516] width 448 height 354
click at [542, 492] on img "Family Resort Rainer" at bounding box center [547, 504] width 24 height 24
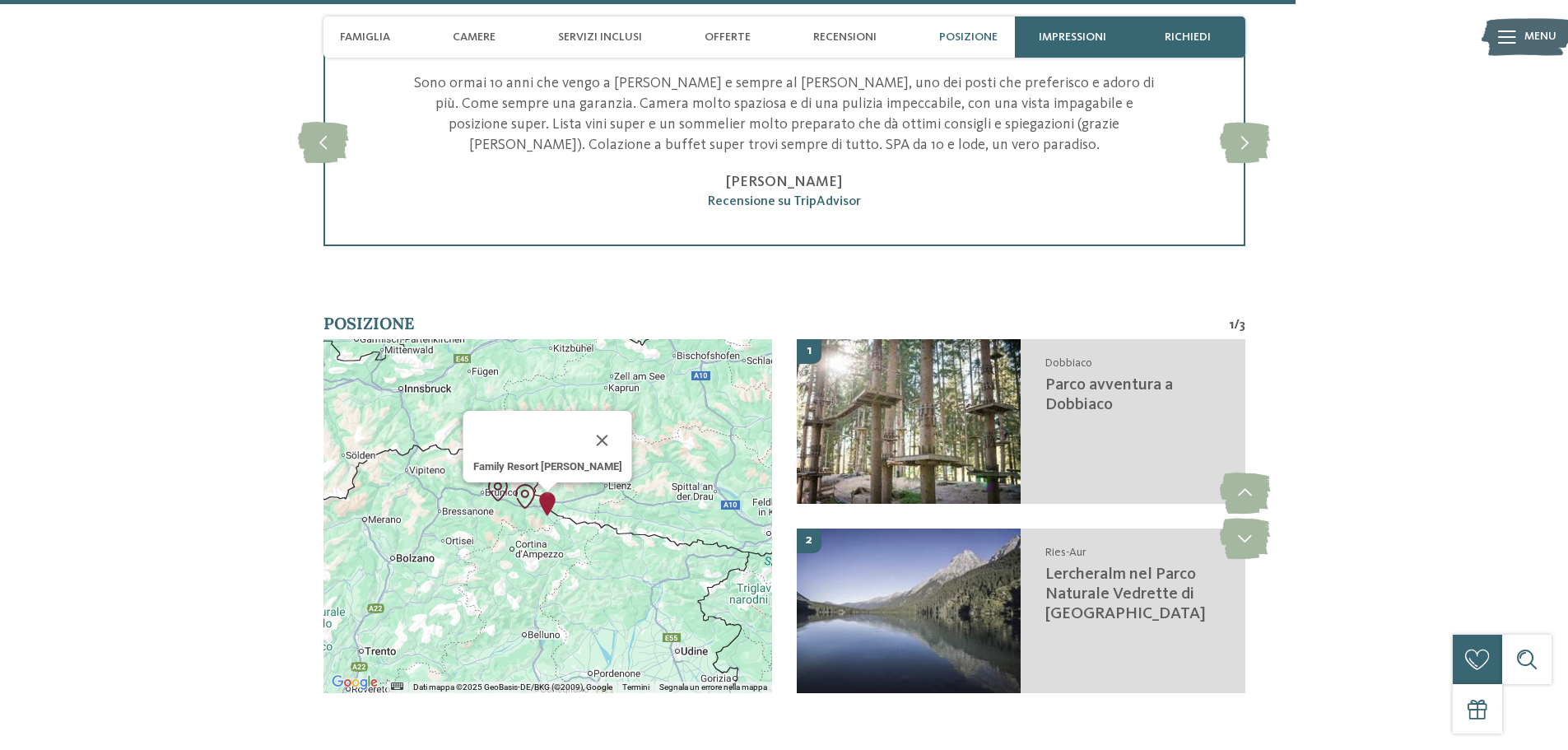
click at [577, 449] on div "Family Resort [PERSON_NAME]" at bounding box center [547, 516] width 448 height 354
click at [554, 492] on img "Family Resort Rainer" at bounding box center [547, 504] width 24 height 24
click at [583, 421] on button "Chiudi" at bounding box center [603, 441] width 40 height 40
click at [543, 492] on img "Family Resort Rainer" at bounding box center [547, 504] width 24 height 24
click at [542, 492] on img "Family Resort Rainer" at bounding box center [547, 504] width 24 height 24
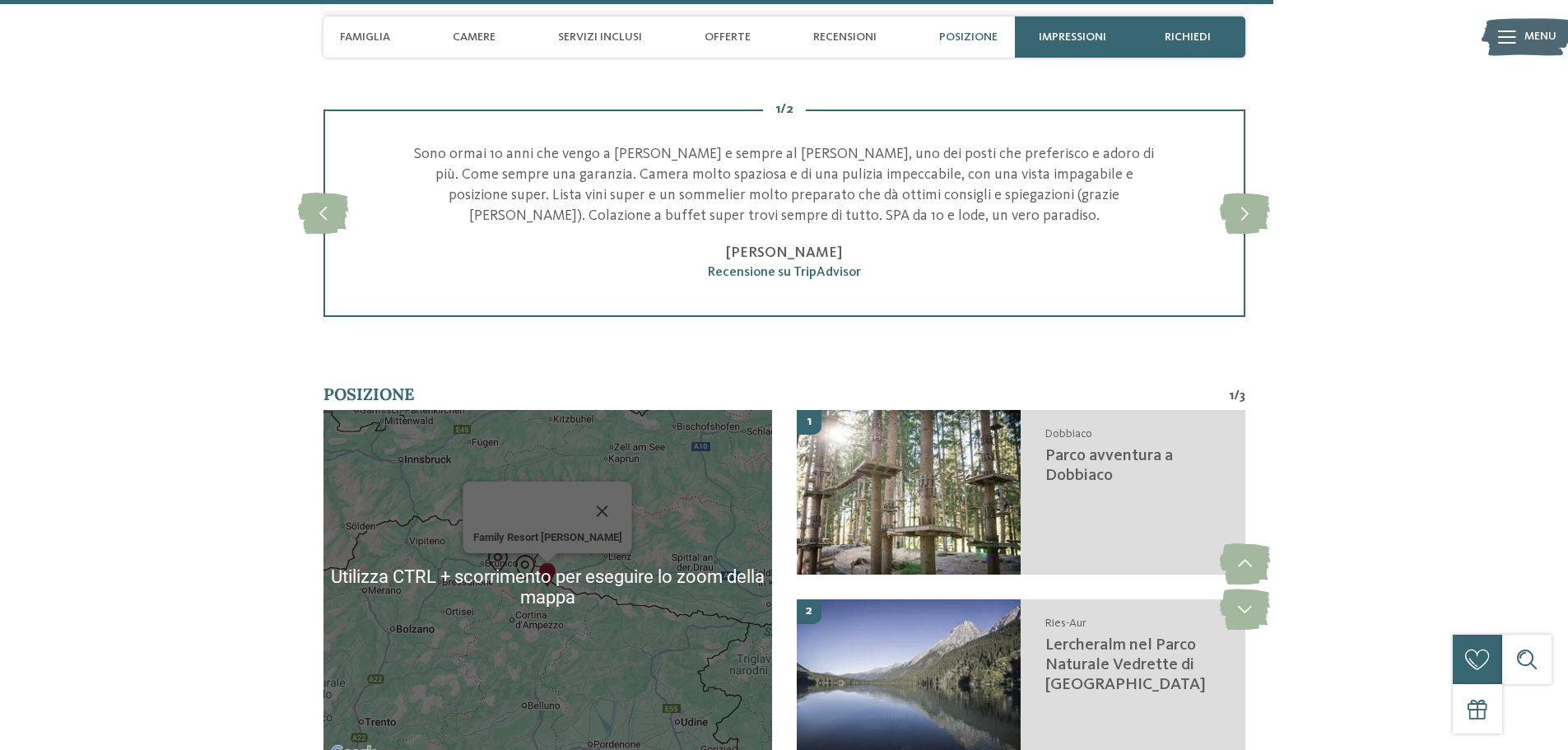
scroll to position [4123, 0]
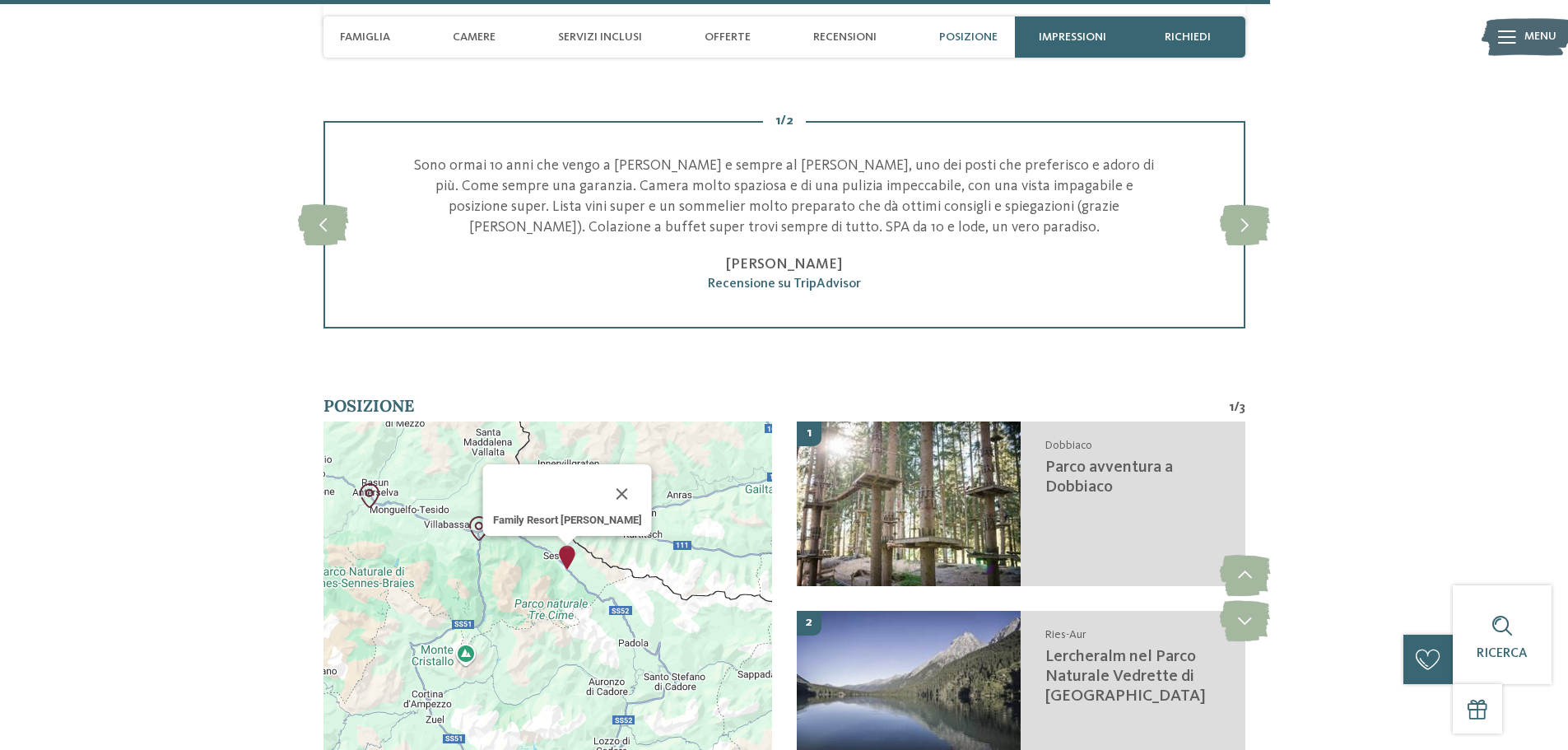
drag, startPoint x: 509, startPoint y: 584, endPoint x: 755, endPoint y: 471, distance: 270.7
click at [755, 471] on div "Family Resort [PERSON_NAME]" at bounding box center [547, 598] width 448 height 354
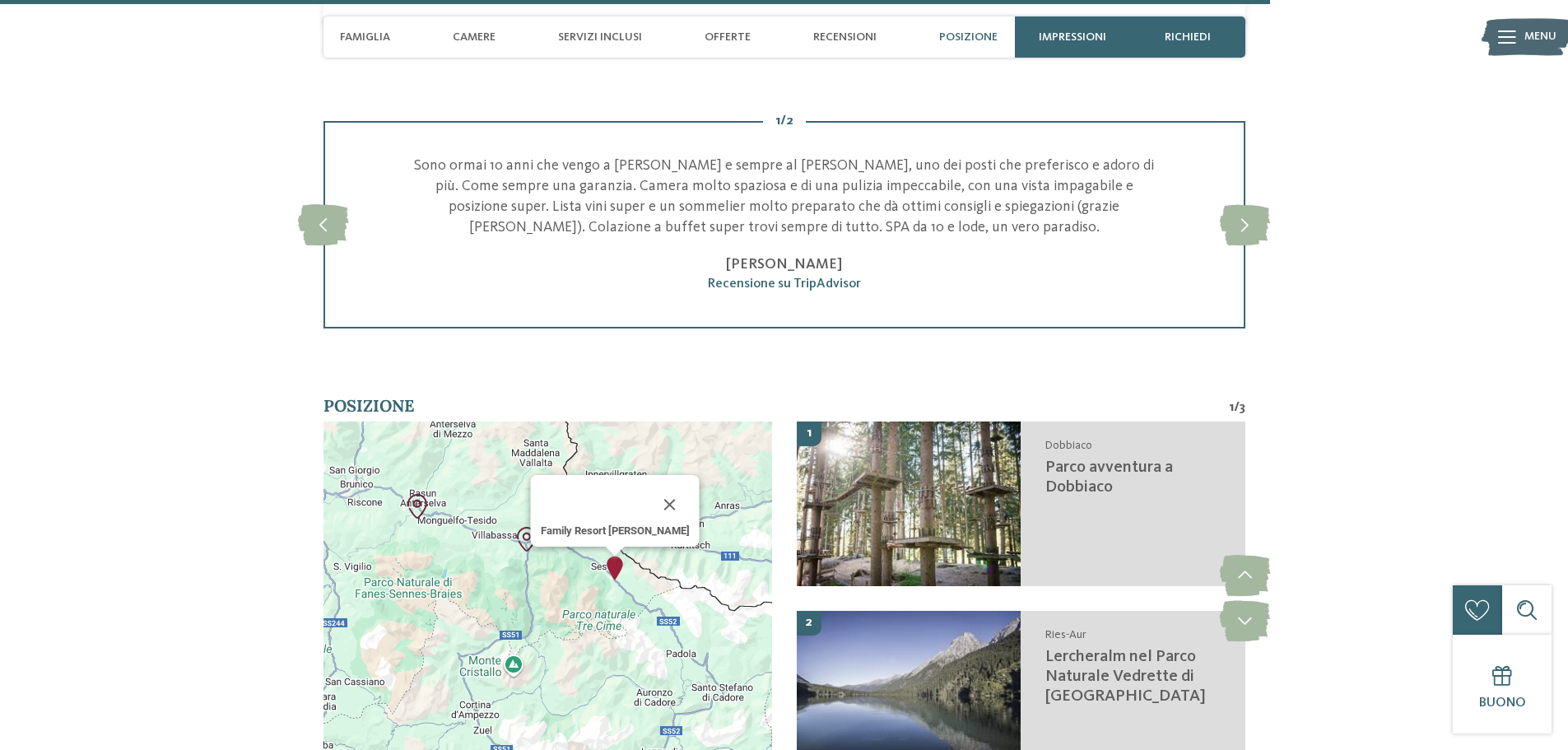
drag, startPoint x: 604, startPoint y: 522, endPoint x: 634, endPoint y: 546, distance: 38.4
click at [634, 546] on div "Family Resort [PERSON_NAME]" at bounding box center [547, 598] width 448 height 354
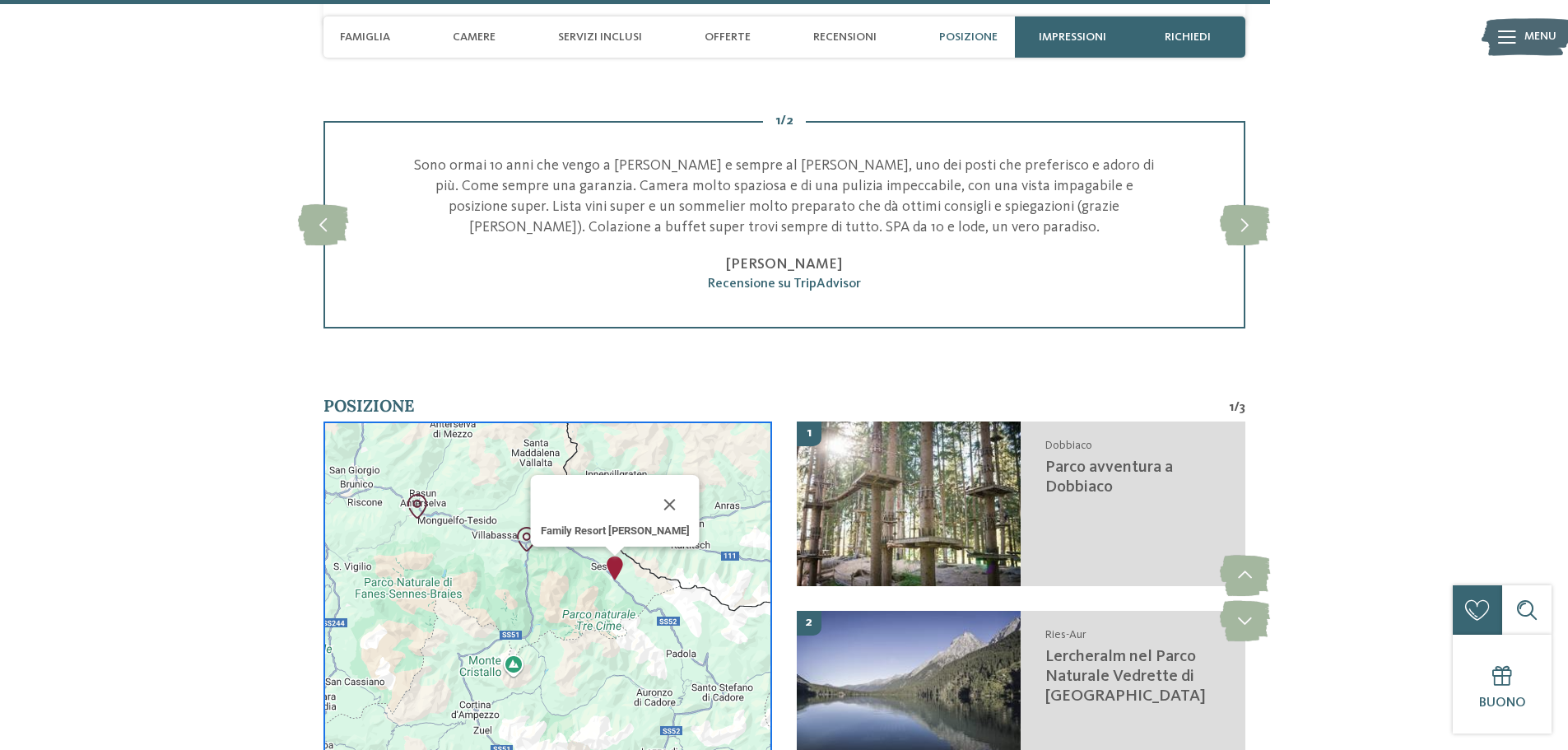
click at [650, 485] on button "Chiudi" at bounding box center [670, 505] width 40 height 40
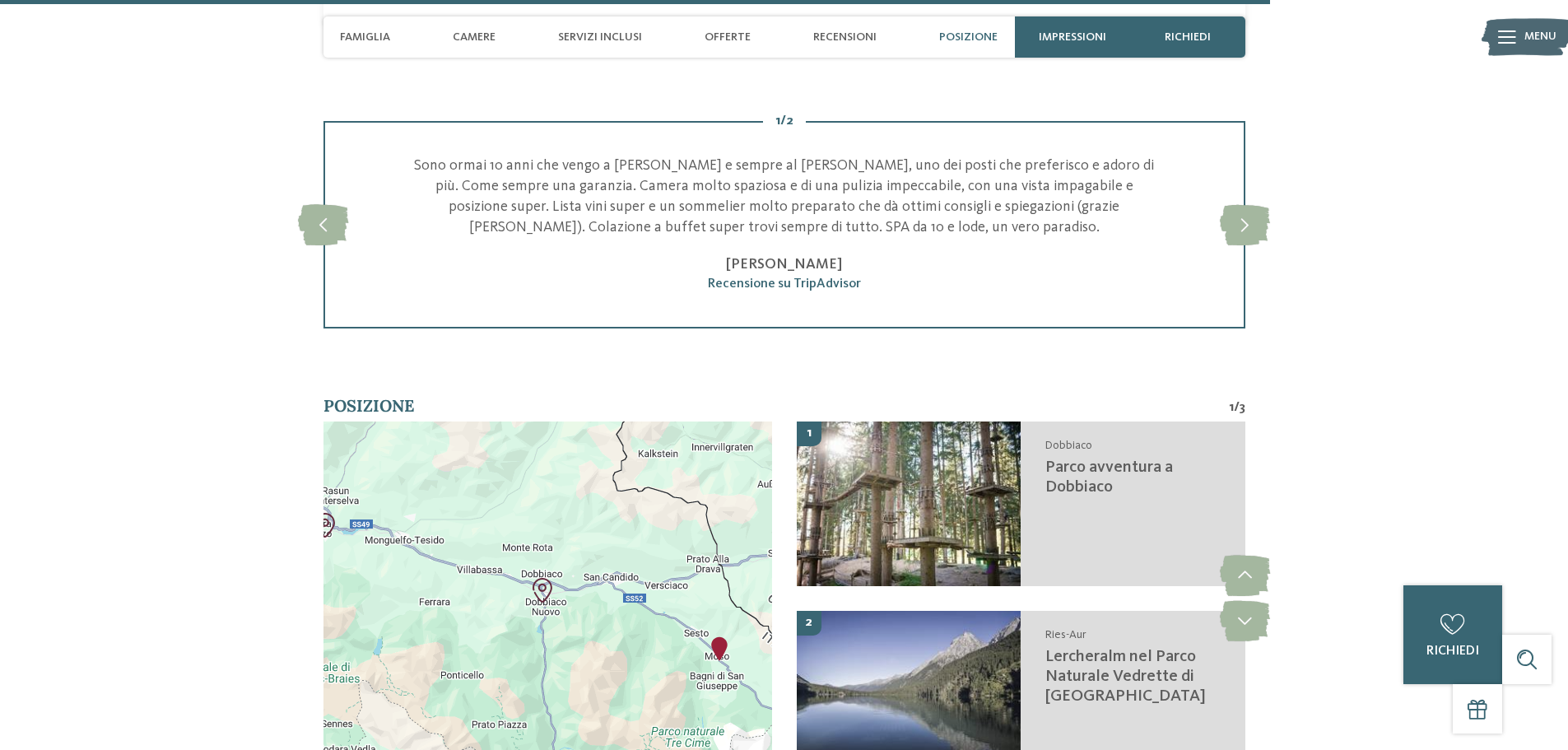
drag, startPoint x: 548, startPoint y: 503, endPoint x: 687, endPoint y: 548, distance: 146.1
click at [687, 548] on div at bounding box center [547, 598] width 448 height 354
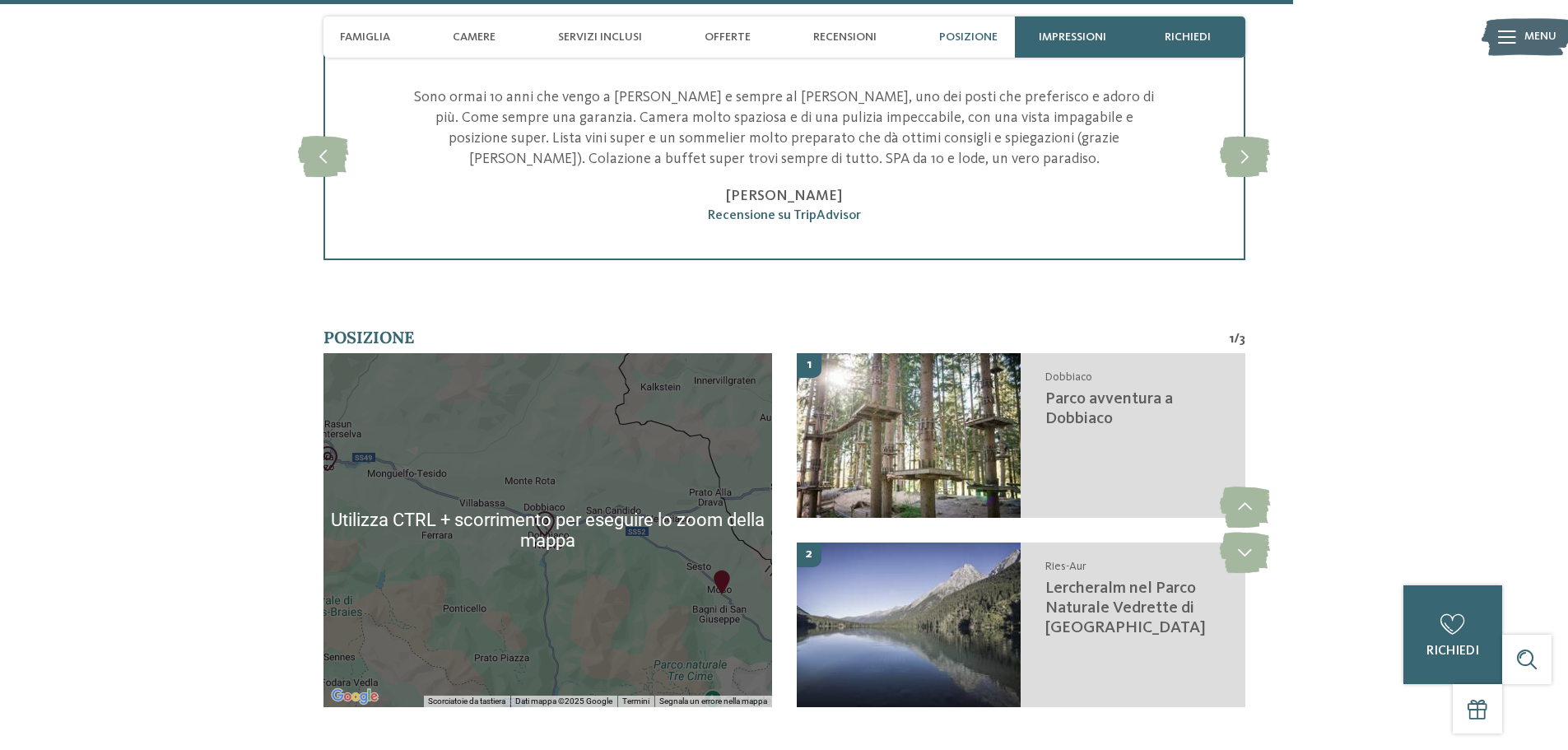
scroll to position [4206, 0]
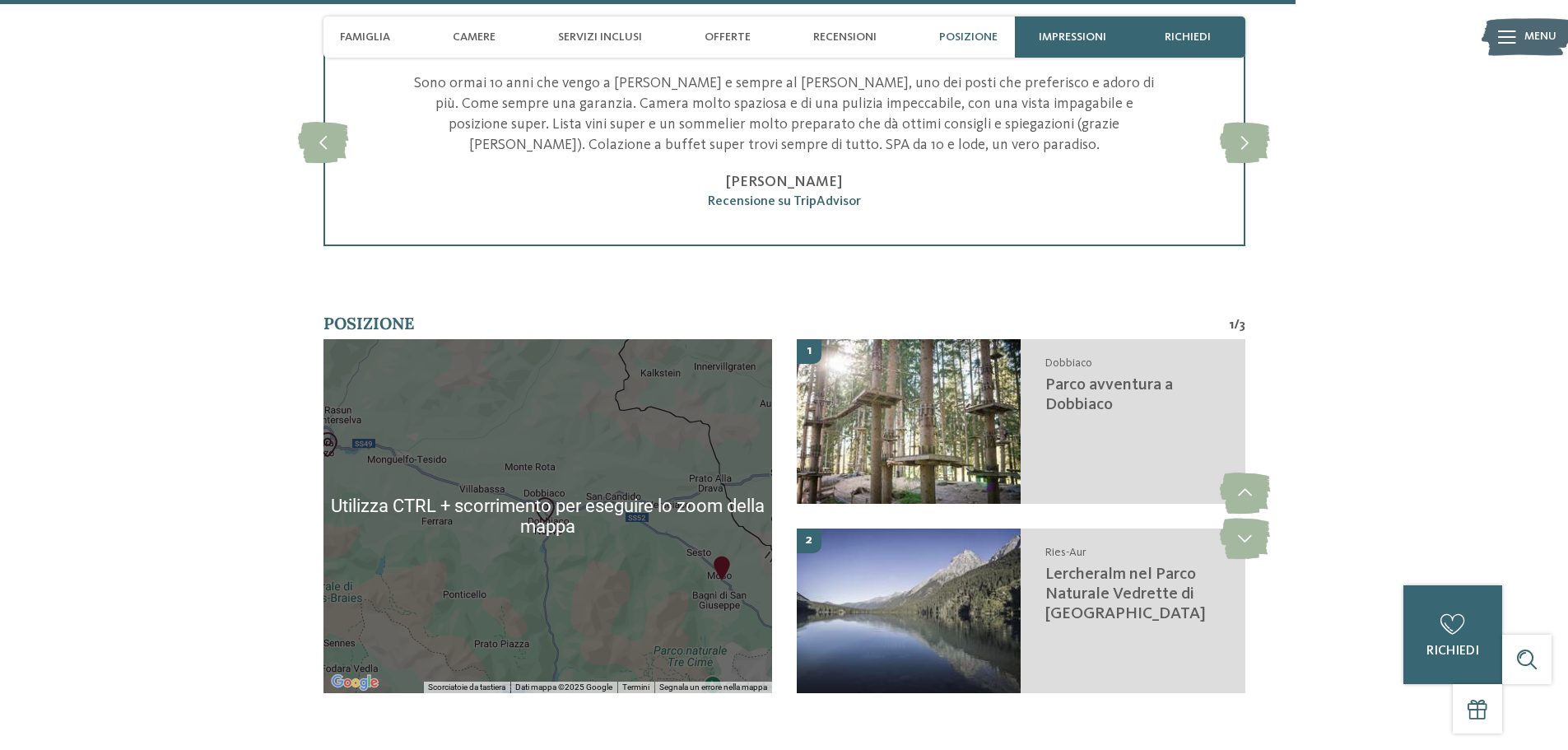
click at [637, 498] on div at bounding box center [547, 516] width 448 height 354
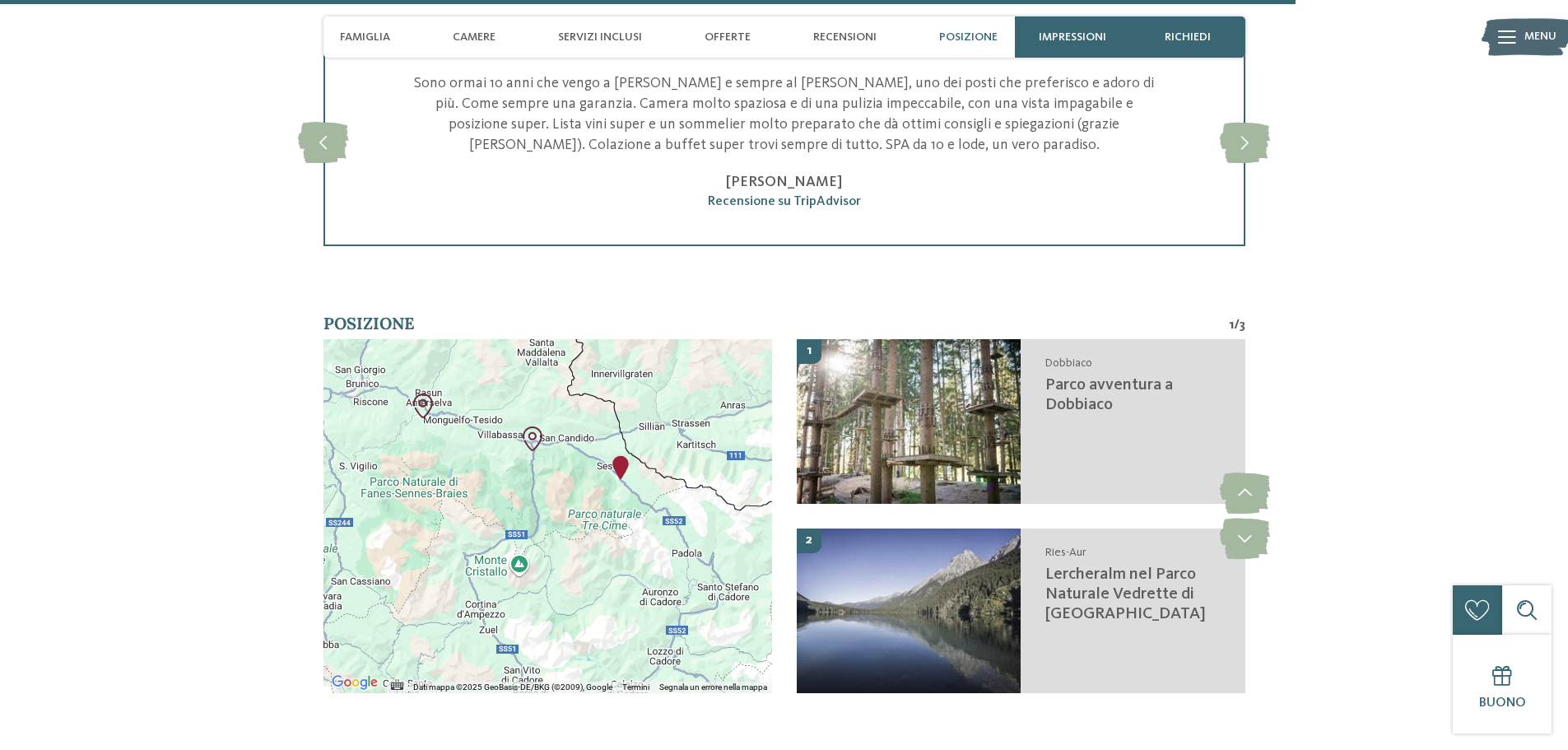
drag, startPoint x: 582, startPoint y: 489, endPoint x: 525, endPoint y: 403, distance: 103.2
click at [525, 403] on div at bounding box center [547, 516] width 448 height 354
click at [1242, 518] on icon at bounding box center [1244, 539] width 50 height 41
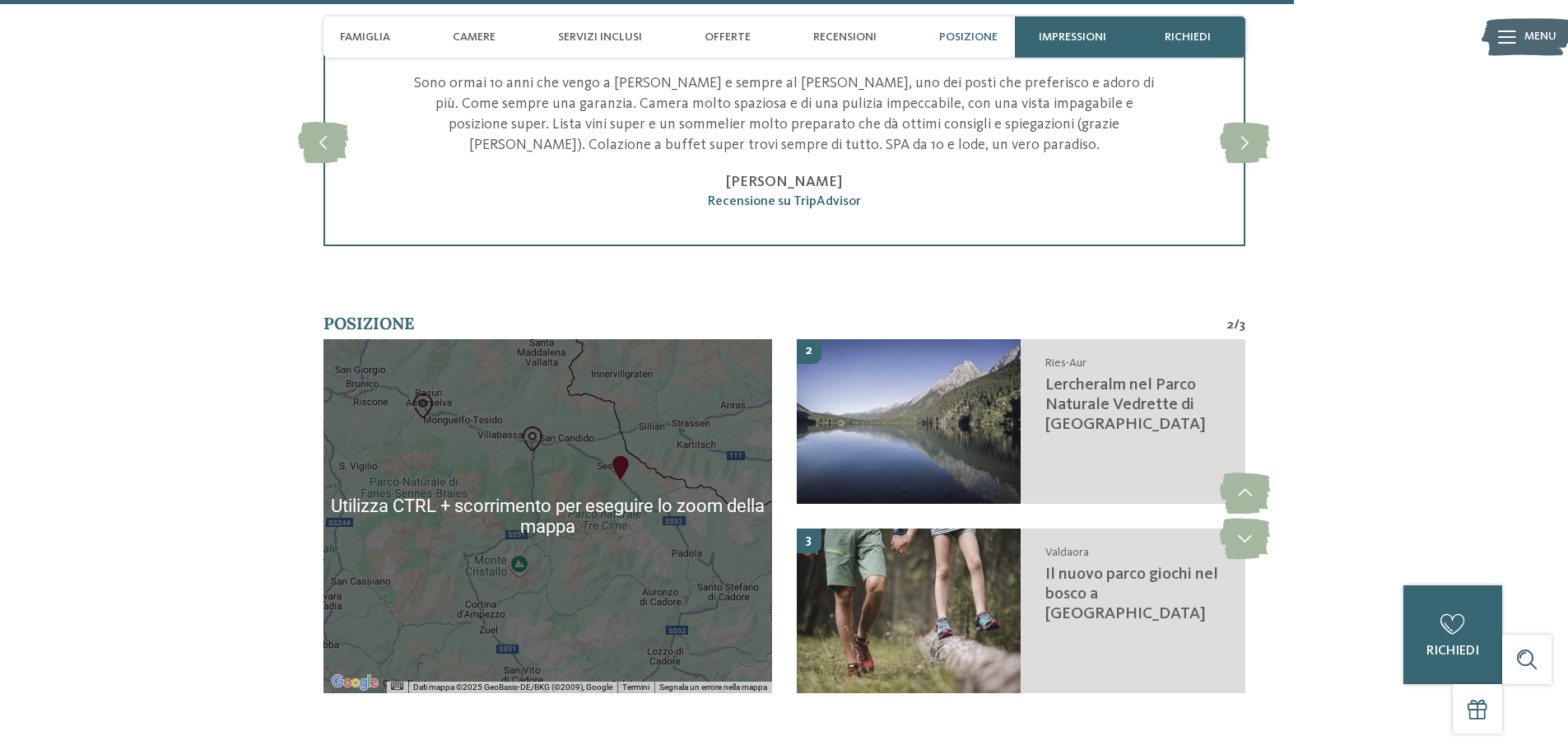
scroll to position [4123, 0]
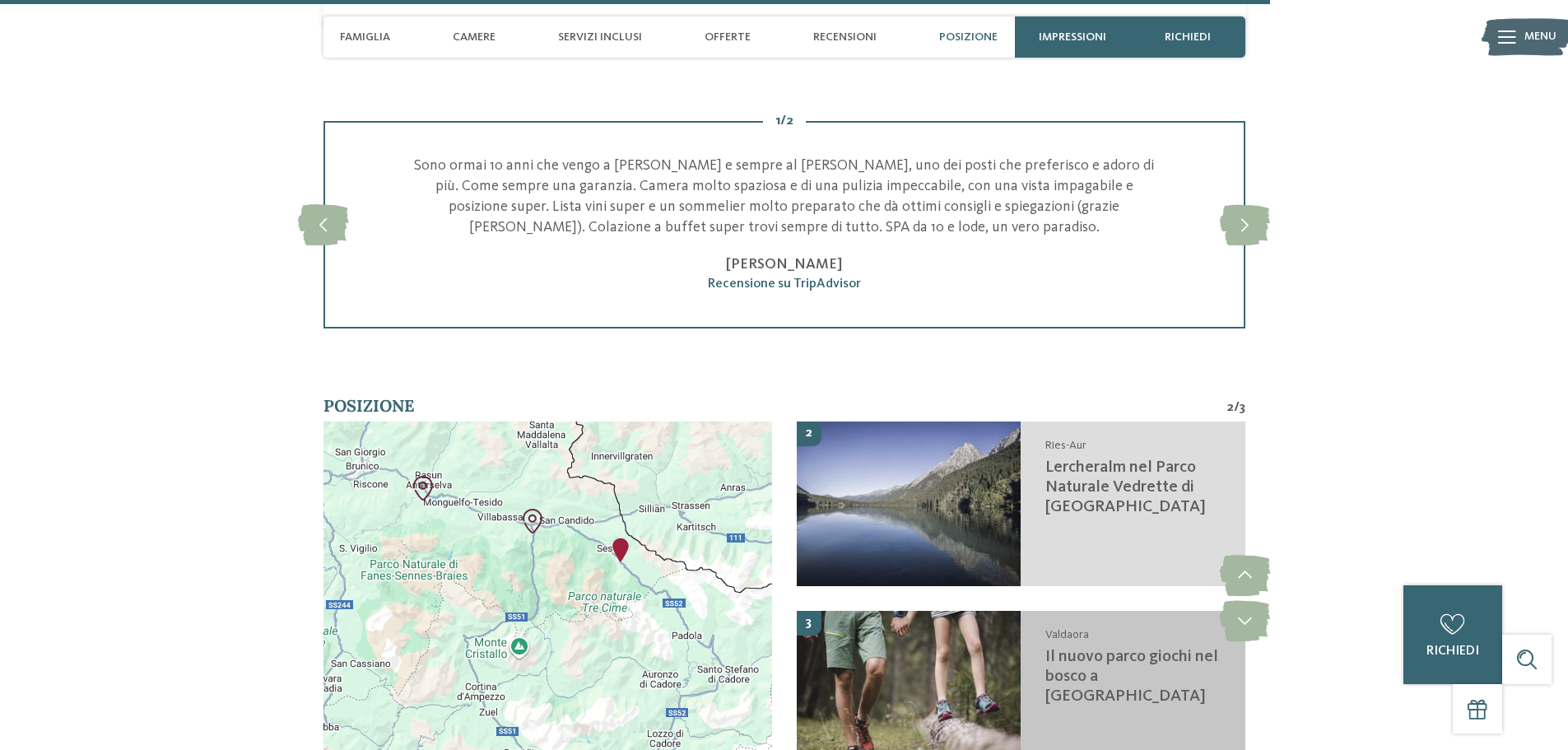
click at [1095, 649] on span "Il nuovo parco giochi nel bosco a [GEOGRAPHIC_DATA]" at bounding box center [1132, 677] width 173 height 56
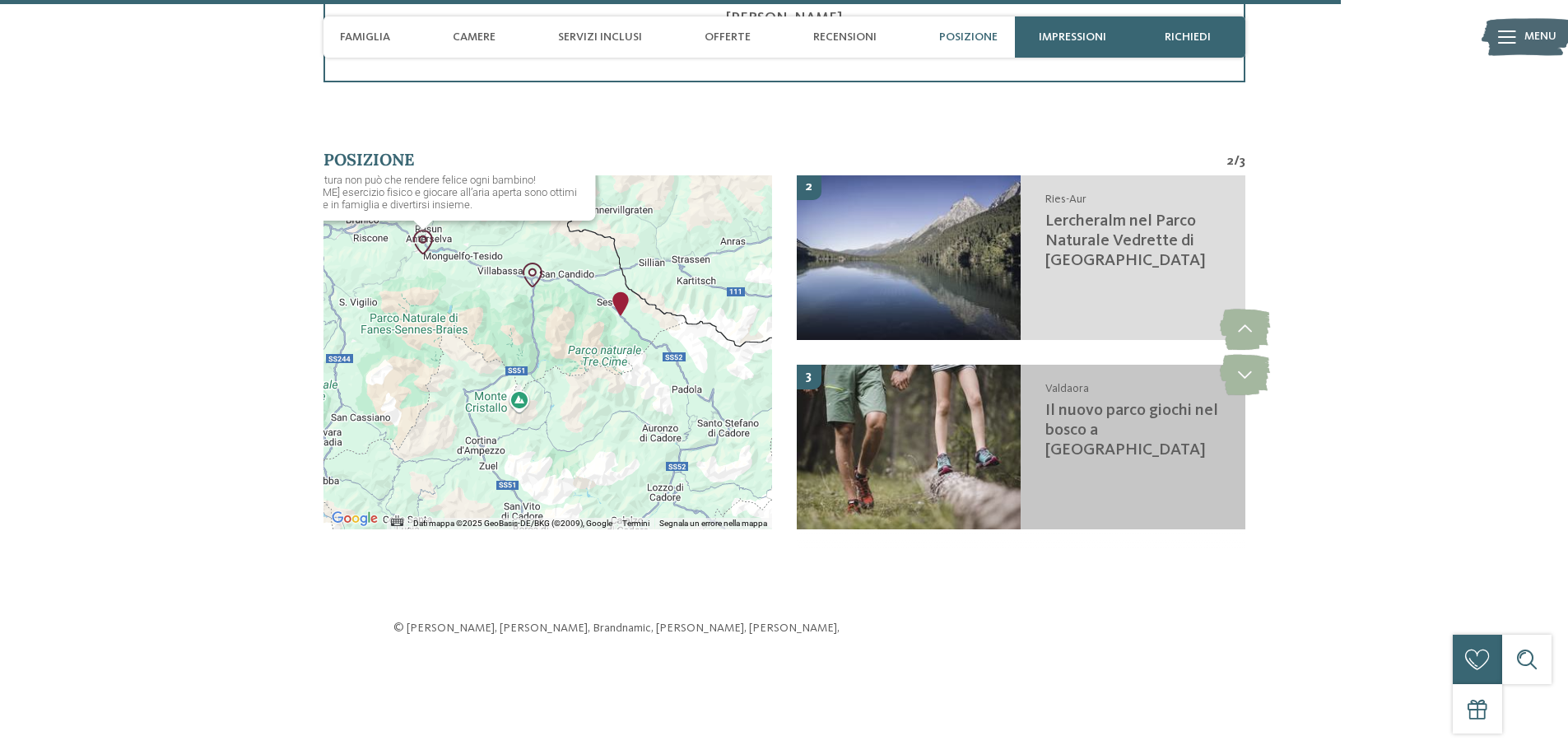
scroll to position [4371, 0]
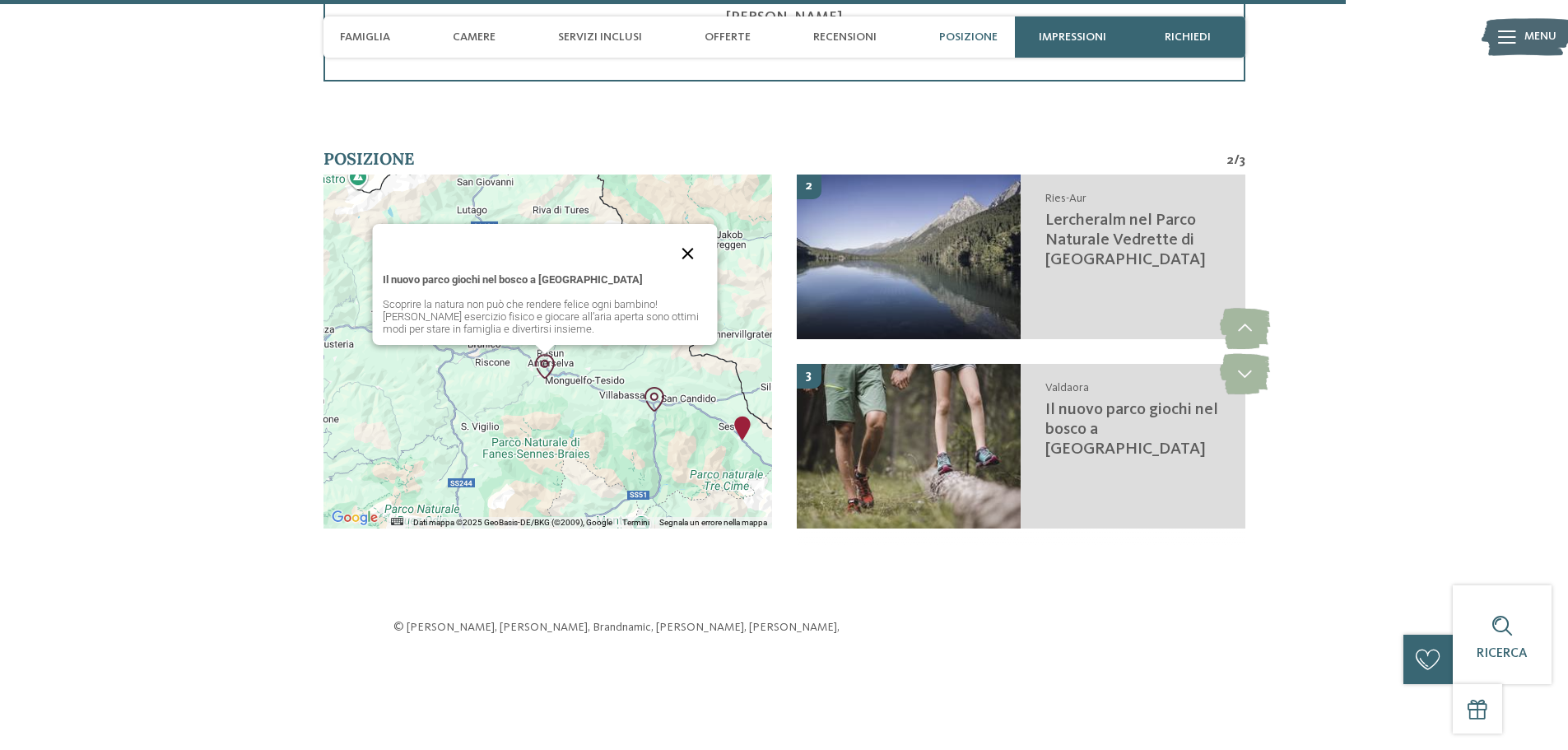
click at [688, 234] on button "Chiudi" at bounding box center [688, 253] width 40 height 40
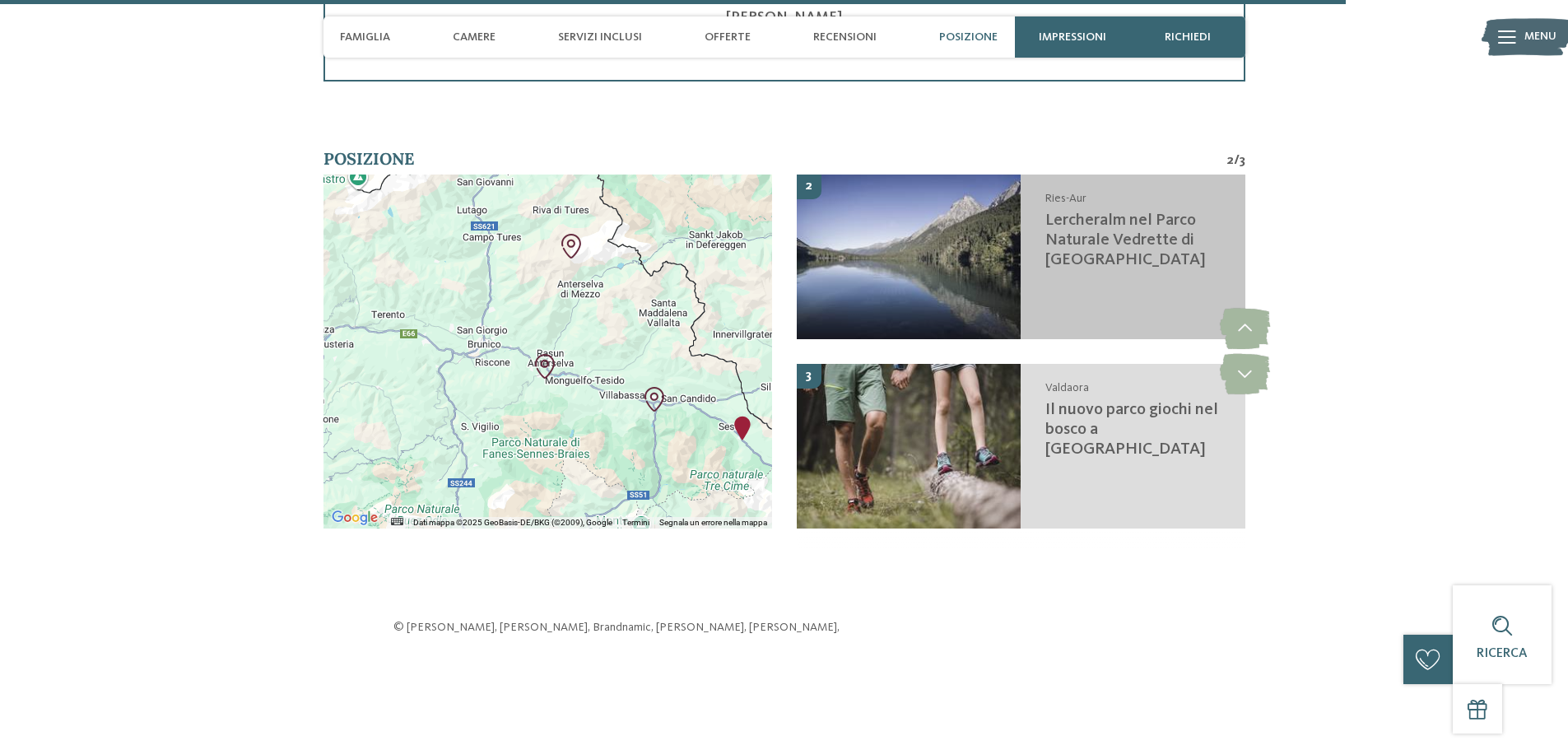
click at [1045, 212] on span "Lercheralm nel Parco Naturale Vedrette di [GEOGRAPHIC_DATA]" at bounding box center [1125, 239] width 160 height 56
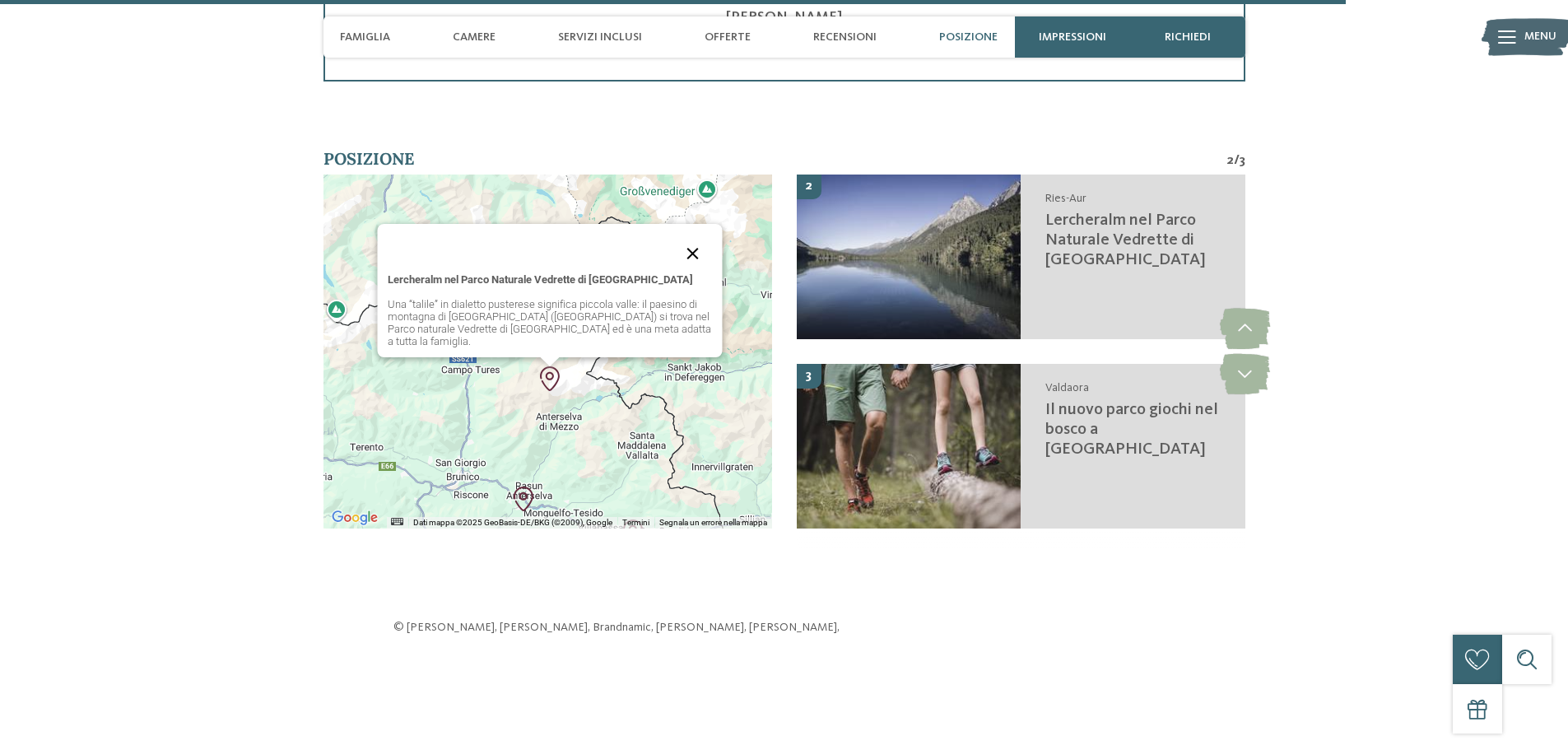
click at [695, 234] on button "Chiudi" at bounding box center [693, 253] width 40 height 40
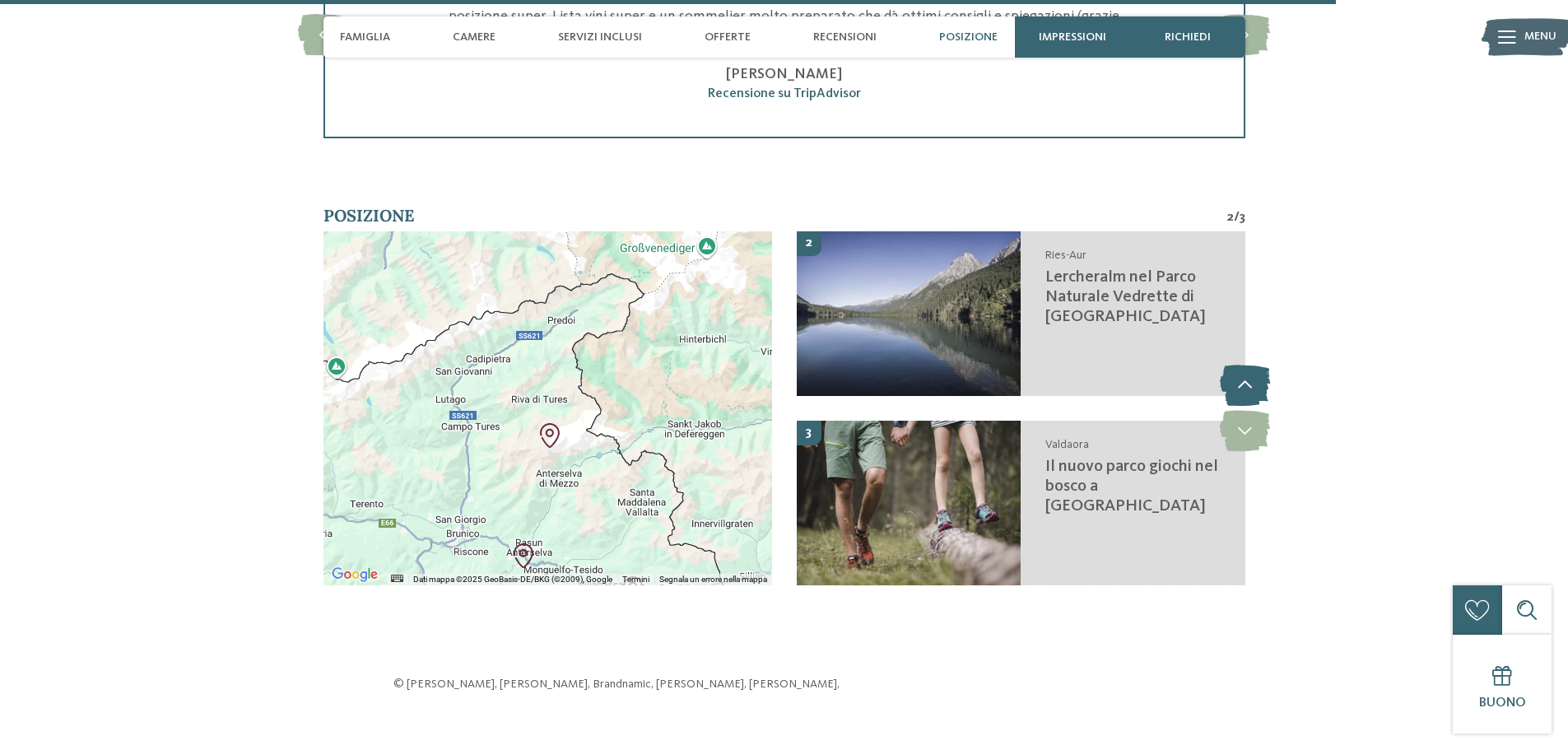
scroll to position [4288, 0]
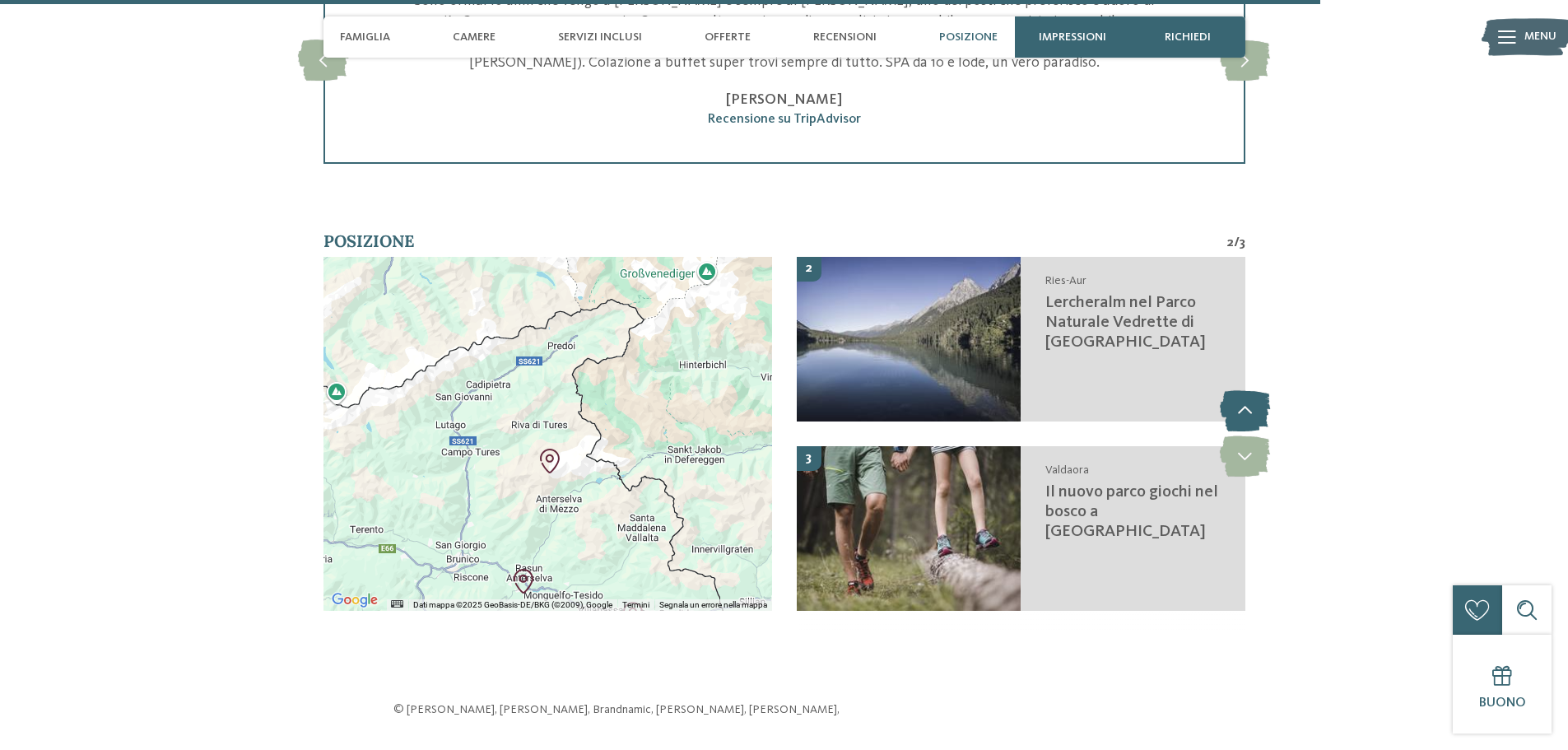
click at [1256, 390] on icon at bounding box center [1244, 411] width 50 height 41
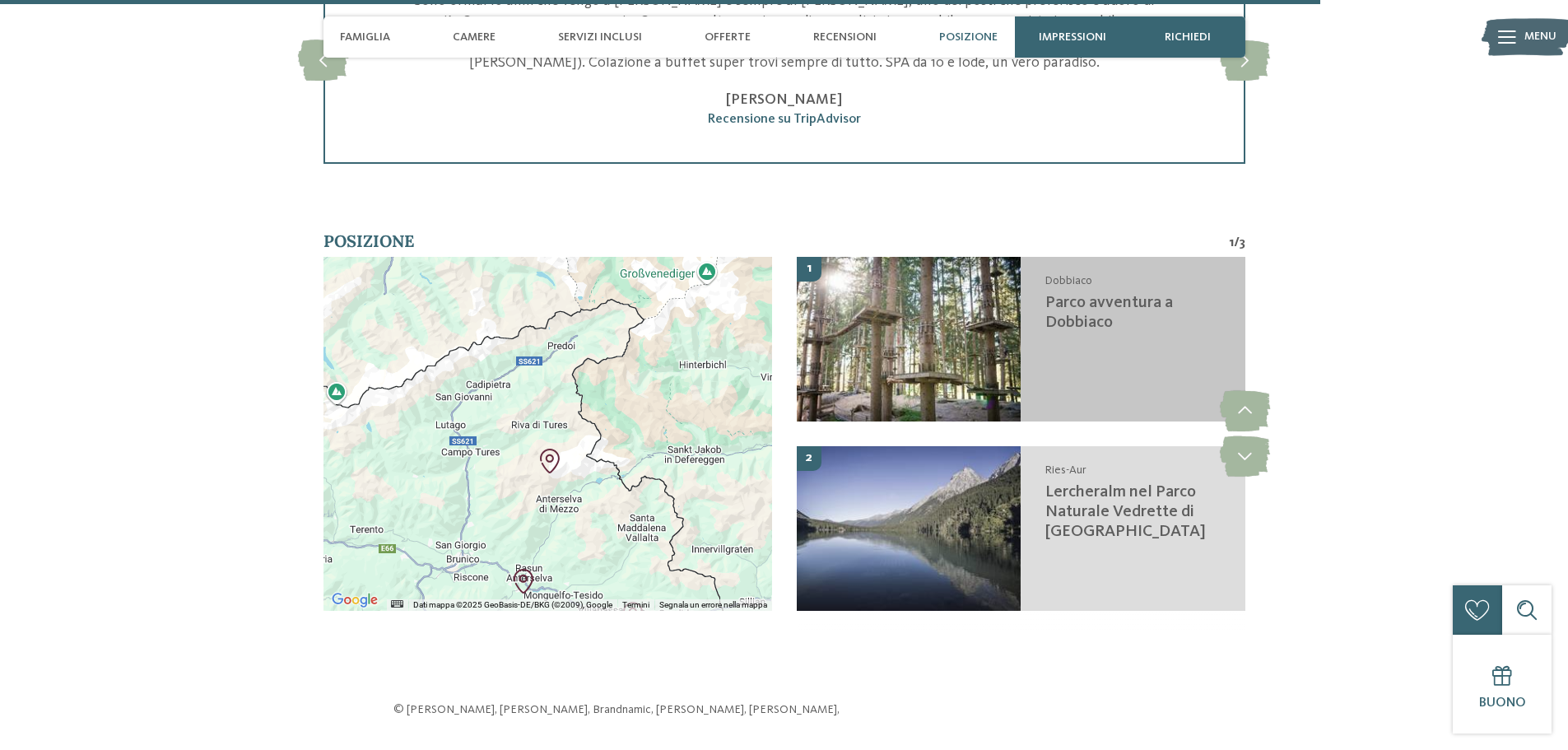
click at [1073, 295] on span "Parco avventura a Dobbiaco" at bounding box center [1108, 313] width 127 height 36
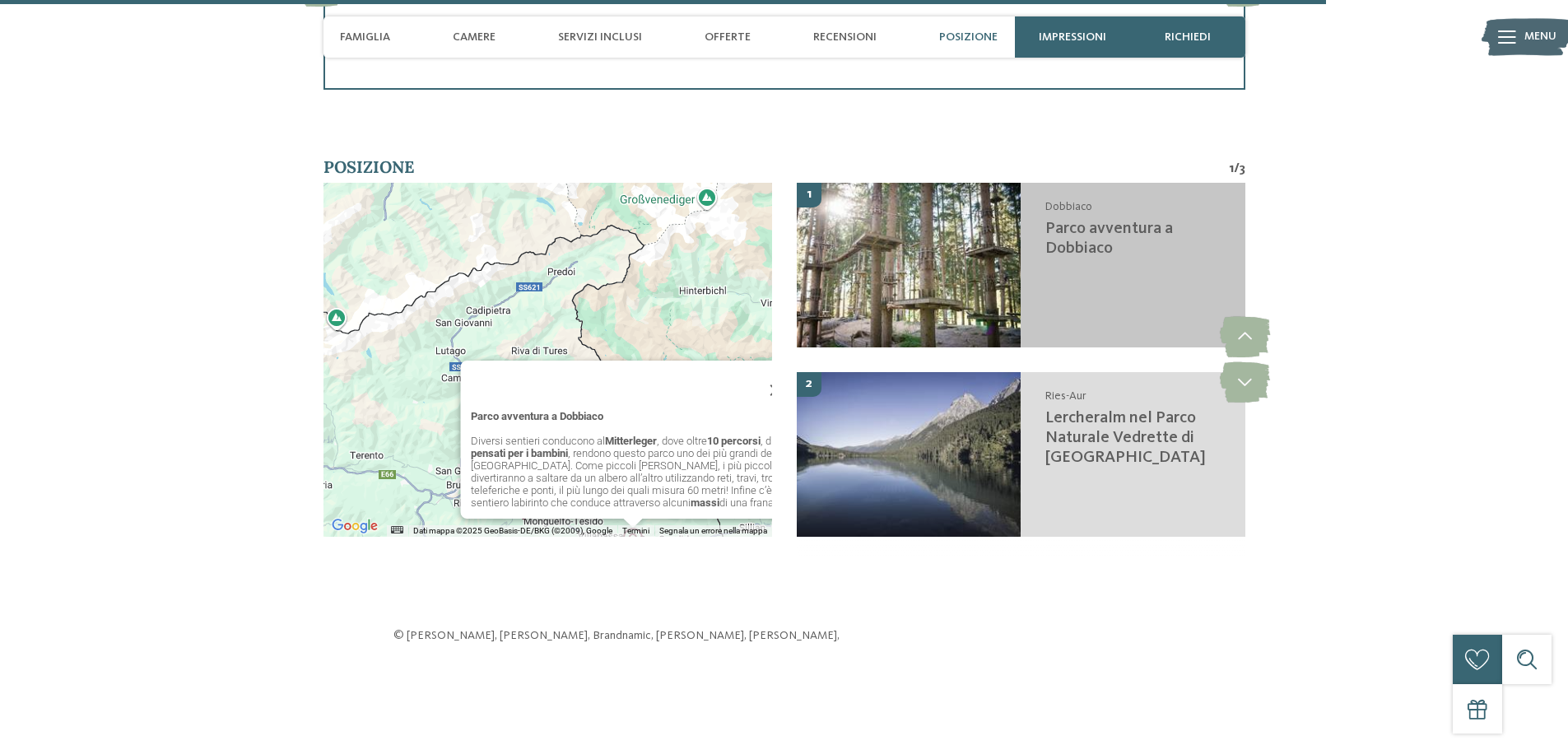
scroll to position [4371, 0]
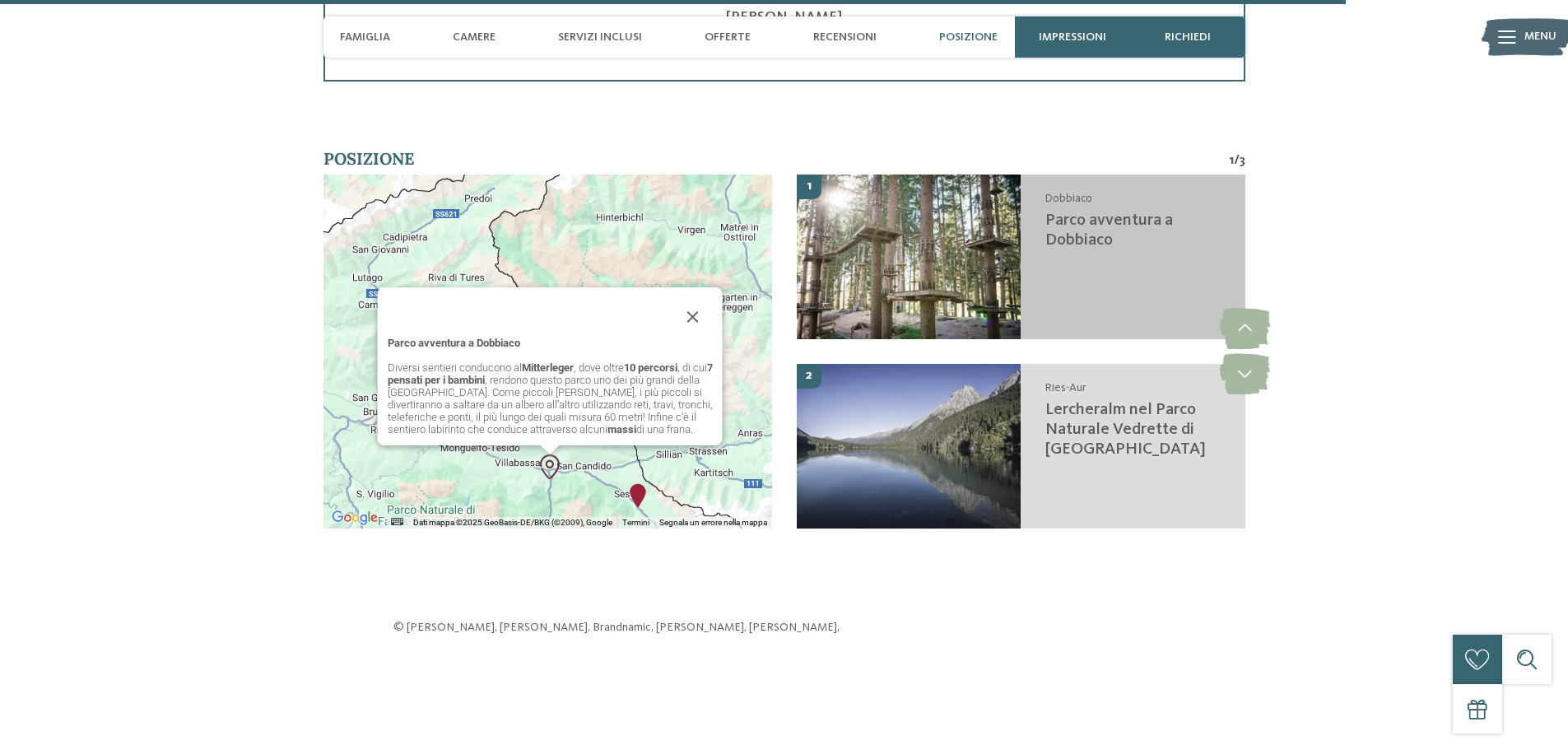
click at [962, 247] on img at bounding box center [909, 256] width 225 height 165
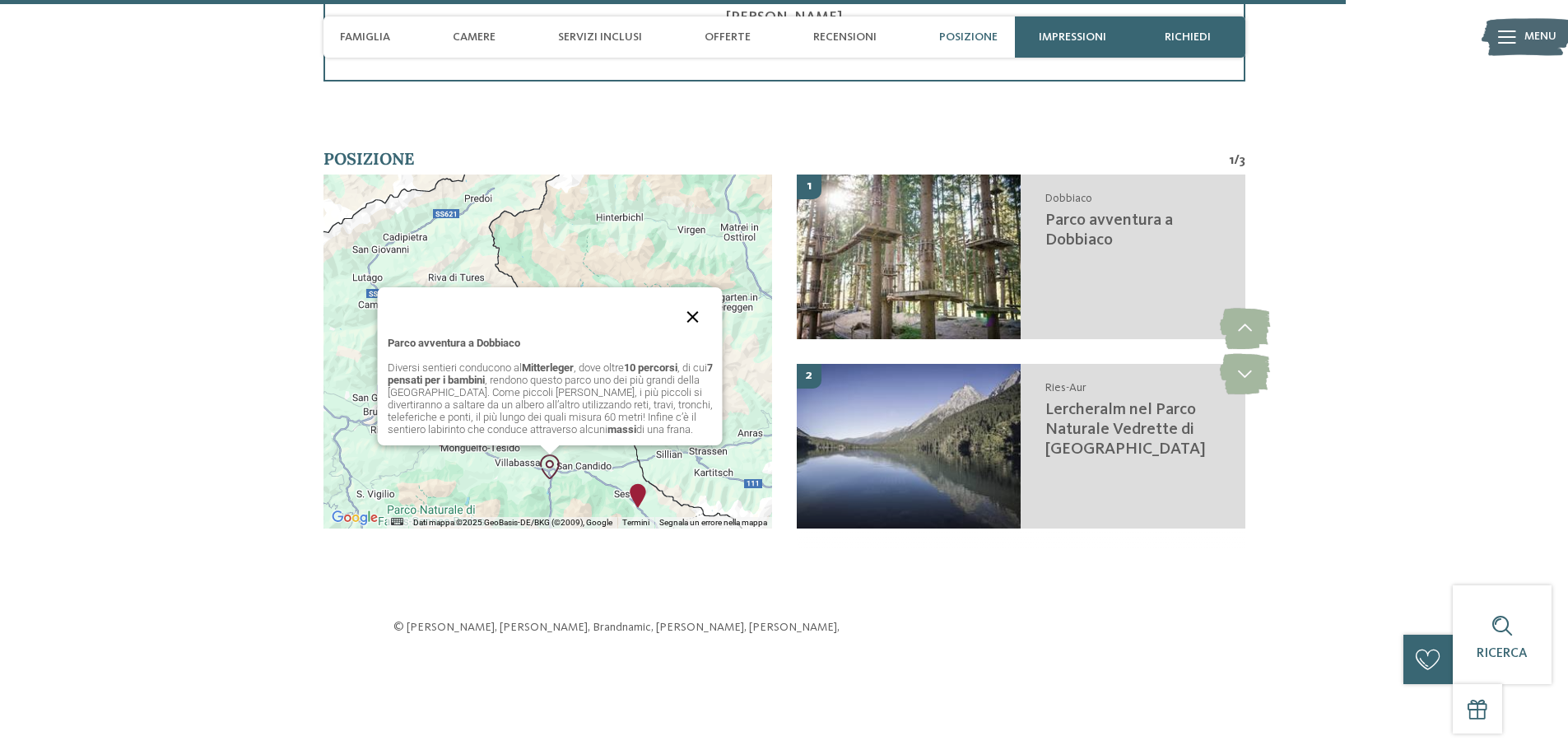
click at [693, 297] on button "Chiudi" at bounding box center [693, 317] width 40 height 40
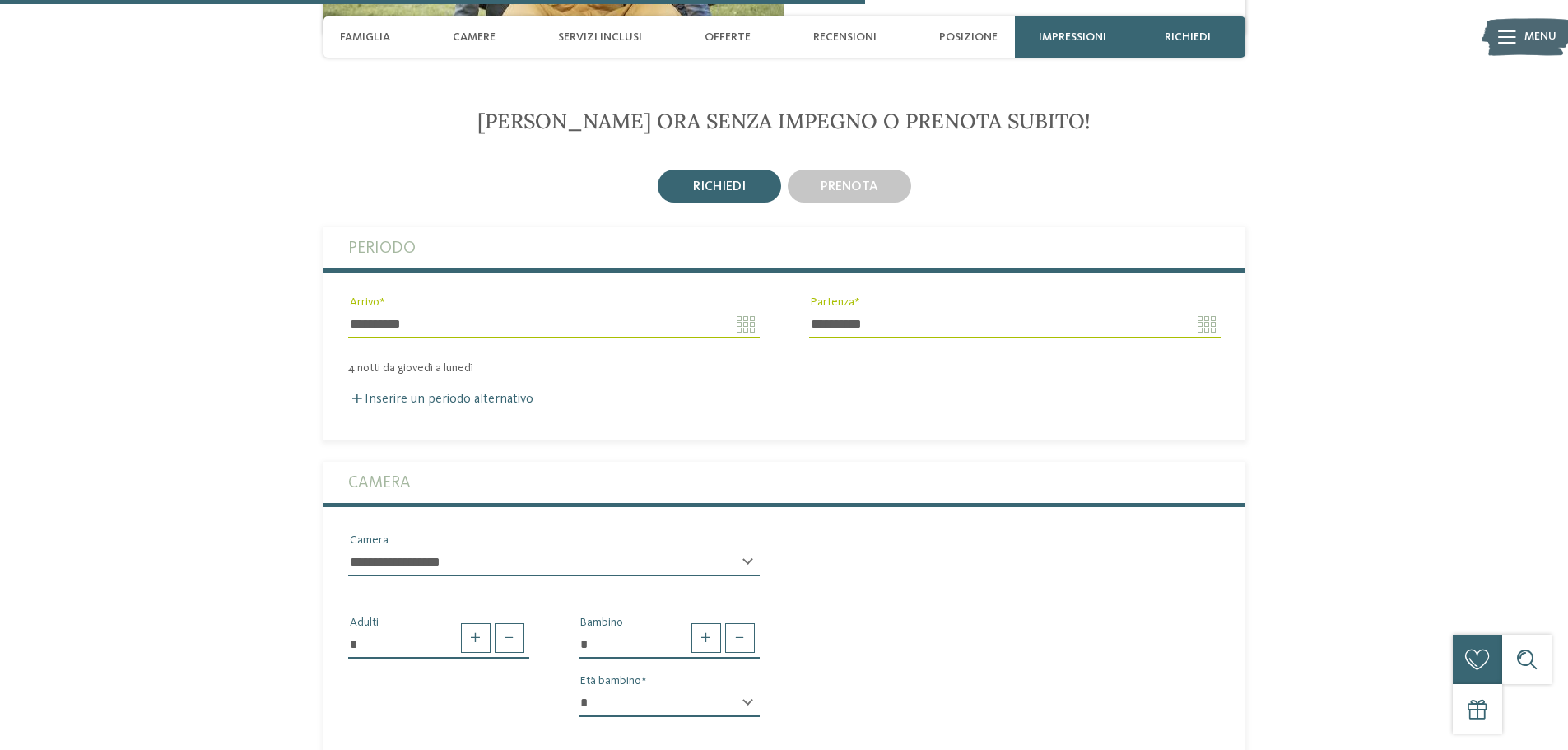
scroll to position [2829, 0]
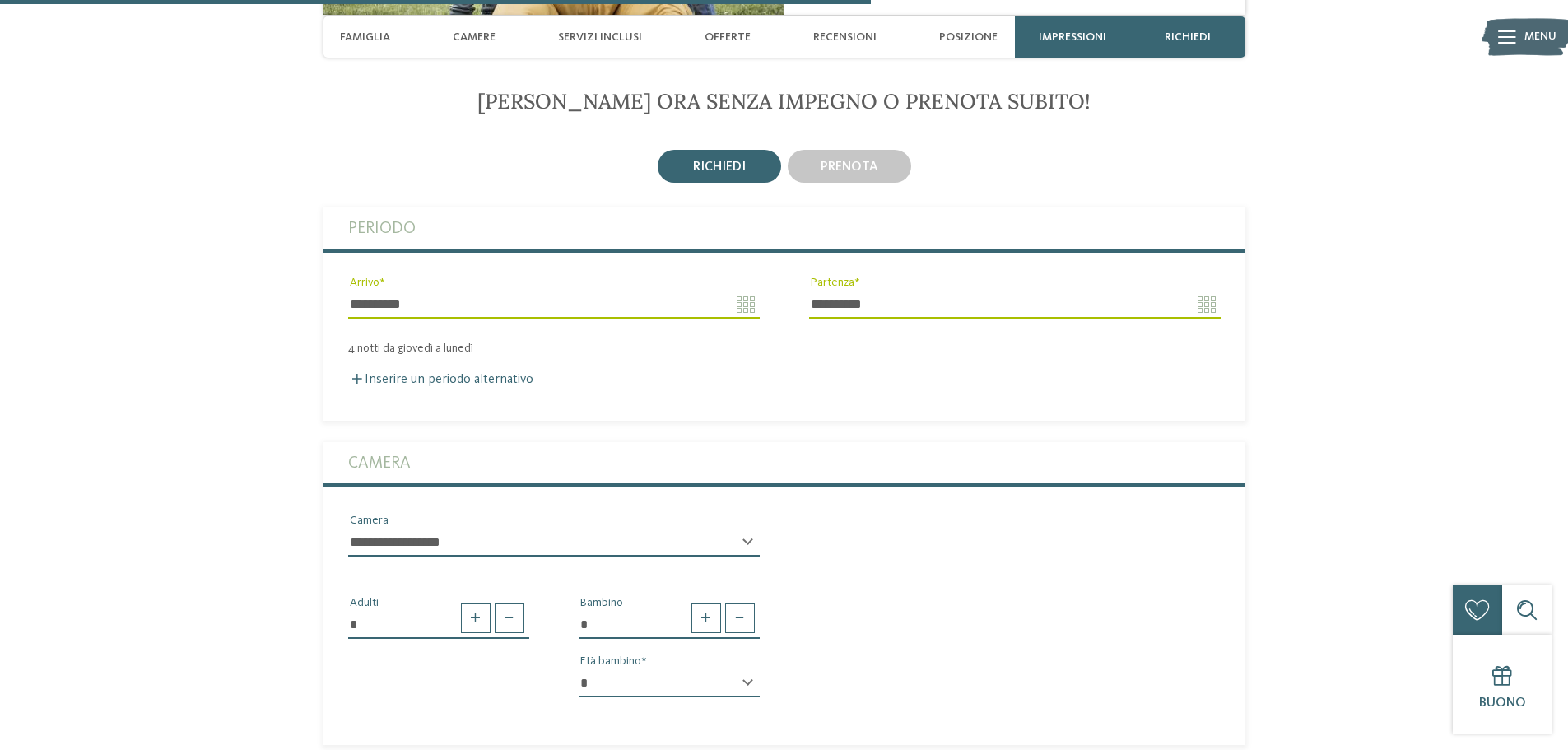
drag, startPoint x: 728, startPoint y: 513, endPoint x: 735, endPoint y: 489, distance: 25.0
click at [730, 529] on div "**********" at bounding box center [554, 549] width 412 height 42
click at [735, 529] on select "**********" at bounding box center [554, 543] width 412 height 28
click at [911, 571] on div "* Adulti * Bambino * * * * * * * * * * * ** ** ** ** ** ** ** ** Età bambino" at bounding box center [784, 641] width 922 height 140
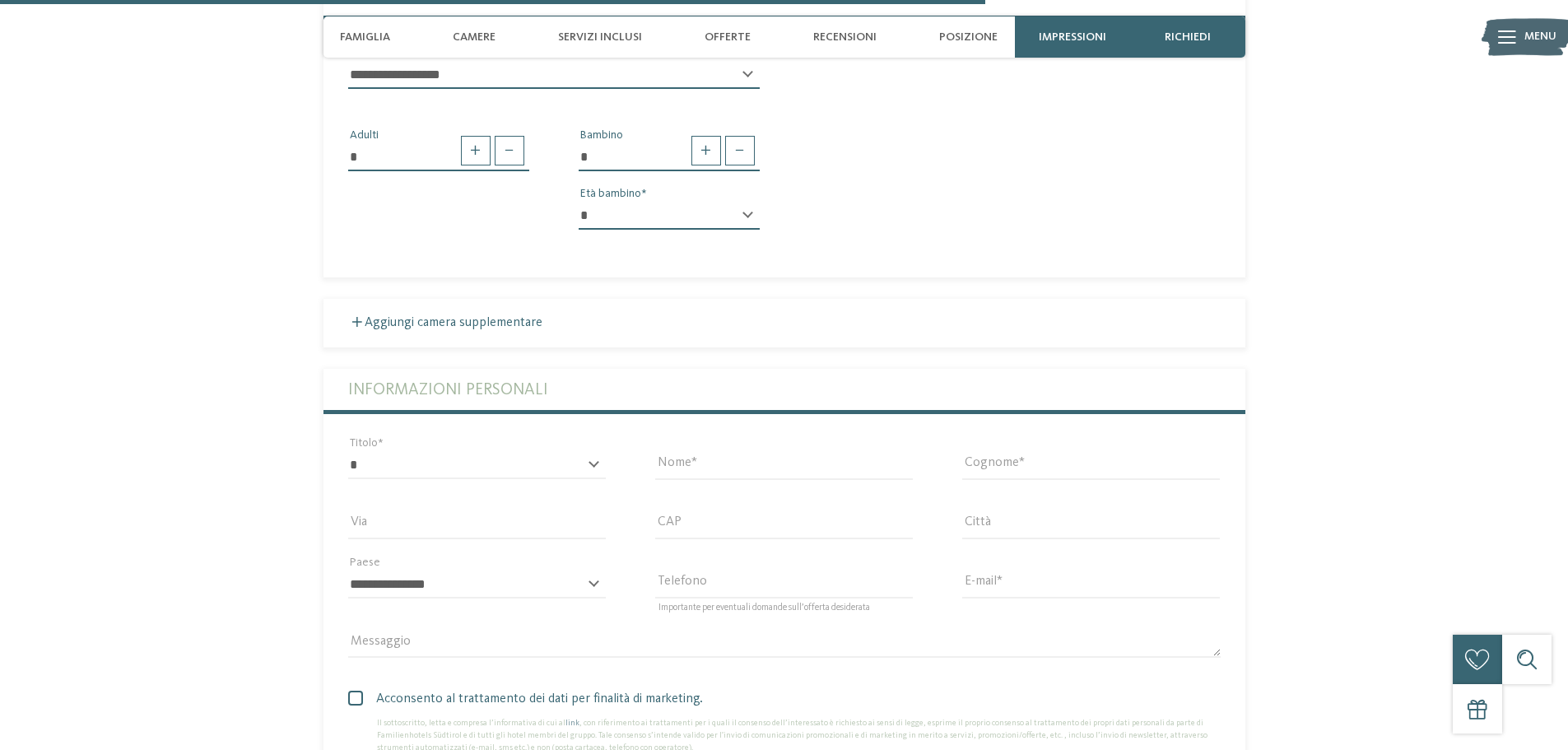
scroll to position [3323, 0]
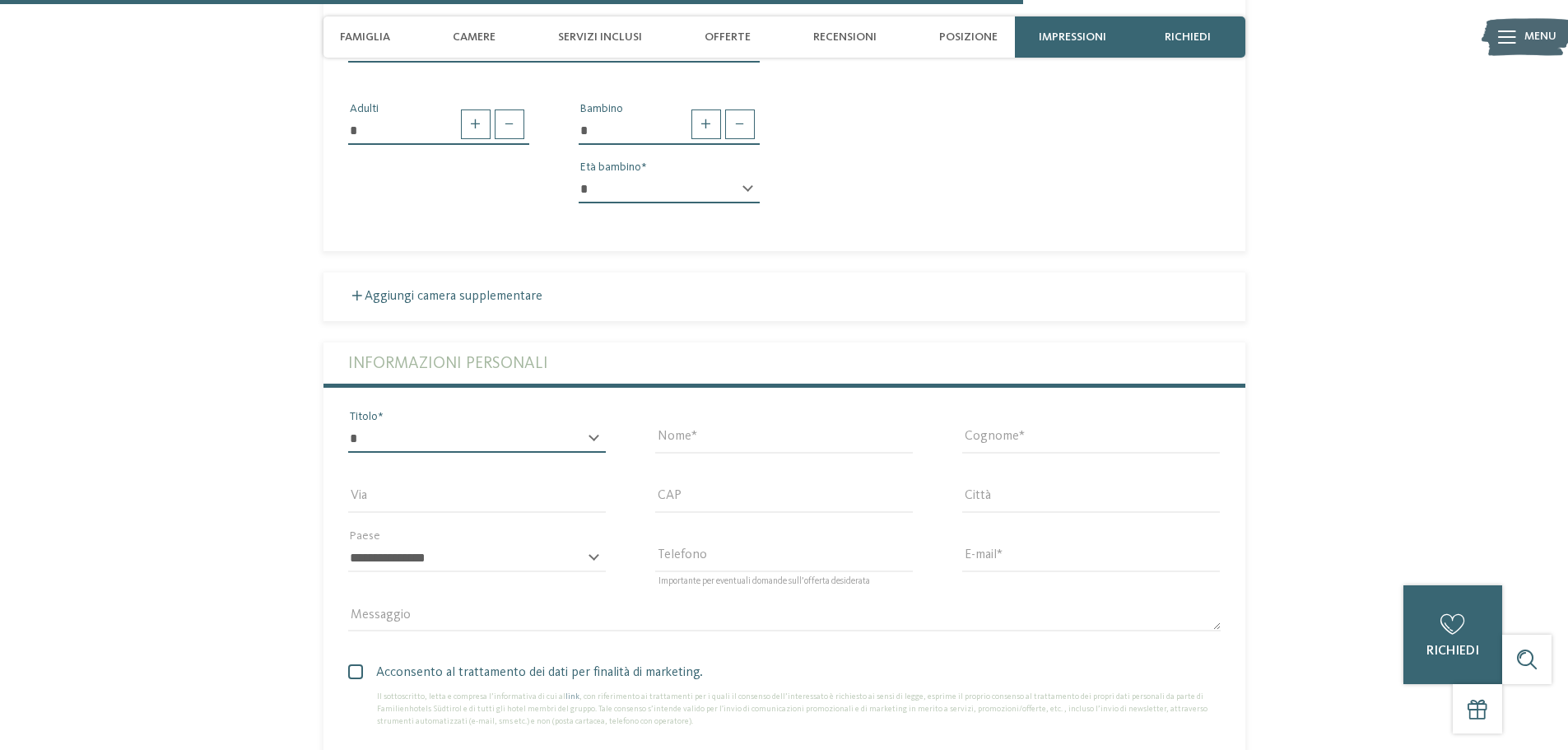
click at [512, 425] on select "* ****** ******* ******** ******" at bounding box center [477, 439] width 258 height 28
select select "*"
click at [348, 425] on select "* ****** ******* ******** ******" at bounding box center [477, 439] width 258 height 28
click at [712, 425] on input "Nome" at bounding box center [784, 439] width 258 height 28
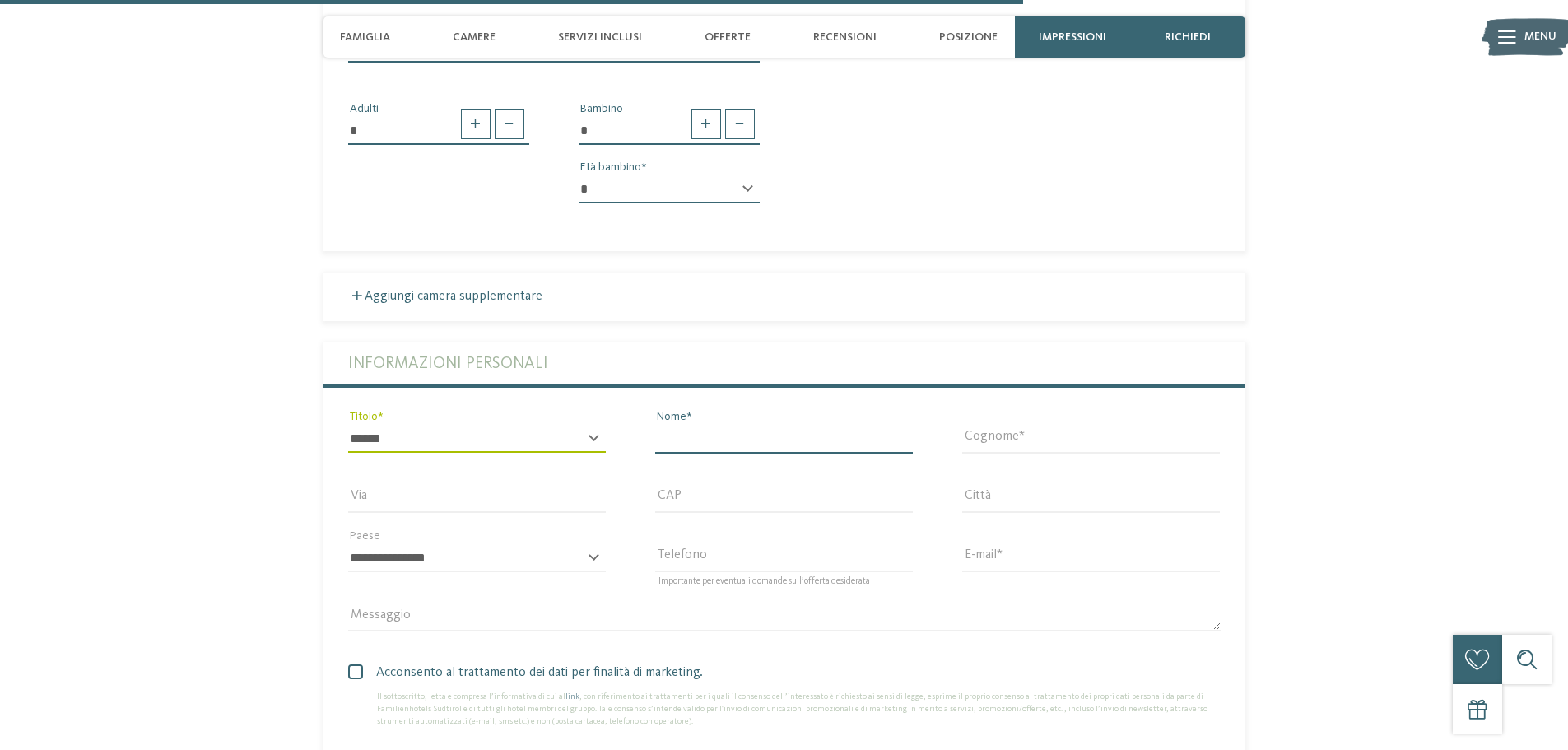
type input "******"
type input "********"
type input "**********"
type input "*****"
type input "**********"
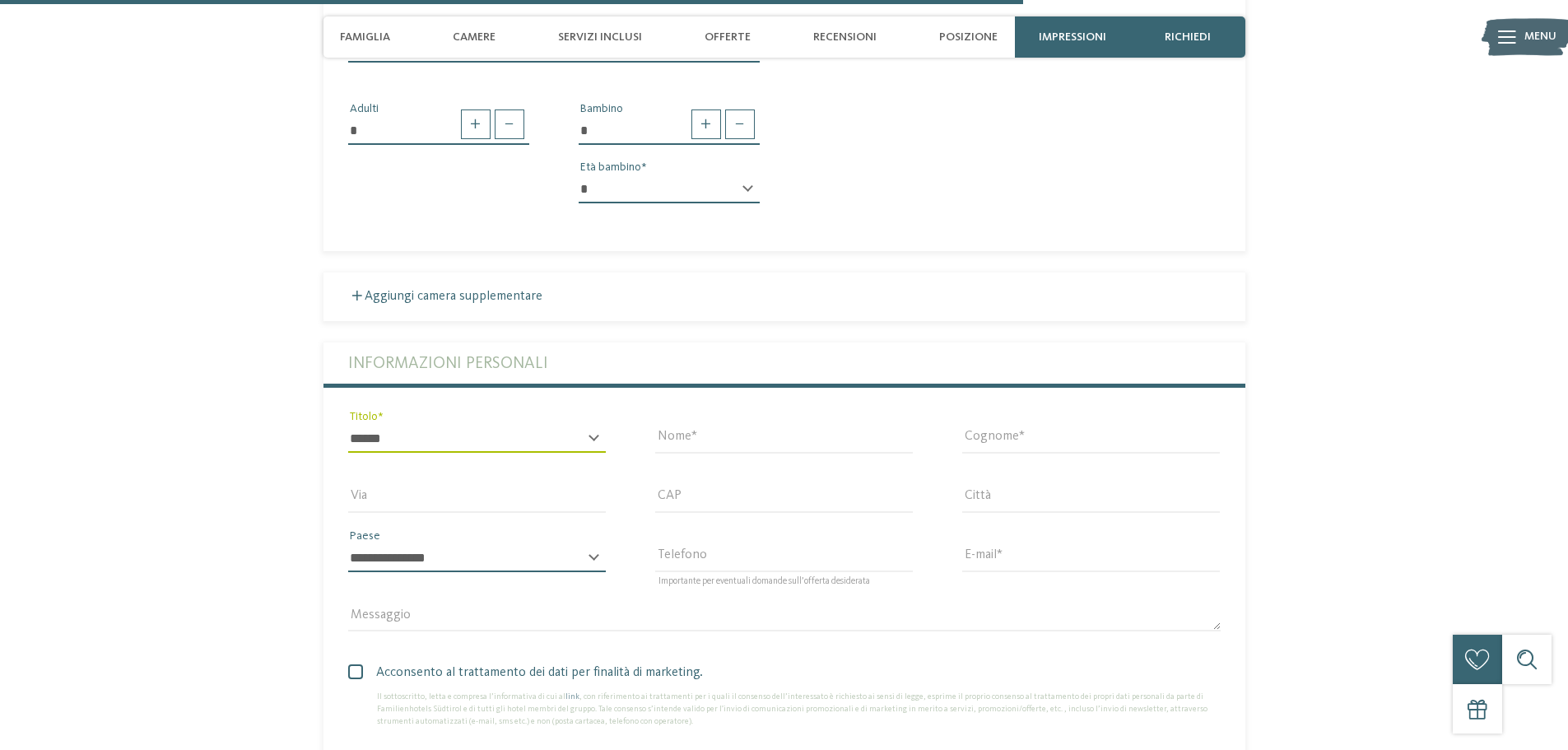
select select "**"
type input "**********"
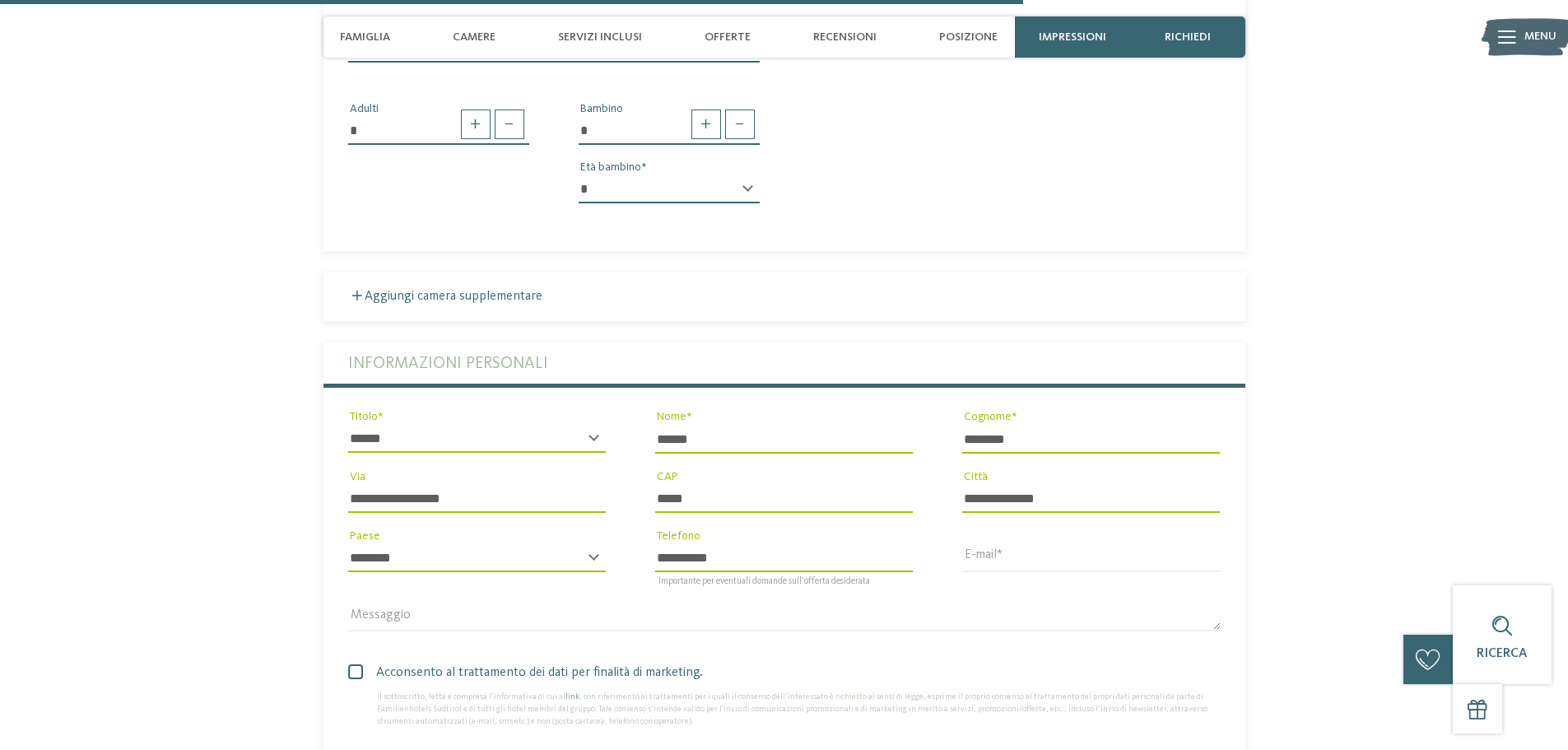
drag, startPoint x: 1023, startPoint y: 376, endPoint x: 947, endPoint y: 380, distance: 76.1
click at [947, 409] on div "******** Cognome" at bounding box center [1091, 438] width 307 height 59
type input "*****"
click at [1005, 545] on input "E-mail" at bounding box center [1091, 559] width 258 height 28
type input "**********"
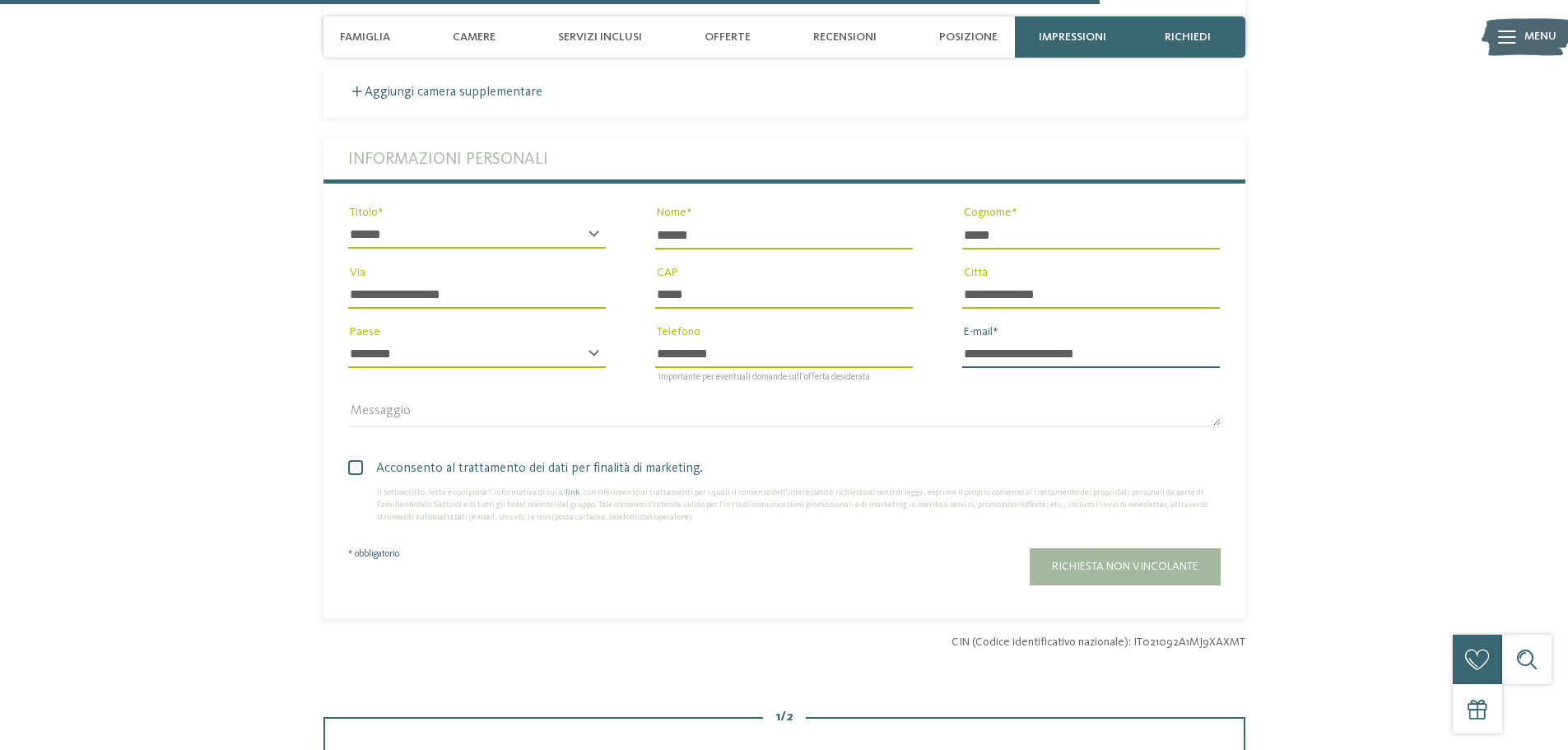
scroll to position [3570, 0]
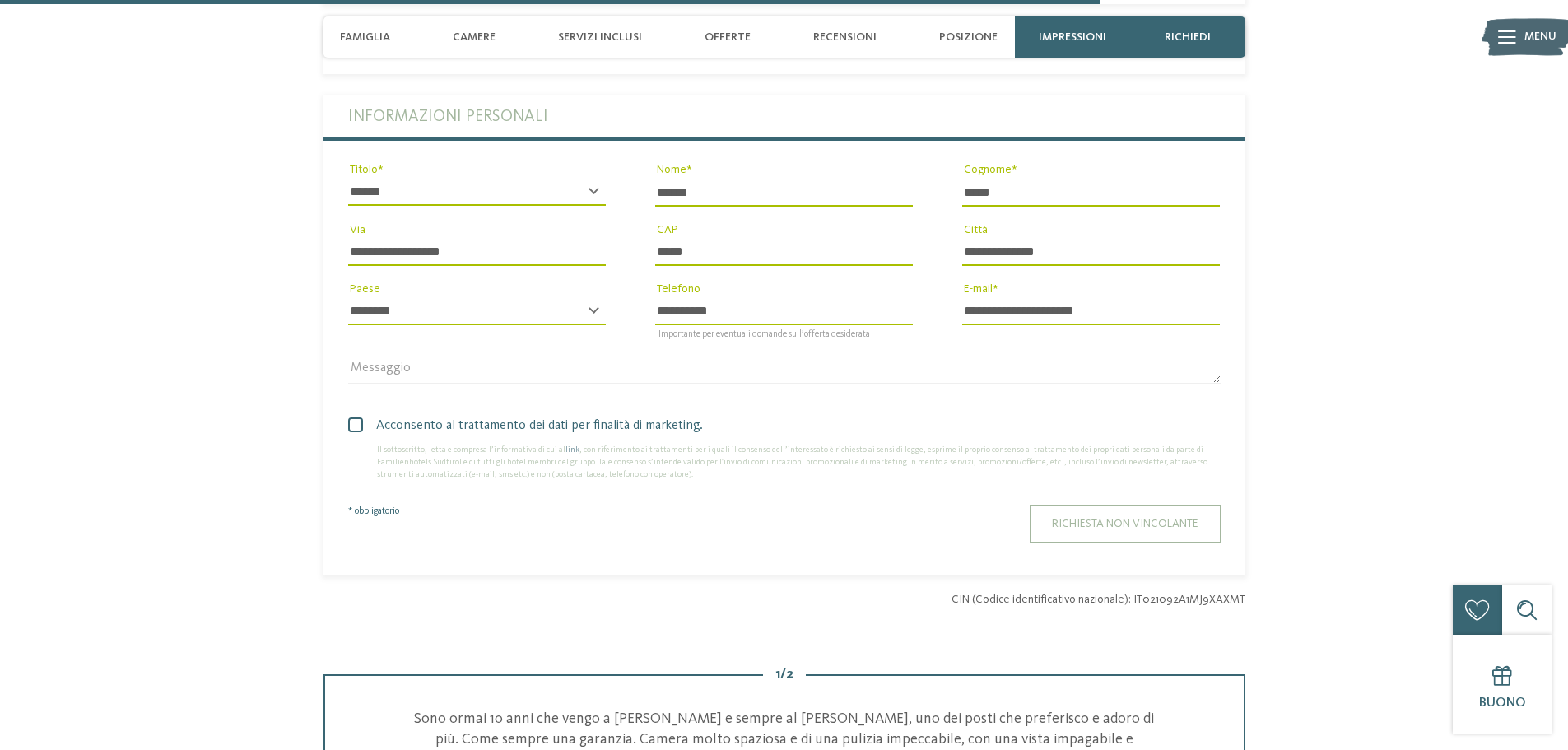
click at [1067, 518] on span "Richiesta non vincolante" at bounding box center [1125, 524] width 147 height 11
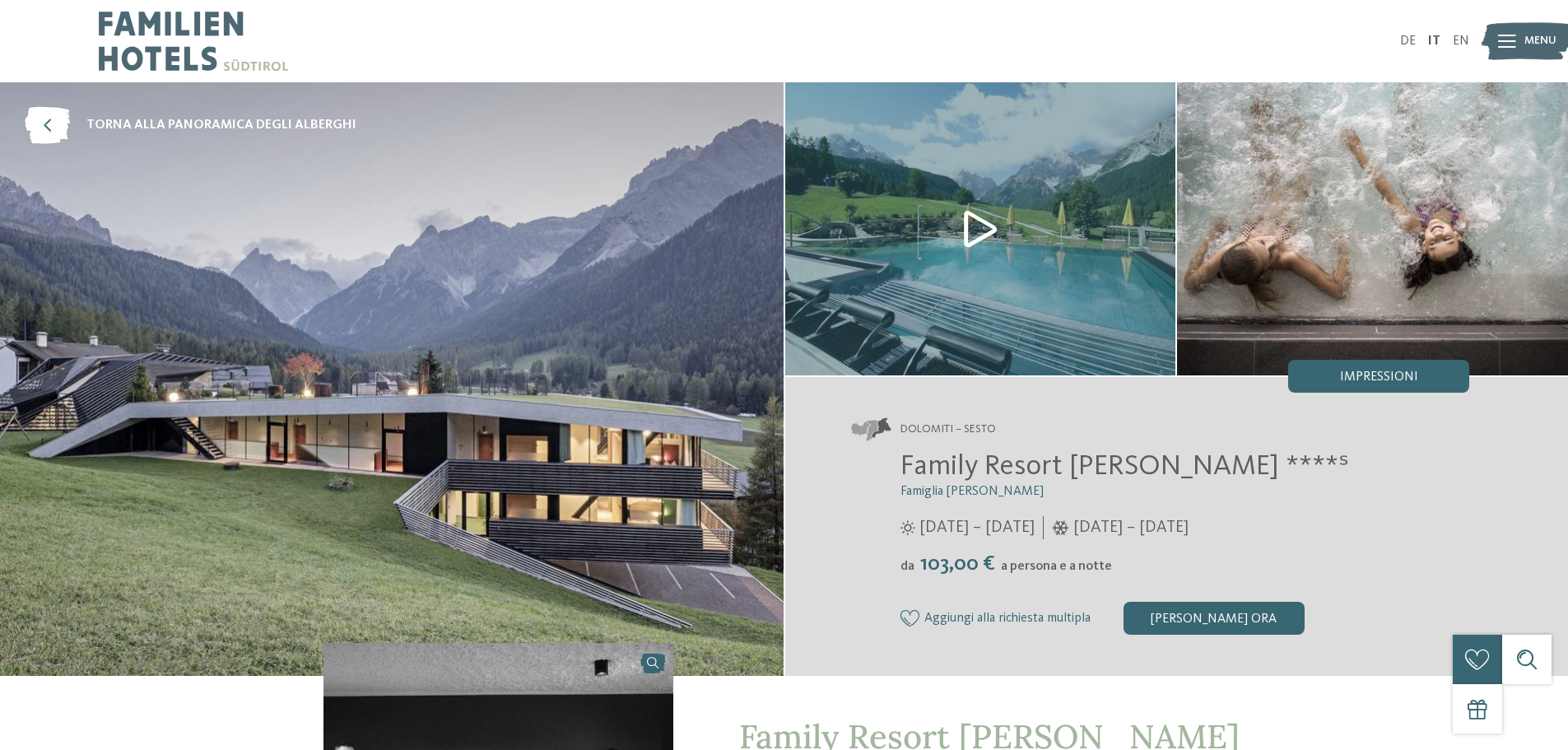
click at [1519, 35] on img at bounding box center [1527, 41] width 90 height 45
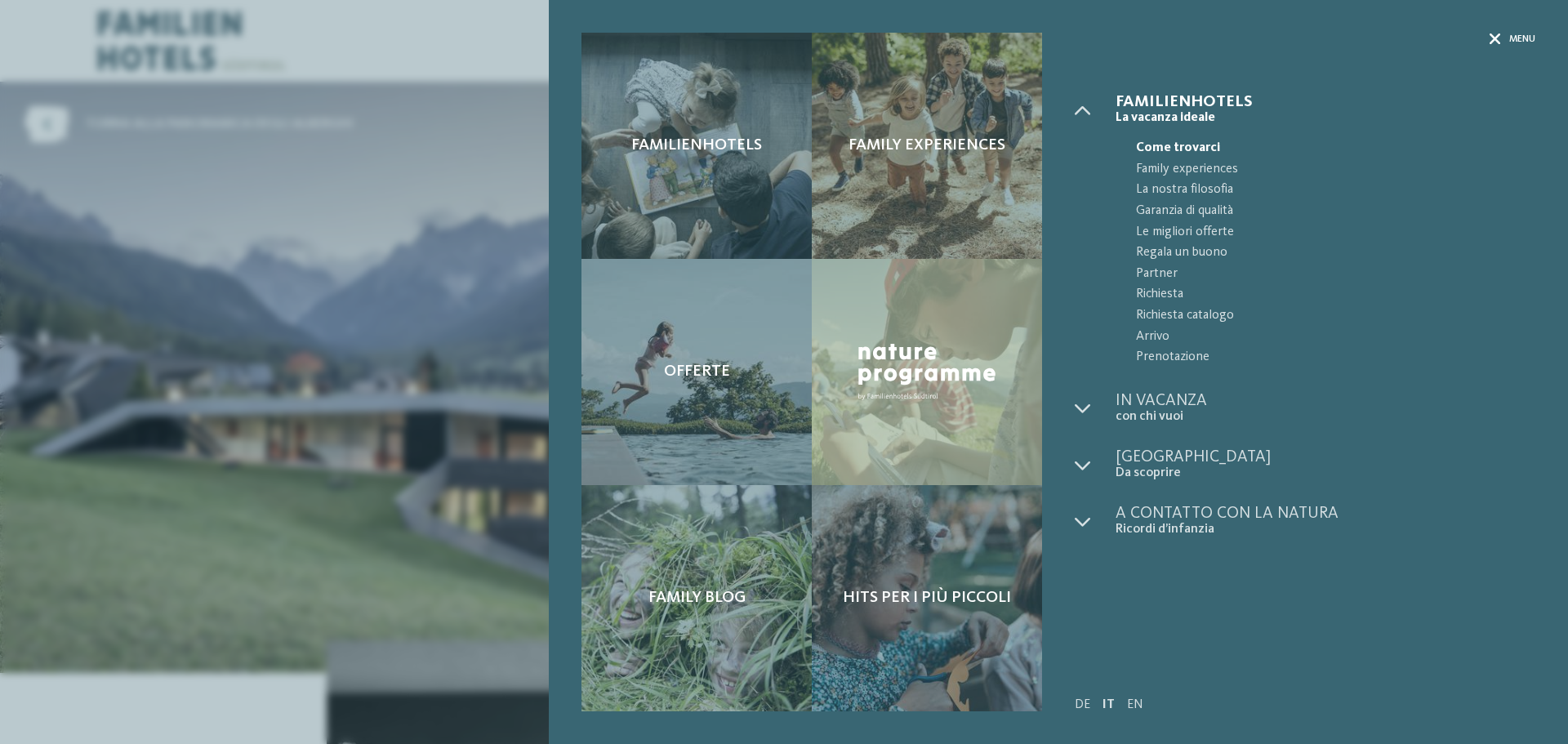
click at [1525, 38] on span "Menu" at bounding box center [1522, 39] width 26 height 14
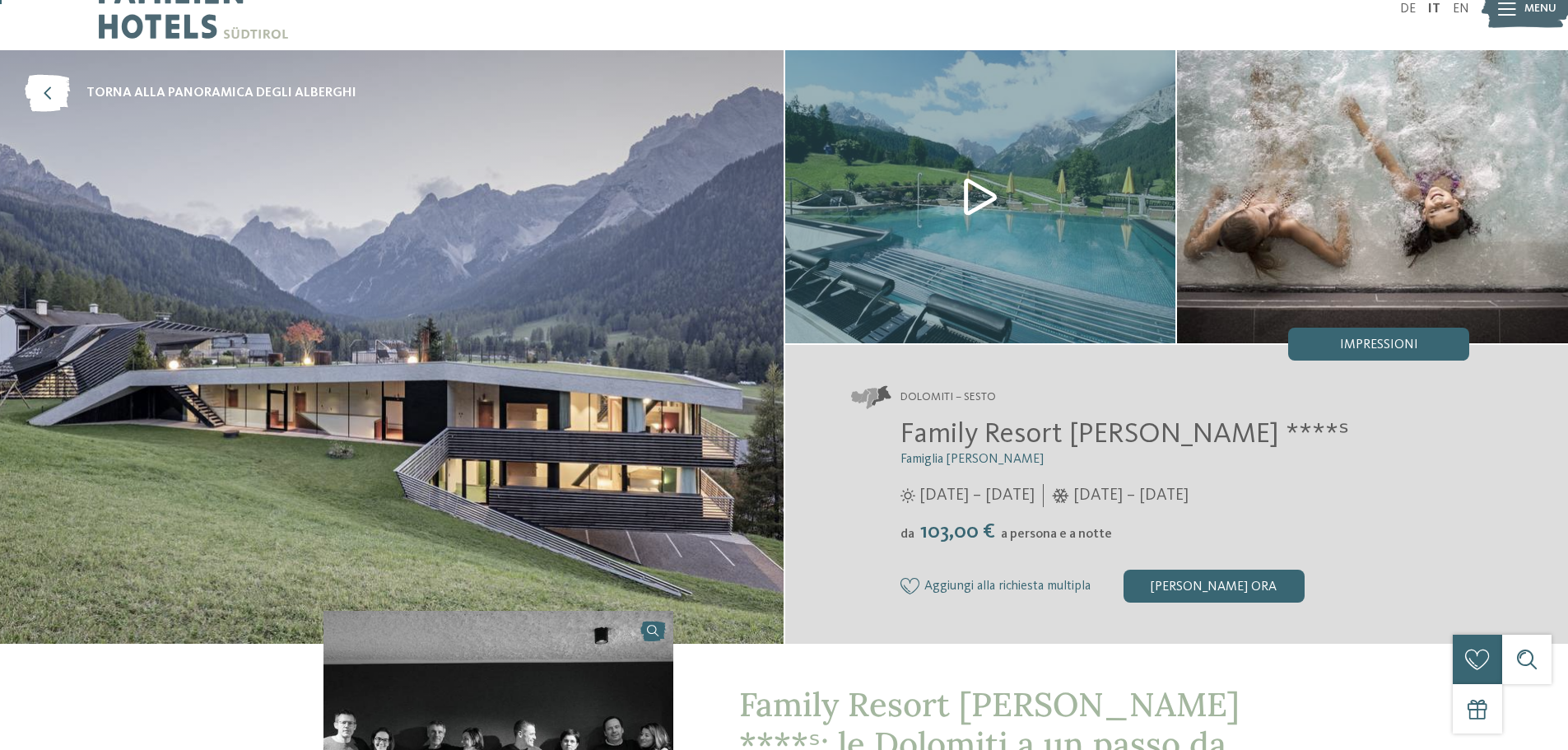
scroll to position [82, 0]
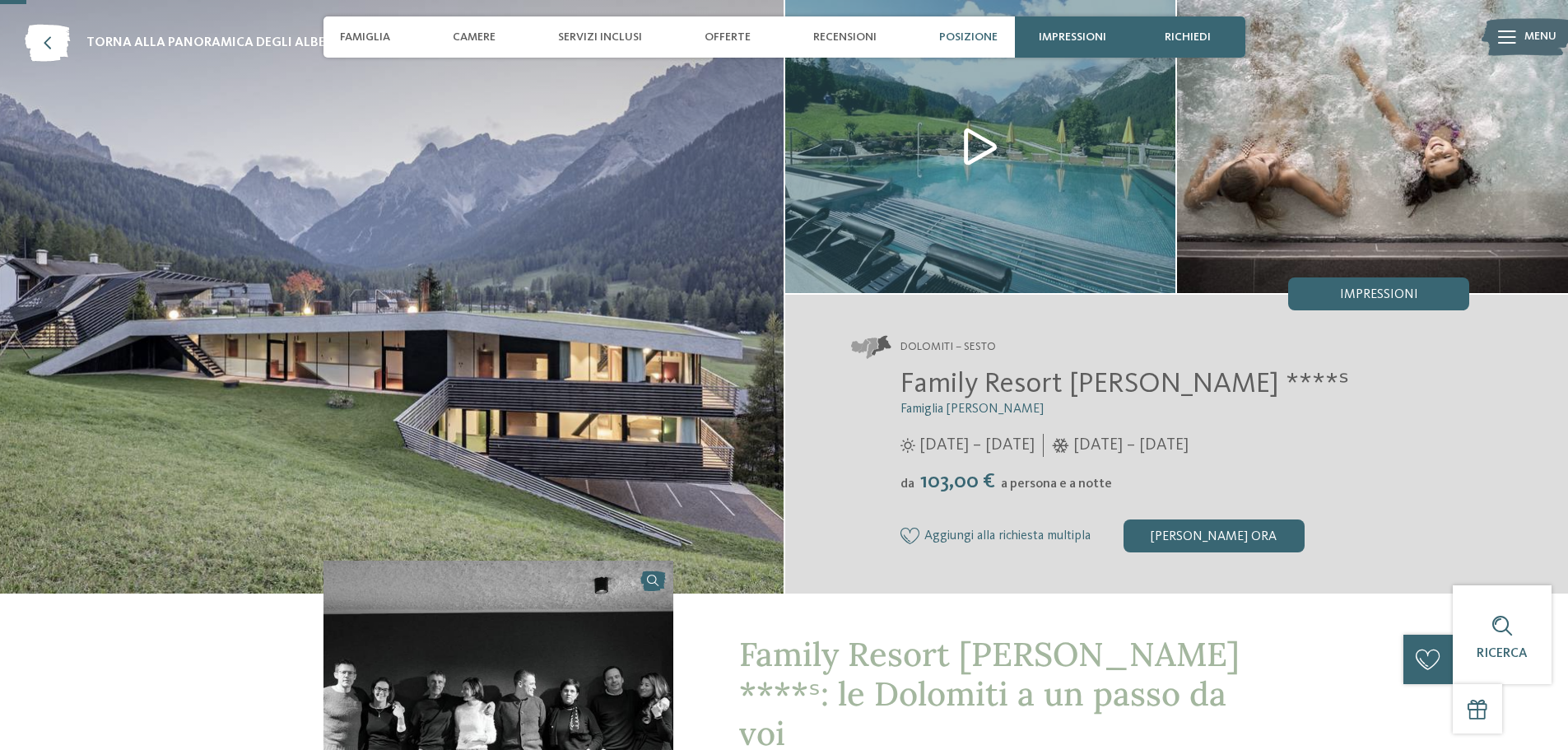
click at [961, 41] on span "Posizione" at bounding box center [968, 37] width 58 height 14
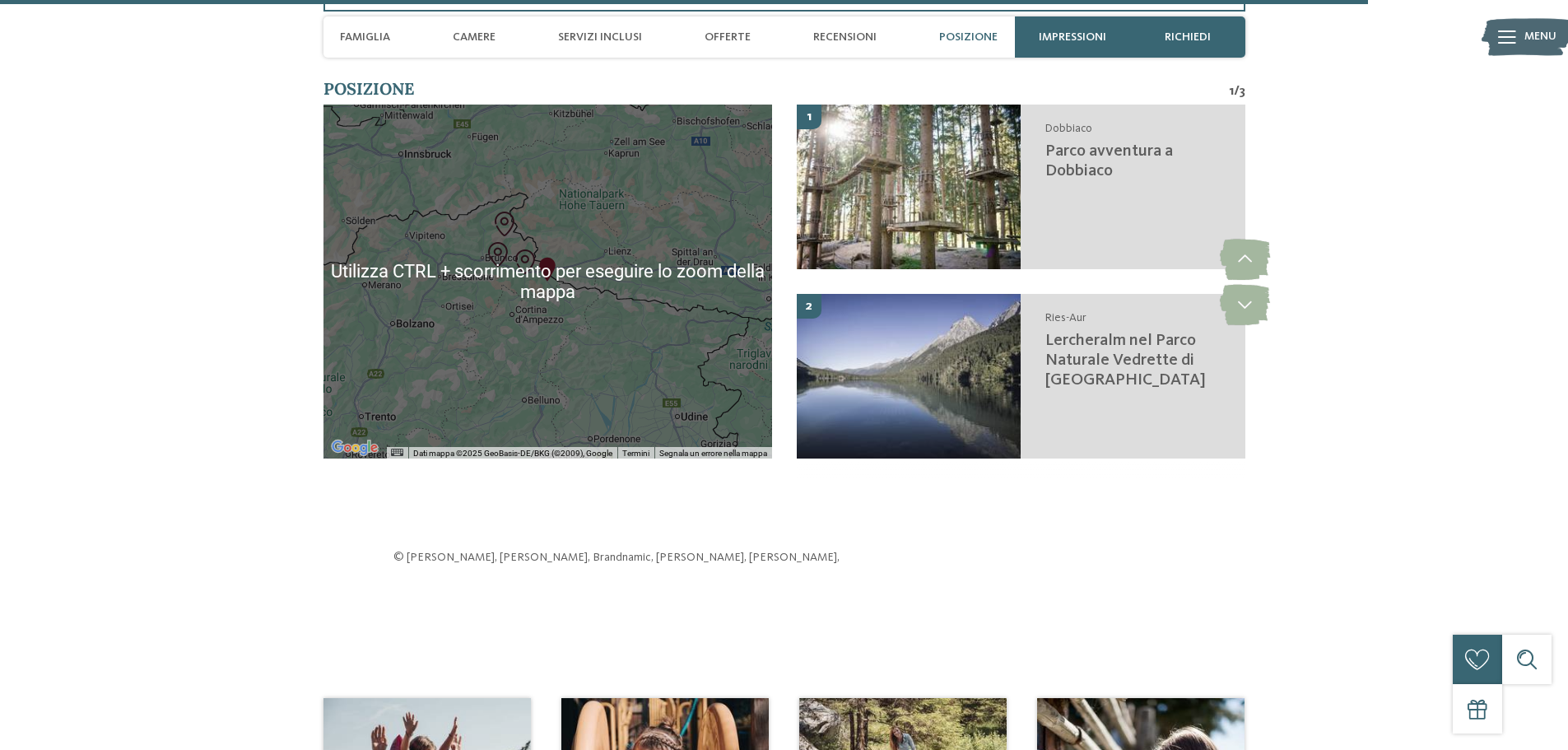
scroll to position [4372, 0]
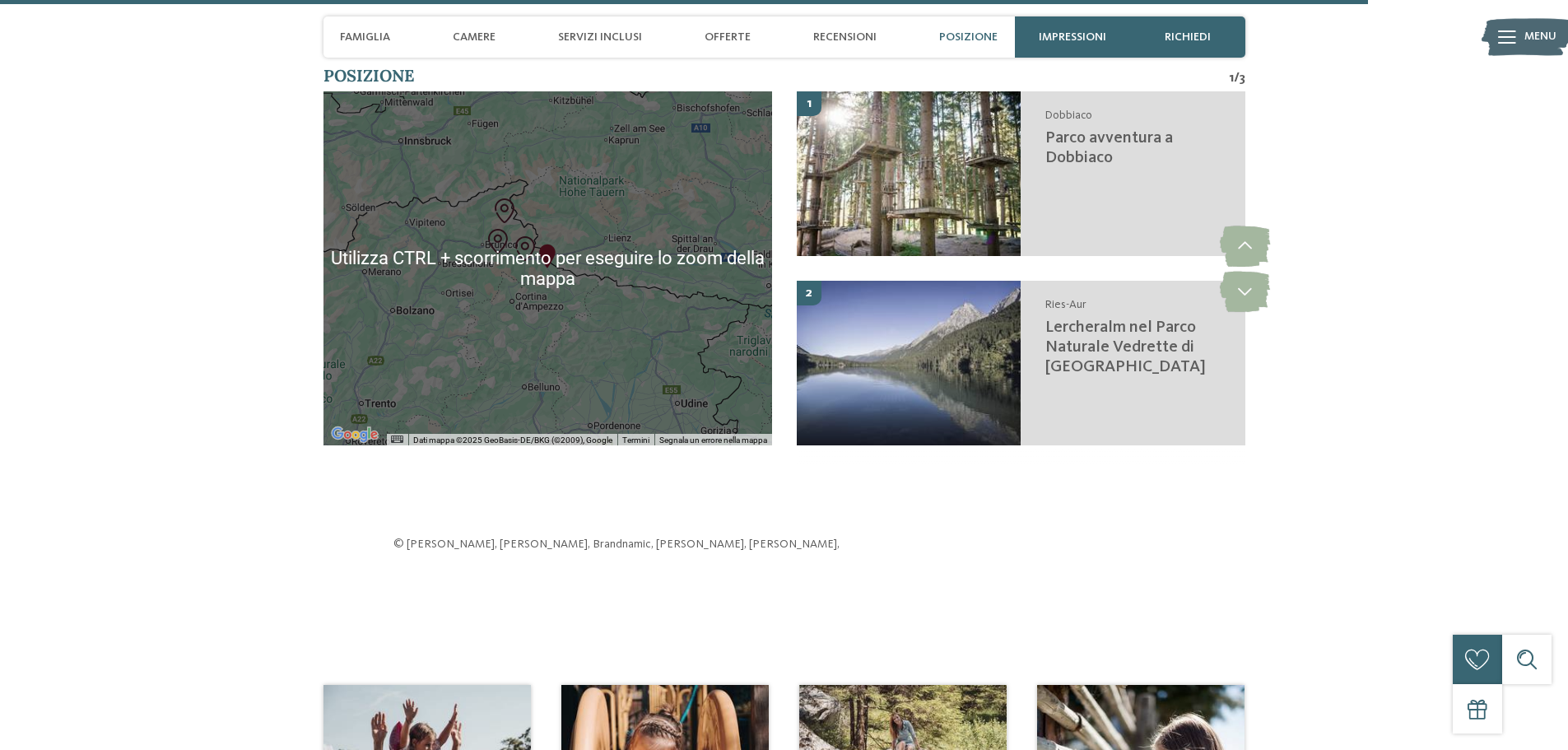
click at [590, 268] on div at bounding box center [547, 269] width 448 height 354
